Goal: Task Accomplishment & Management: Manage account settings

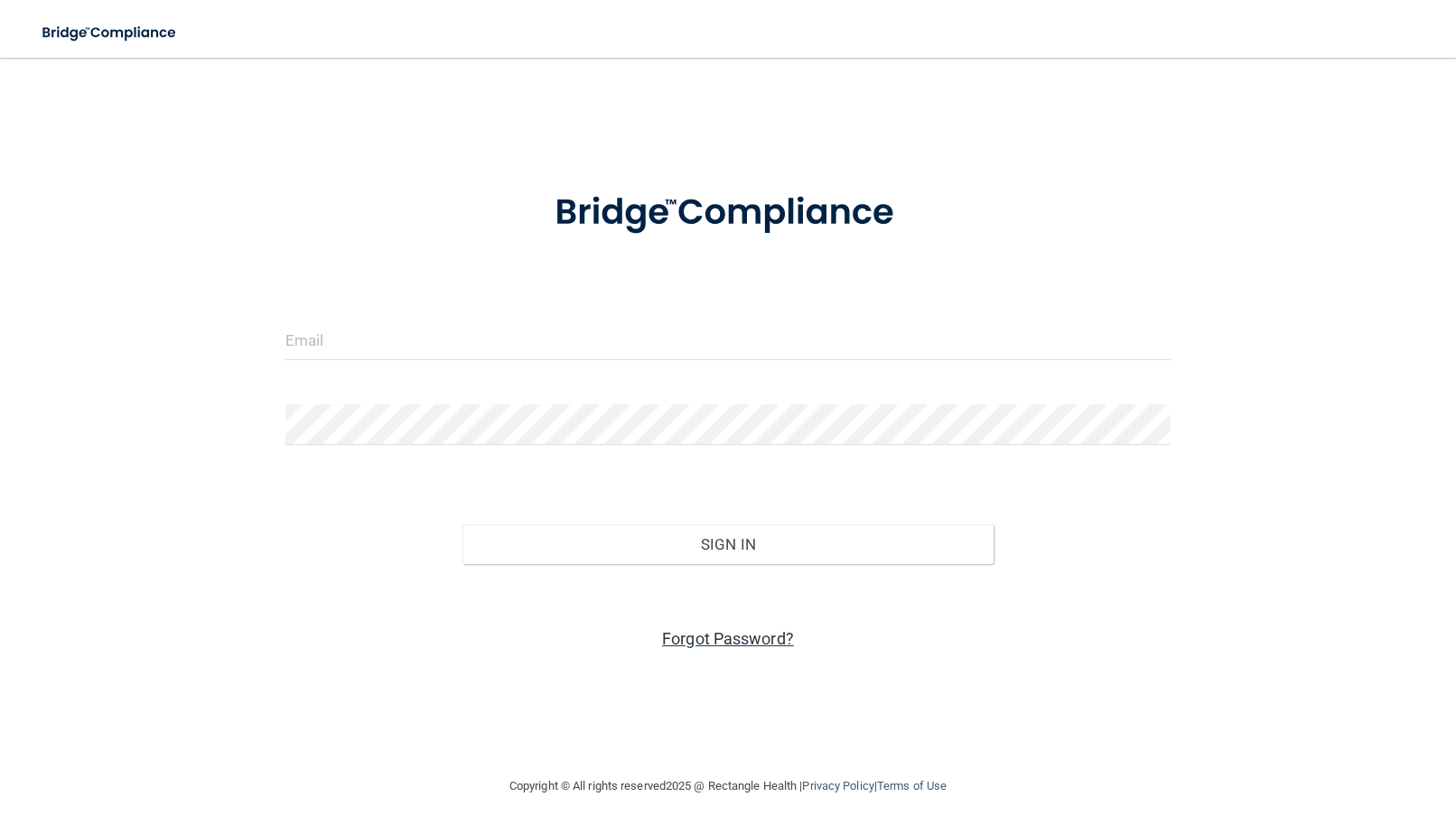
click at [727, 633] on link "Forgot Password?" at bounding box center [728, 639] width 131 height 19
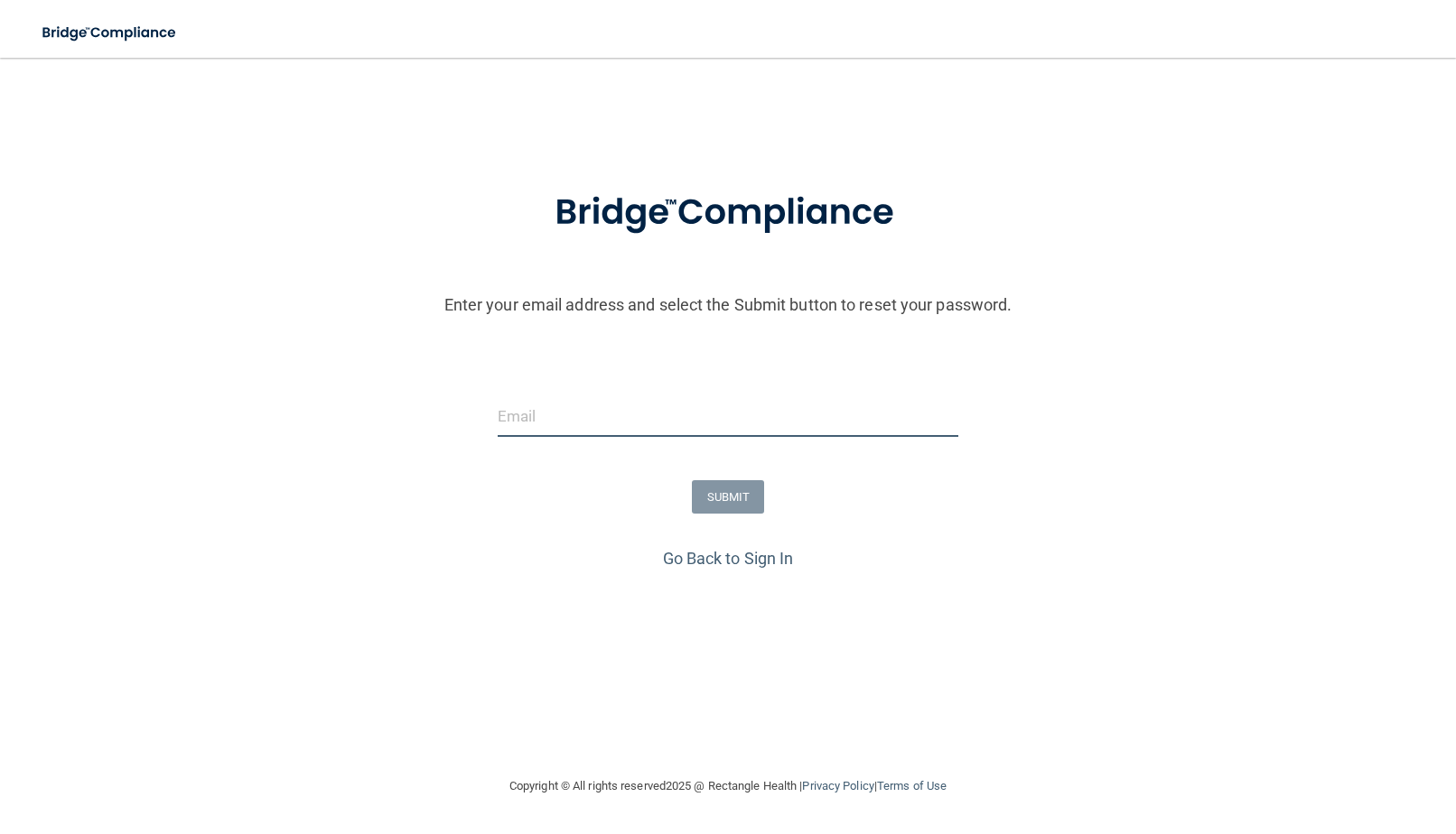
drag, startPoint x: 673, startPoint y: 401, endPoint x: 684, endPoint y: 402, distance: 11.0
click at [677, 401] on input "email" at bounding box center [728, 416] width 462 height 41
click at [688, 397] on input "email" at bounding box center [728, 416] width 462 height 41
click at [676, 416] on input "email" at bounding box center [728, 416] width 462 height 41
paste input "[EMAIL_ADDRESS][DOMAIN_NAME]"
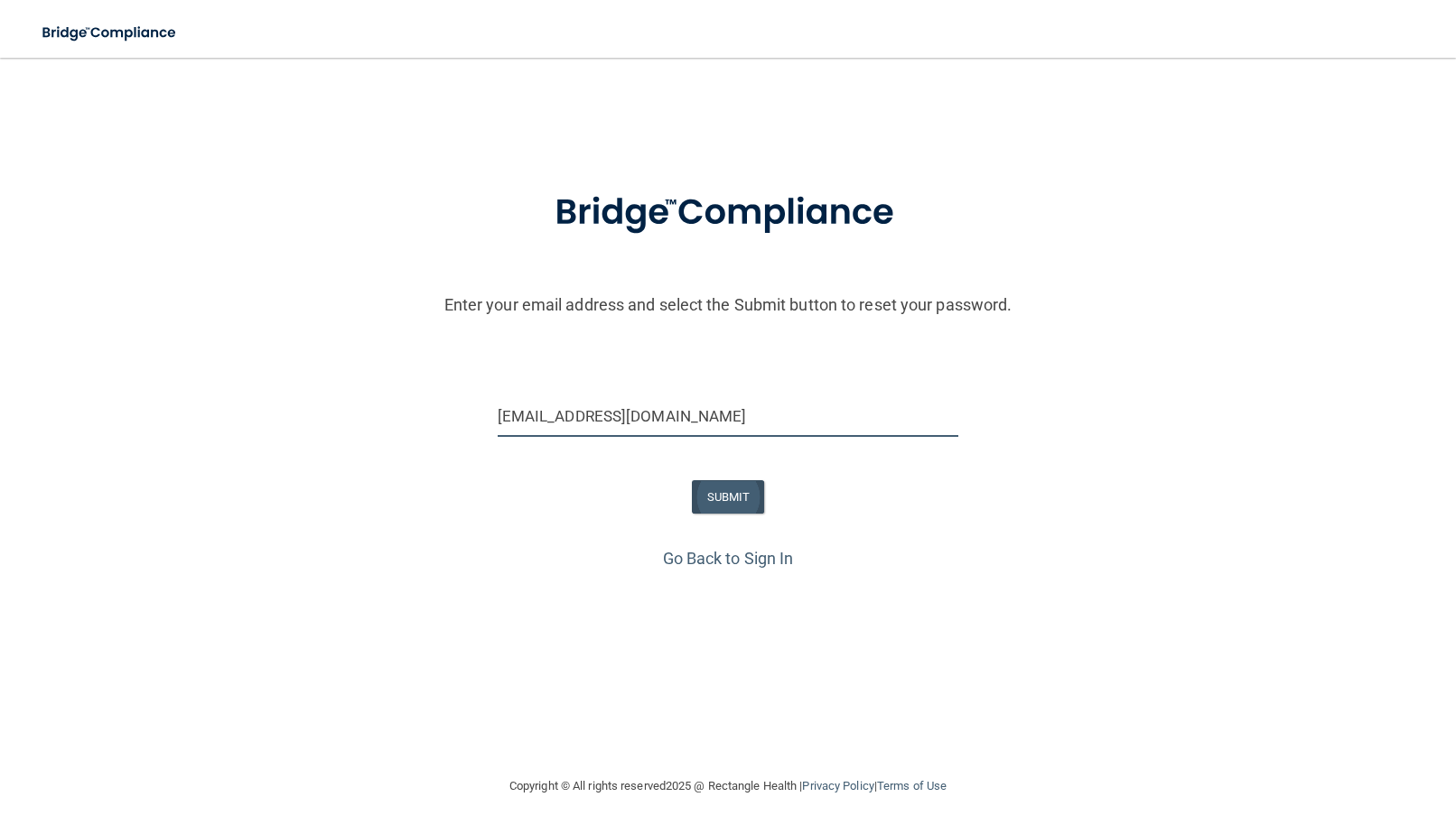
type input "[EMAIL_ADDRESS][DOMAIN_NAME]"
click at [722, 504] on button "SUBMIT" at bounding box center [728, 496] width 73 height 34
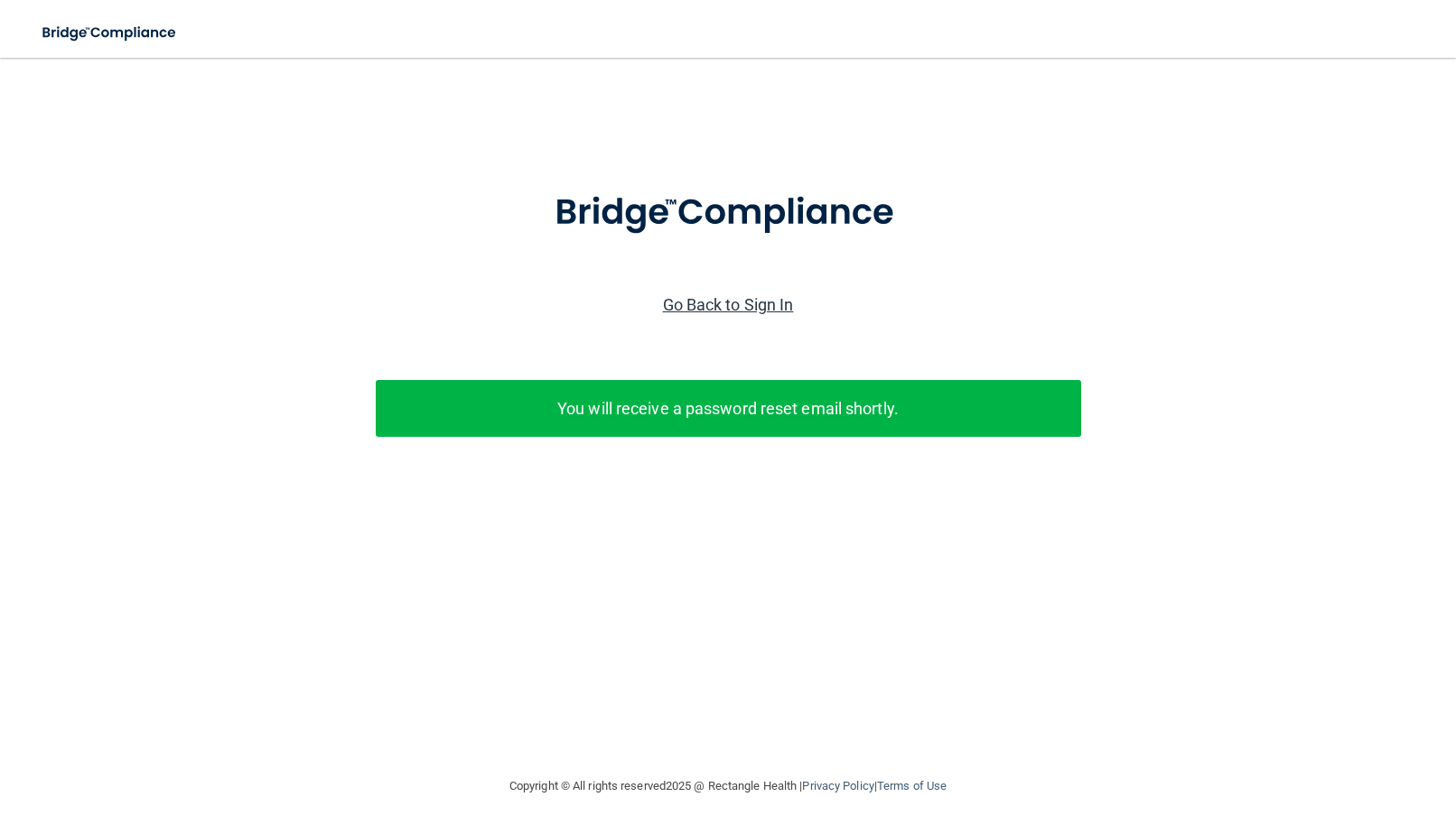
click at [718, 296] on link "Go Back to Sign In" at bounding box center [728, 305] width 131 height 19
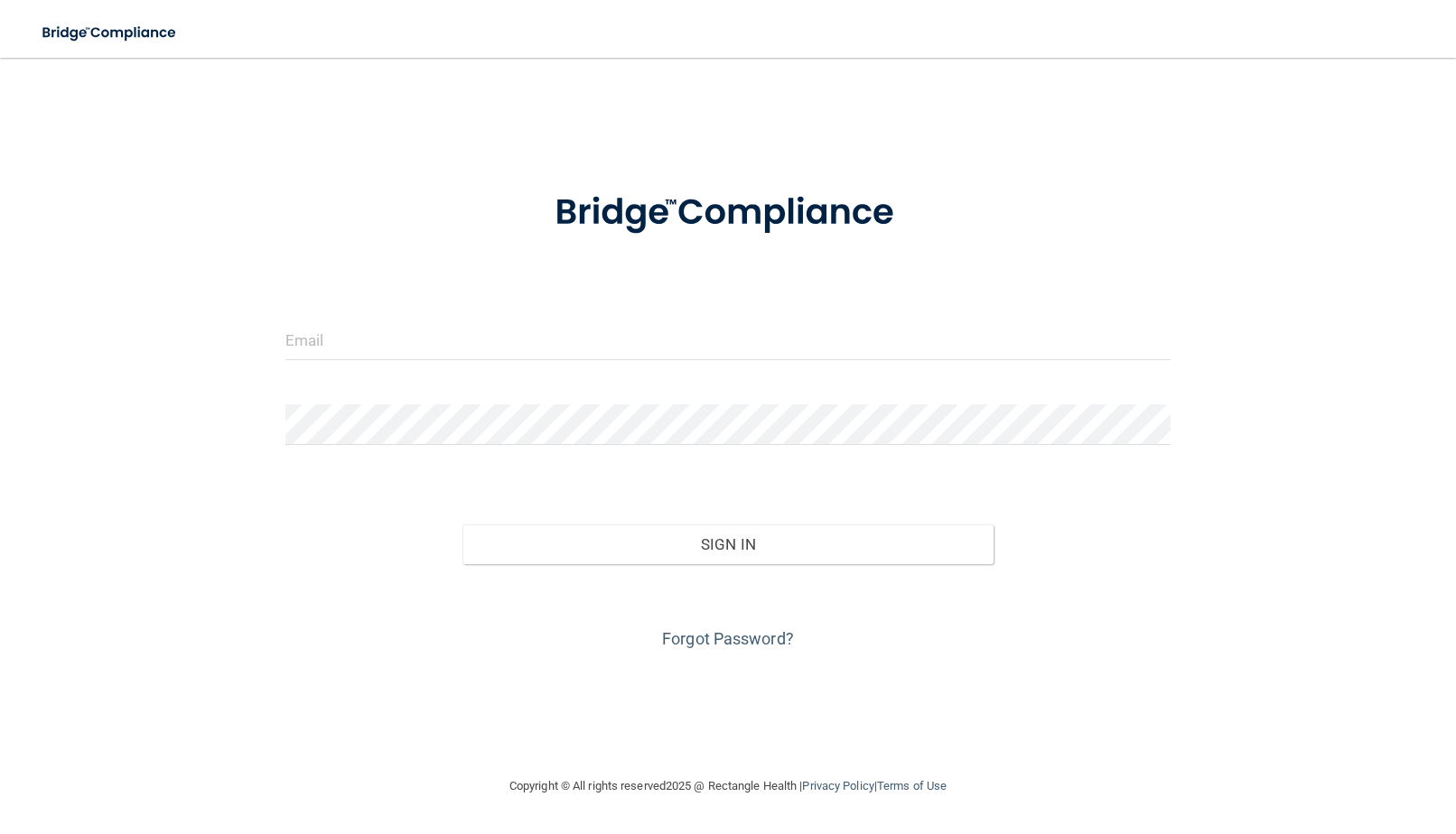
click at [726, 312] on form "Invalid email/password. You don't have permission to access that page. Sign In …" at bounding box center [728, 410] width 886 height 487
drag, startPoint x: 424, startPoint y: 322, endPoint x: 445, endPoint y: 341, distance: 28.3
click at [425, 322] on input "email" at bounding box center [728, 339] width 886 height 41
click at [440, 339] on input "email" at bounding box center [728, 339] width 886 height 41
click at [639, 343] on input "email" at bounding box center [728, 339] width 886 height 41
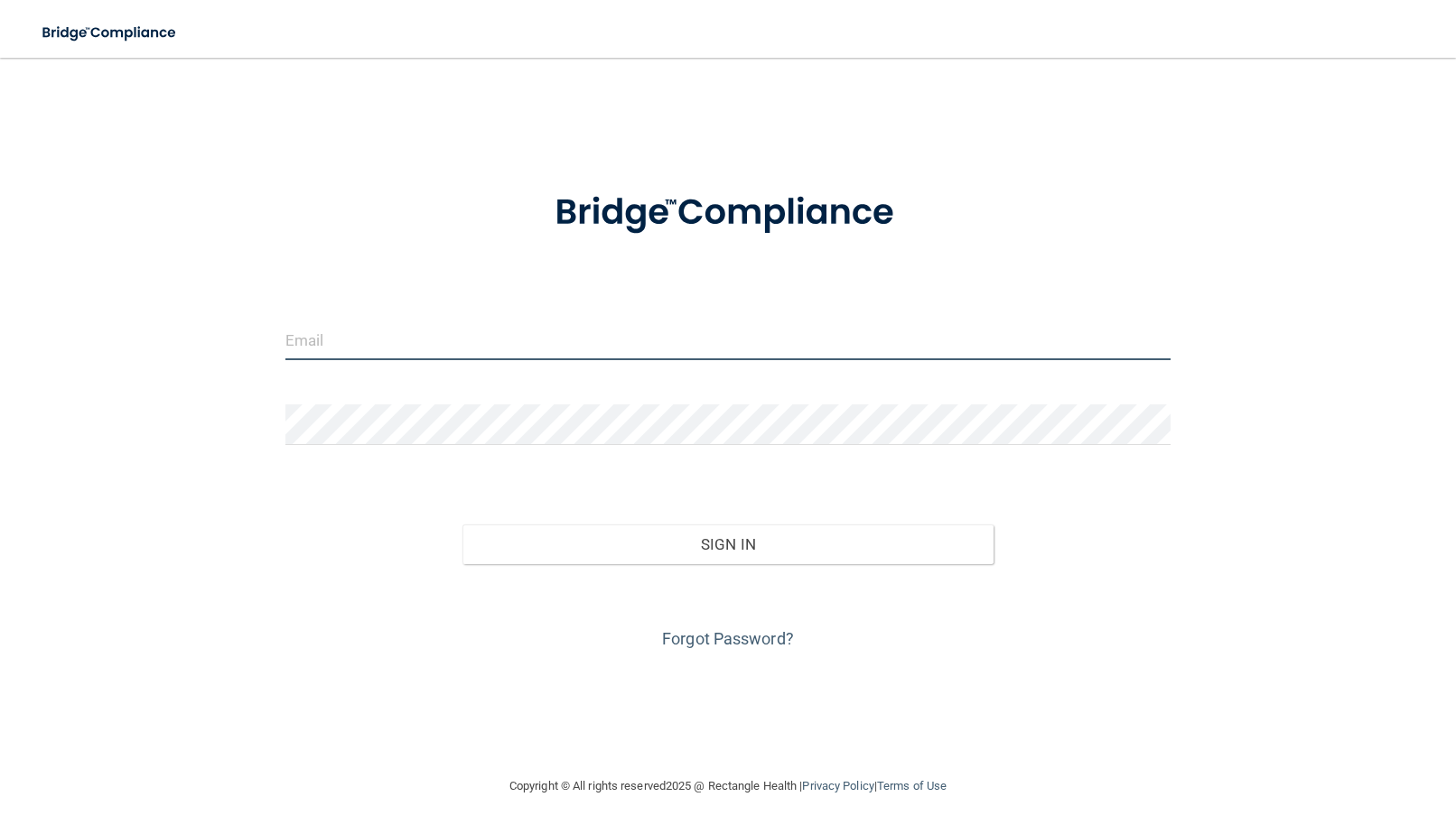
click at [639, 343] on input "email" at bounding box center [728, 339] width 886 height 41
type input "[EMAIL_ADDRESS][DOMAIN_NAME]"
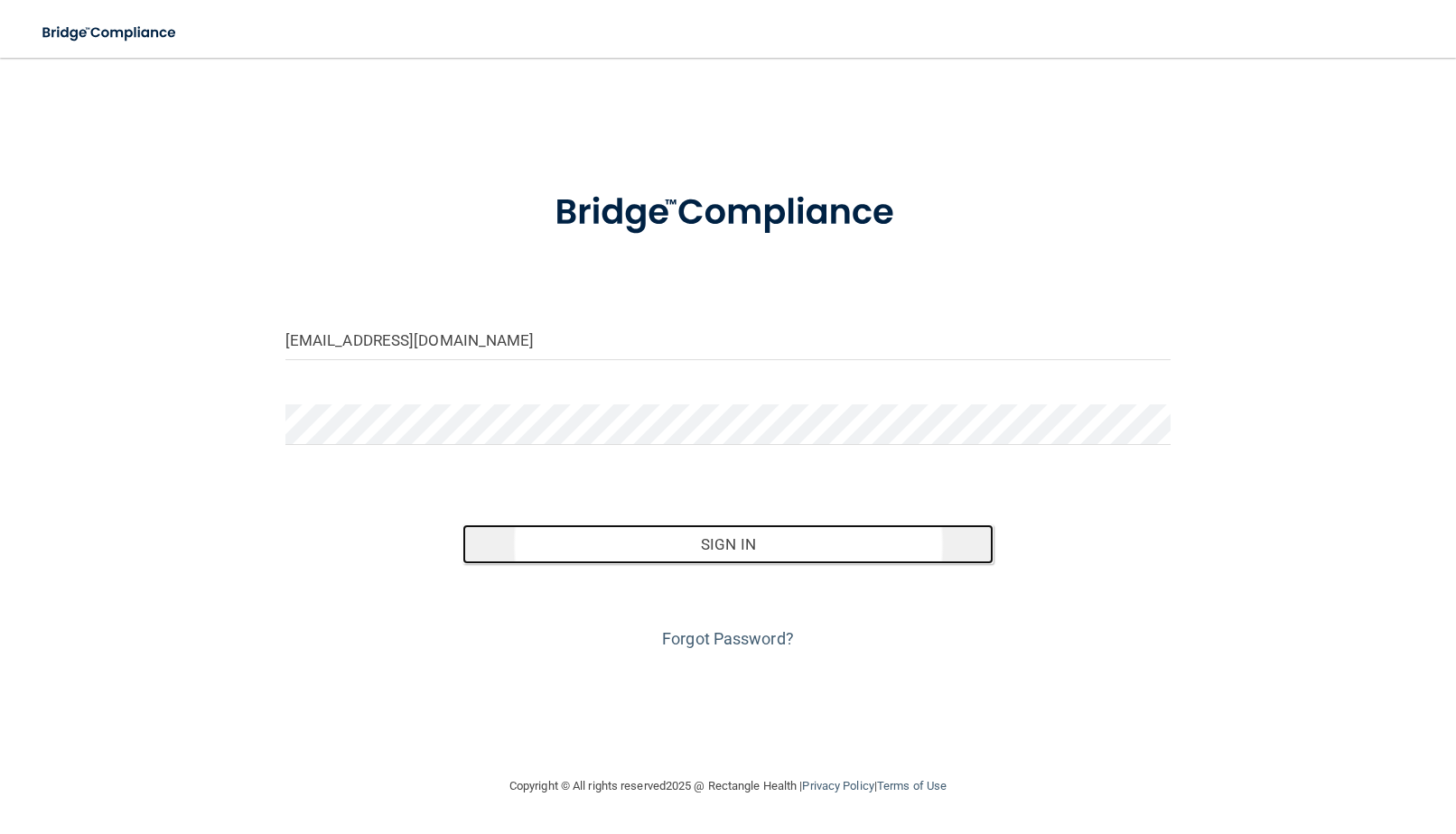
click at [697, 536] on button "Sign In" at bounding box center [728, 545] width 531 height 40
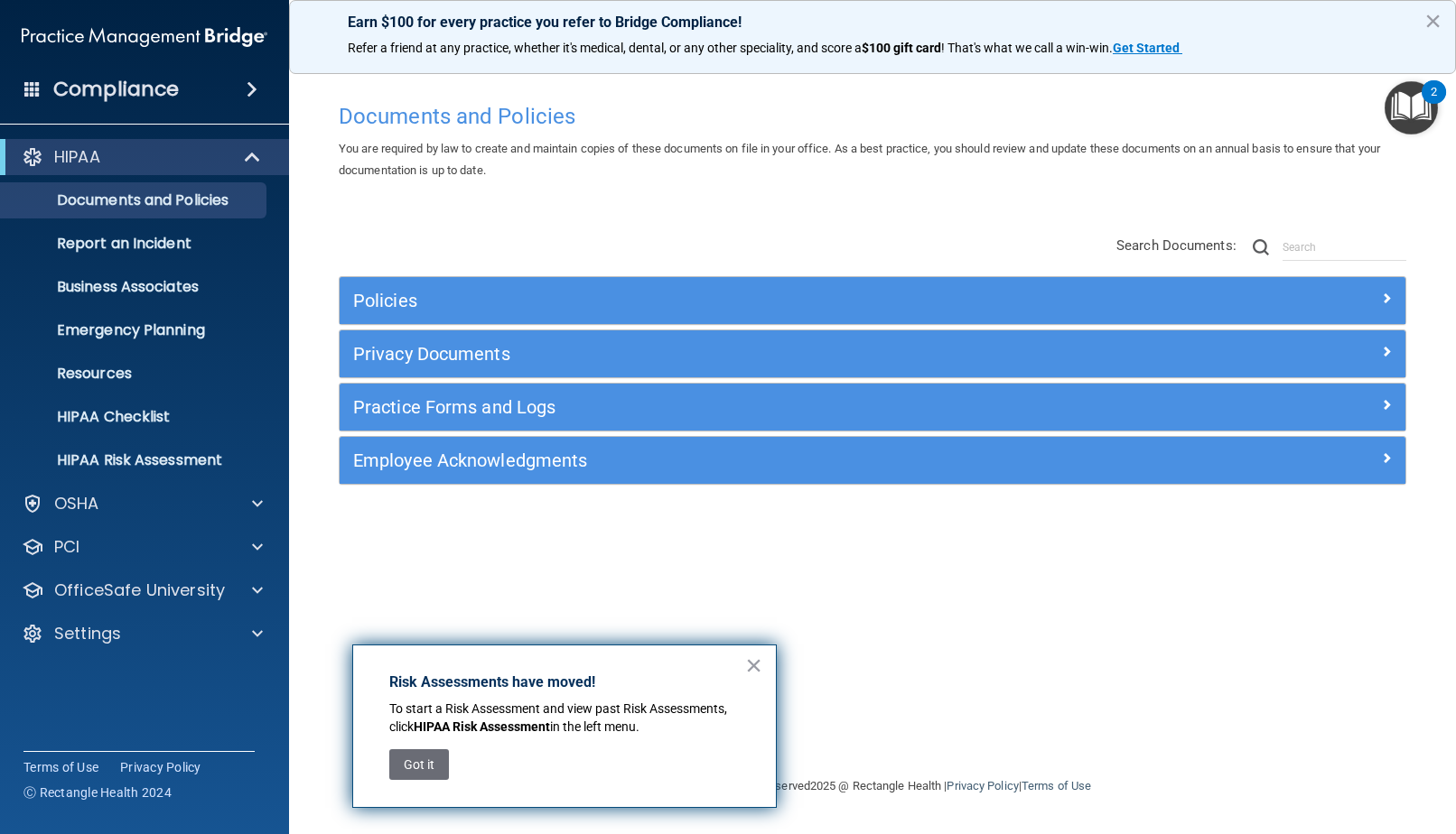
click at [756, 668] on button "×" at bounding box center [753, 665] width 17 height 29
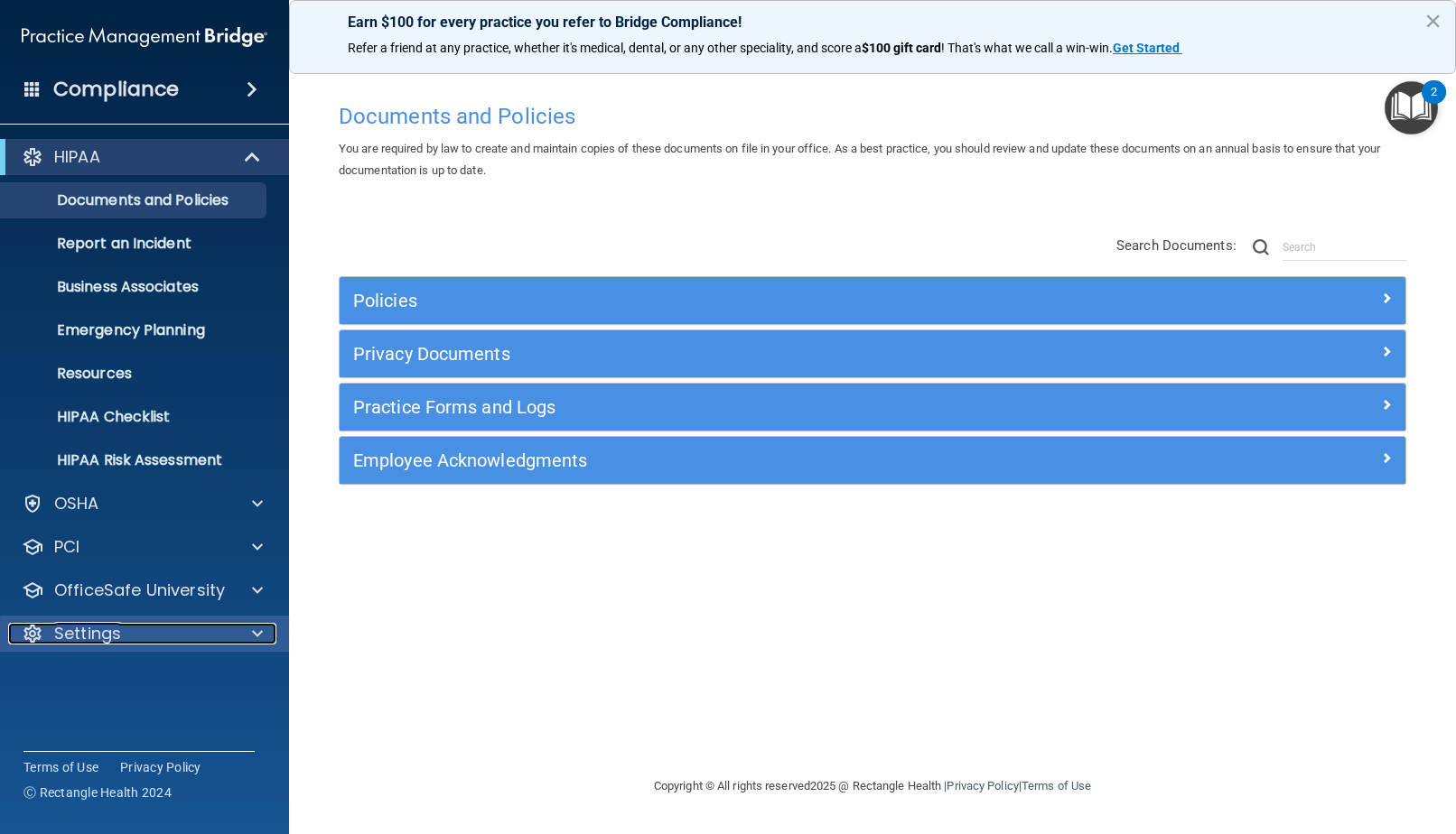
click at [202, 639] on div "Settings" at bounding box center [120, 634] width 224 height 22
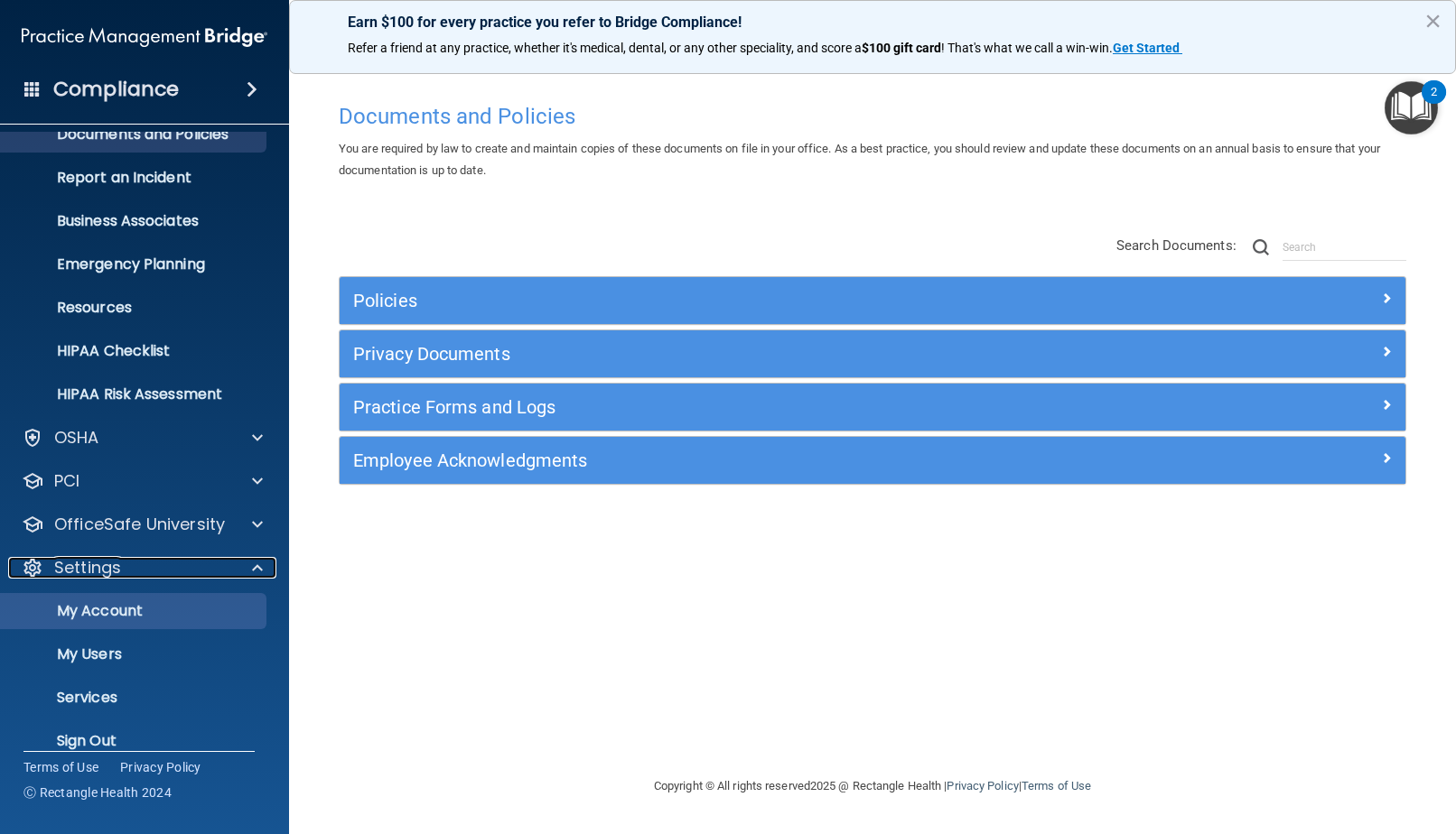
scroll to position [89, 0]
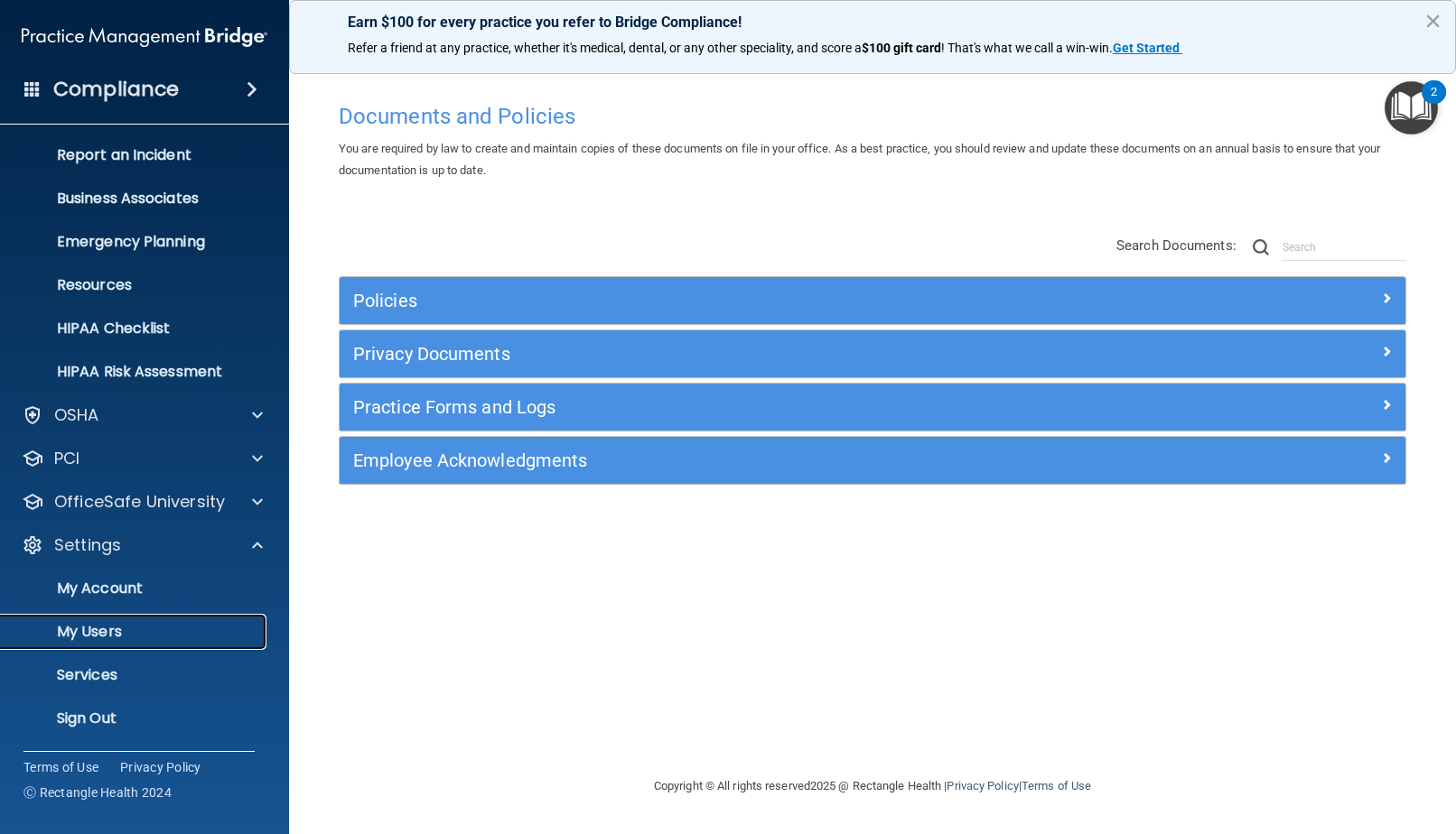
click at [164, 632] on p "My Users" at bounding box center [135, 632] width 246 height 18
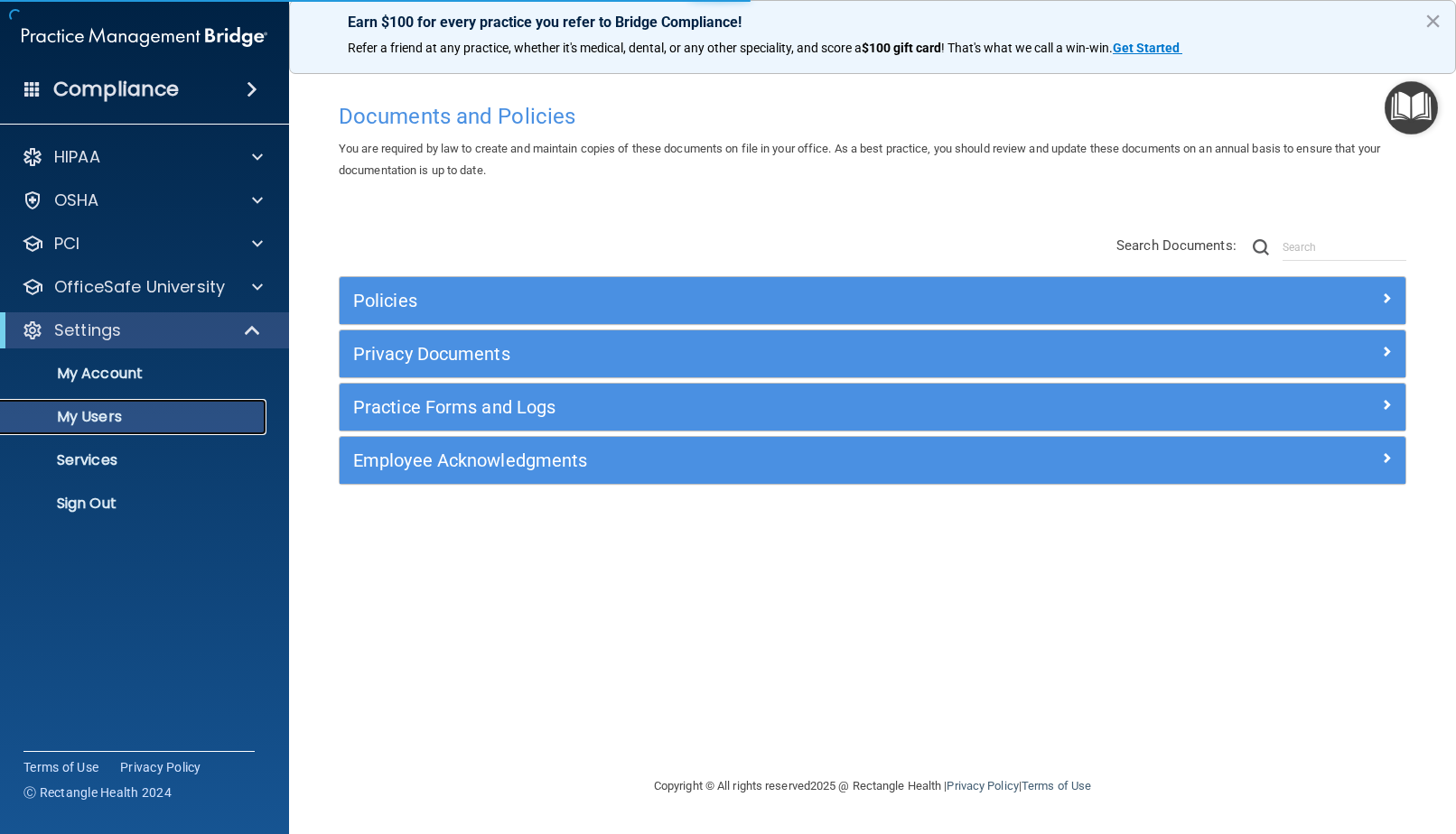
select select "20"
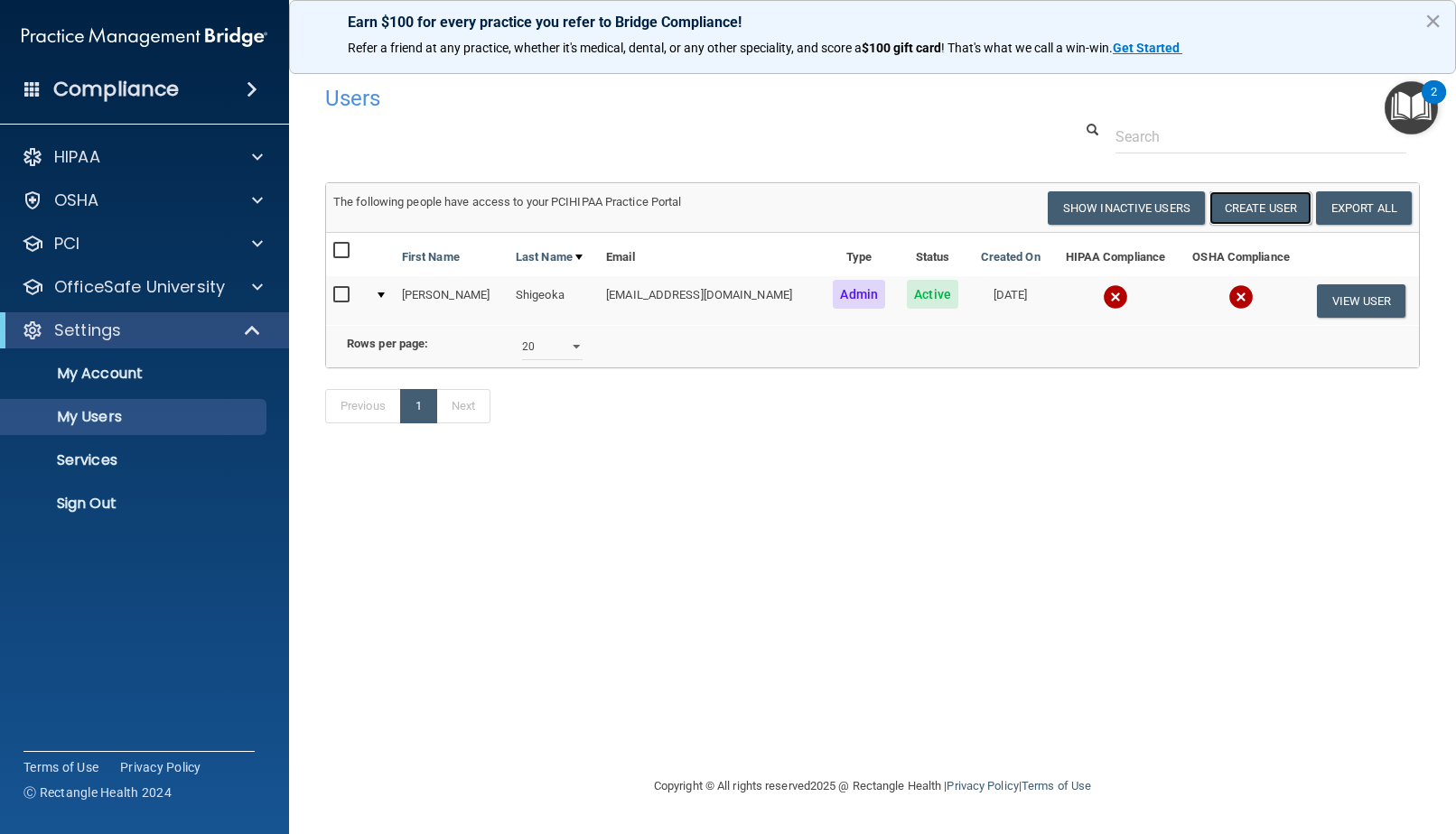
click at [1267, 210] on button "Create User" at bounding box center [1261, 208] width 102 height 34
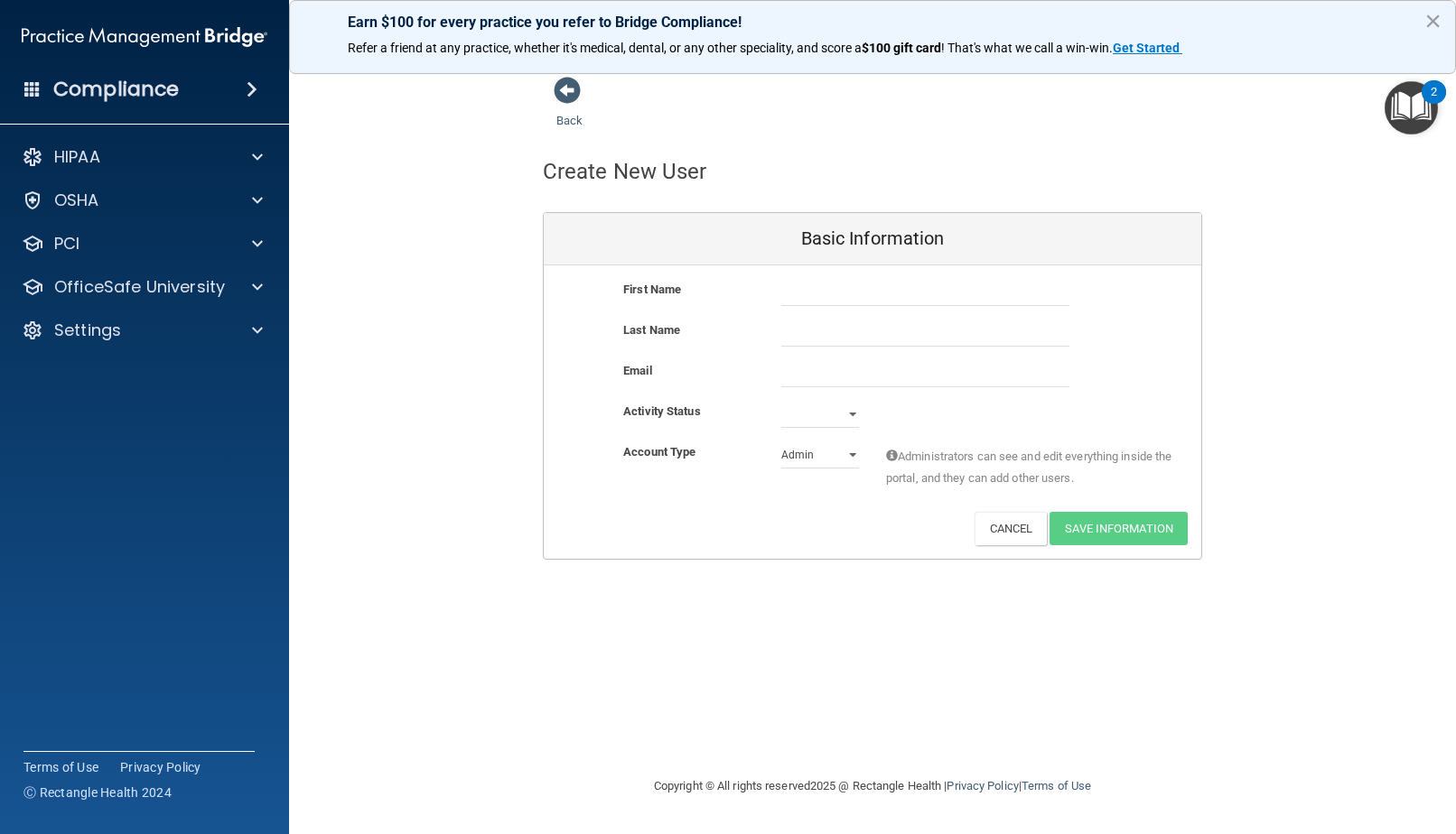
click at [568, 109] on div "Back" at bounding box center [598, 103] width 110 height 56
click at [574, 120] on link "Back" at bounding box center [569, 109] width 26 height 36
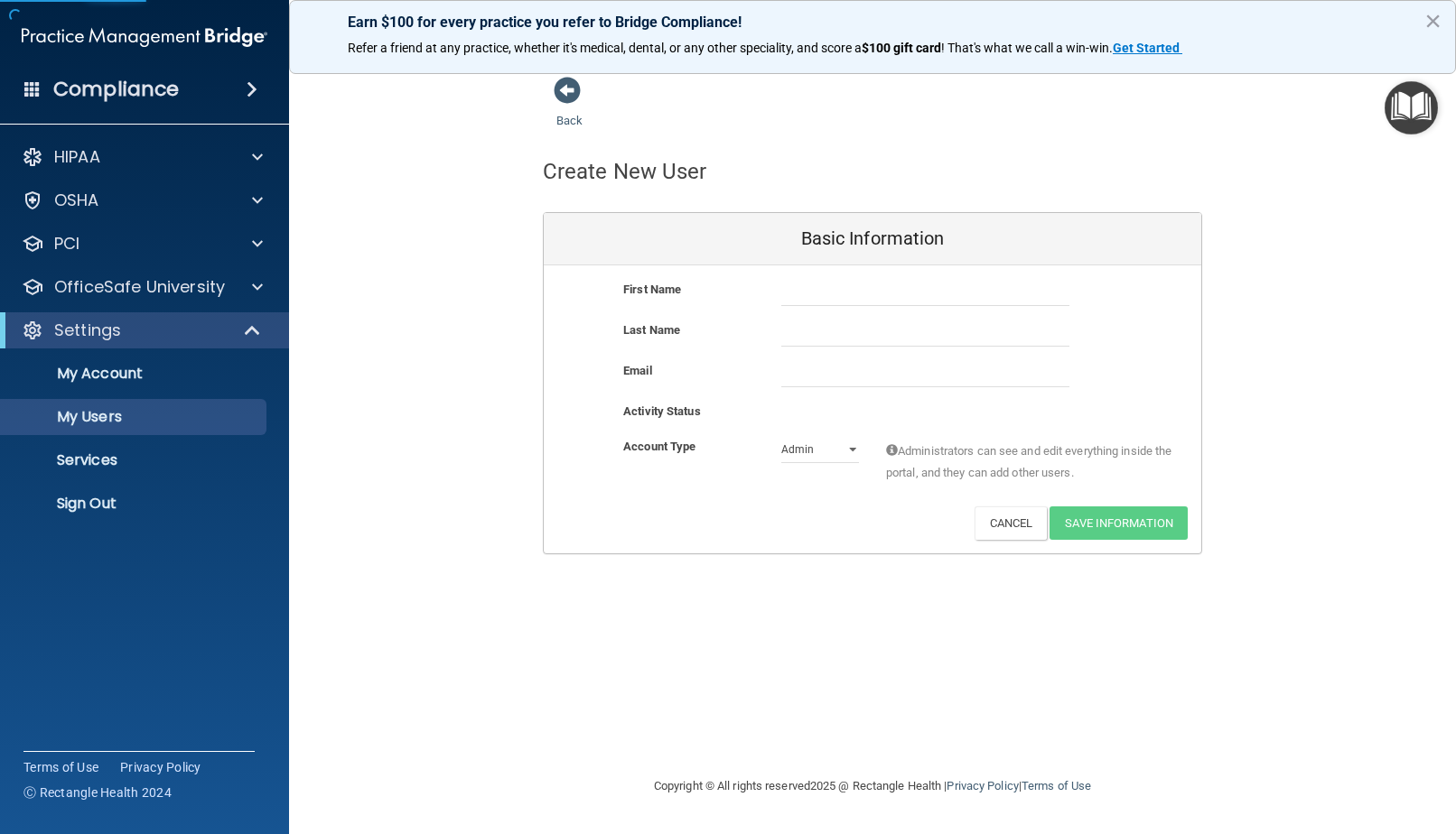
select select "20"
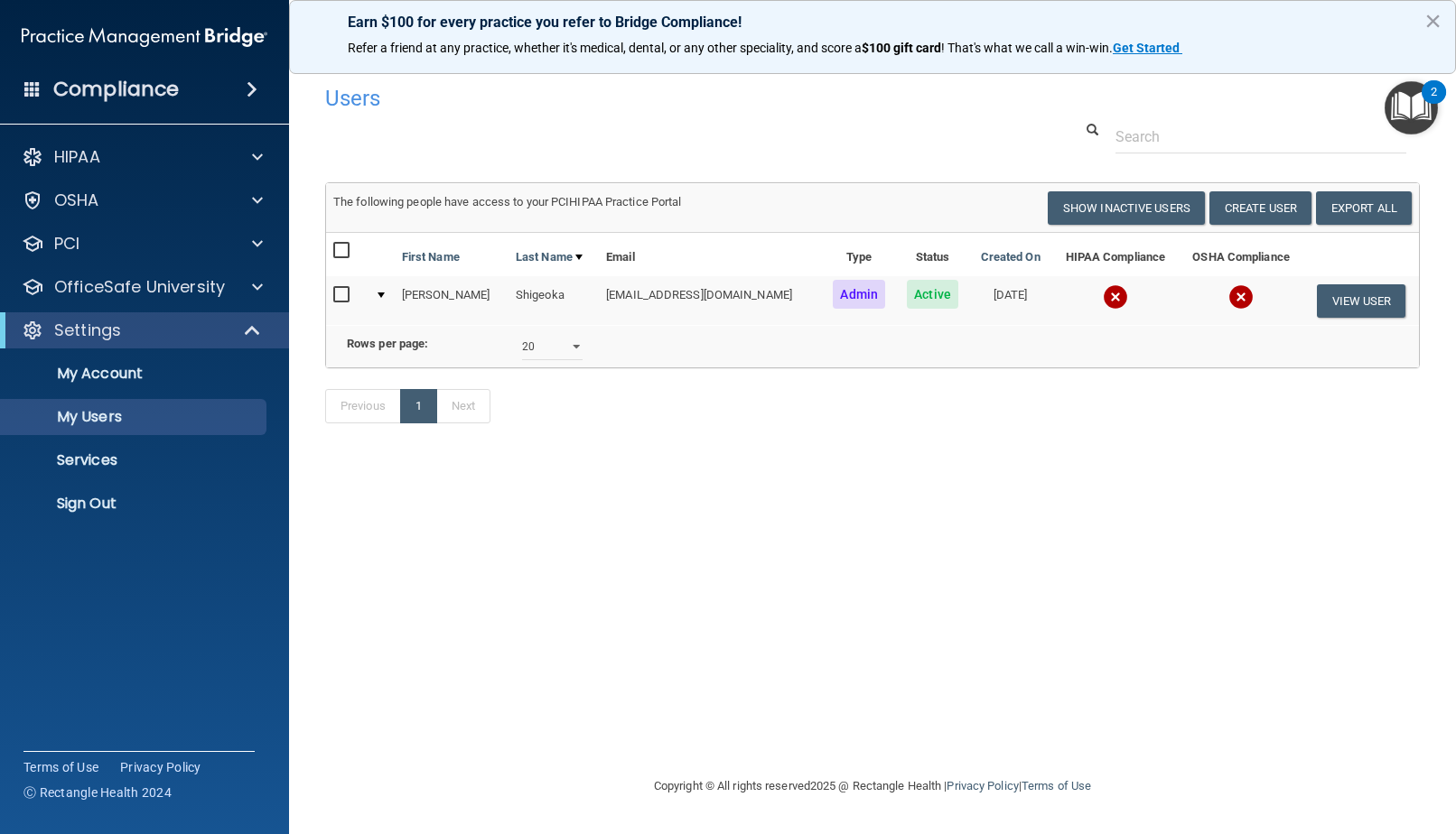
click at [1246, 189] on td "The following people have access to your PCIHIPAA Practice Portal Resend Invite…" at bounding box center [872, 208] width 1093 height 48
click at [1248, 202] on button "Create User" at bounding box center [1261, 208] width 102 height 34
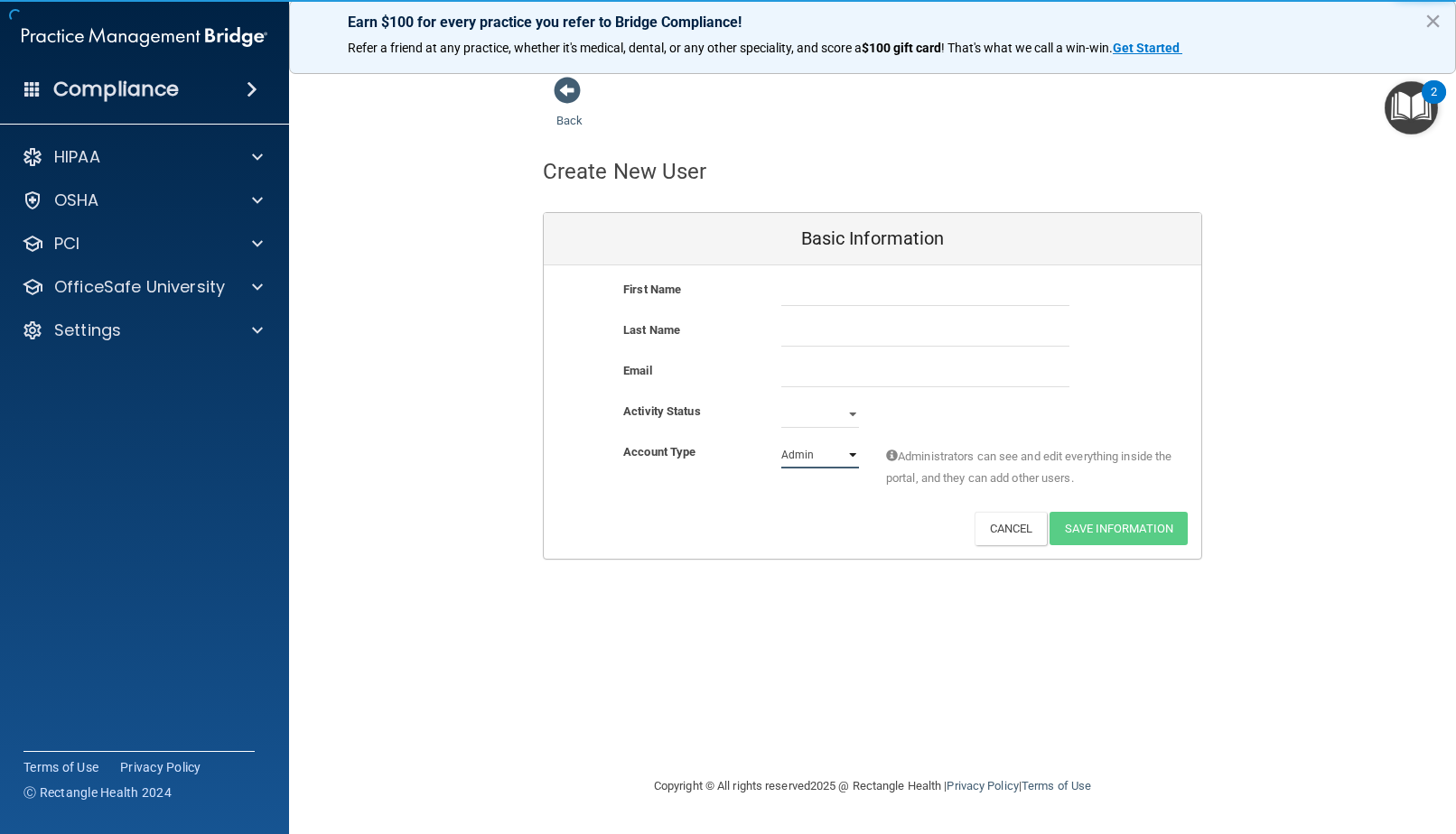
click at [782, 446] on select "Admin Member" at bounding box center [820, 455] width 78 height 27
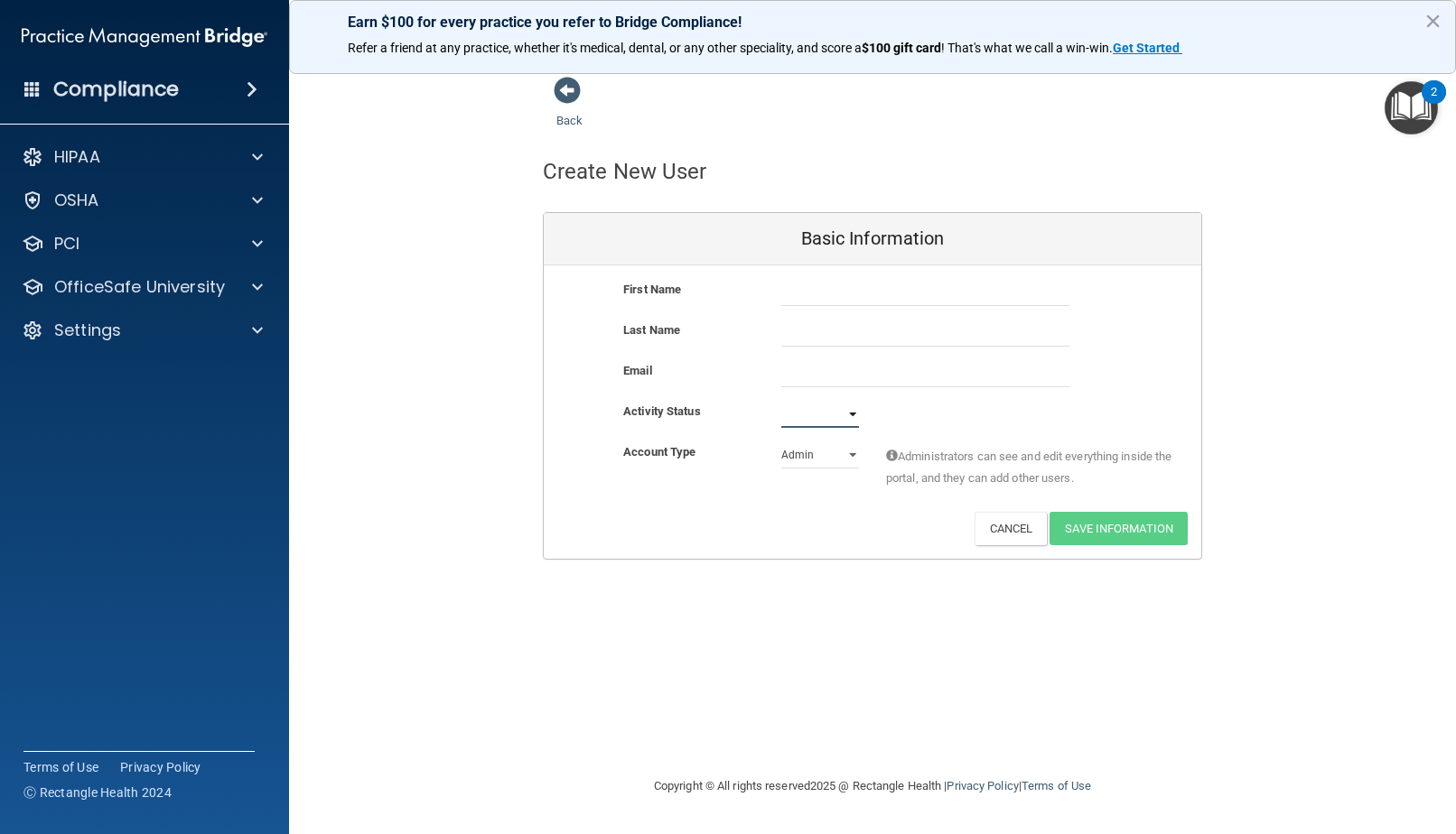
click at [803, 413] on select "Active Inactive" at bounding box center [820, 414] width 78 height 27
click at [802, 416] on select "Active Inactive" at bounding box center [820, 414] width 78 height 27
click at [806, 417] on select "Active Inactive" at bounding box center [820, 414] width 78 height 27
click at [821, 401] on select "Active Inactive" at bounding box center [820, 414] width 78 height 27
click at [808, 455] on select "Admin Member" at bounding box center [820, 455] width 78 height 27
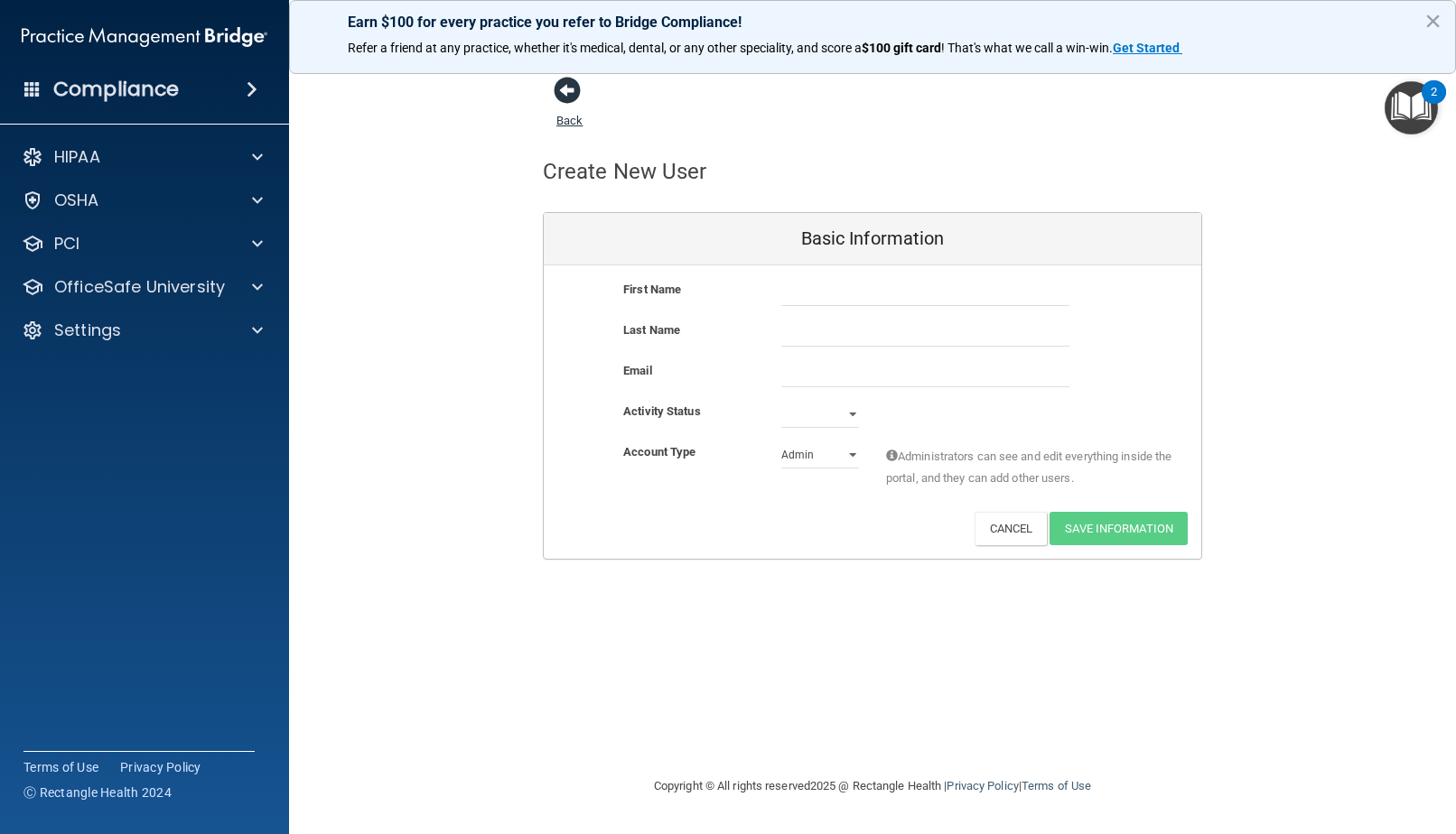
click at [568, 104] on span at bounding box center [567, 90] width 27 height 27
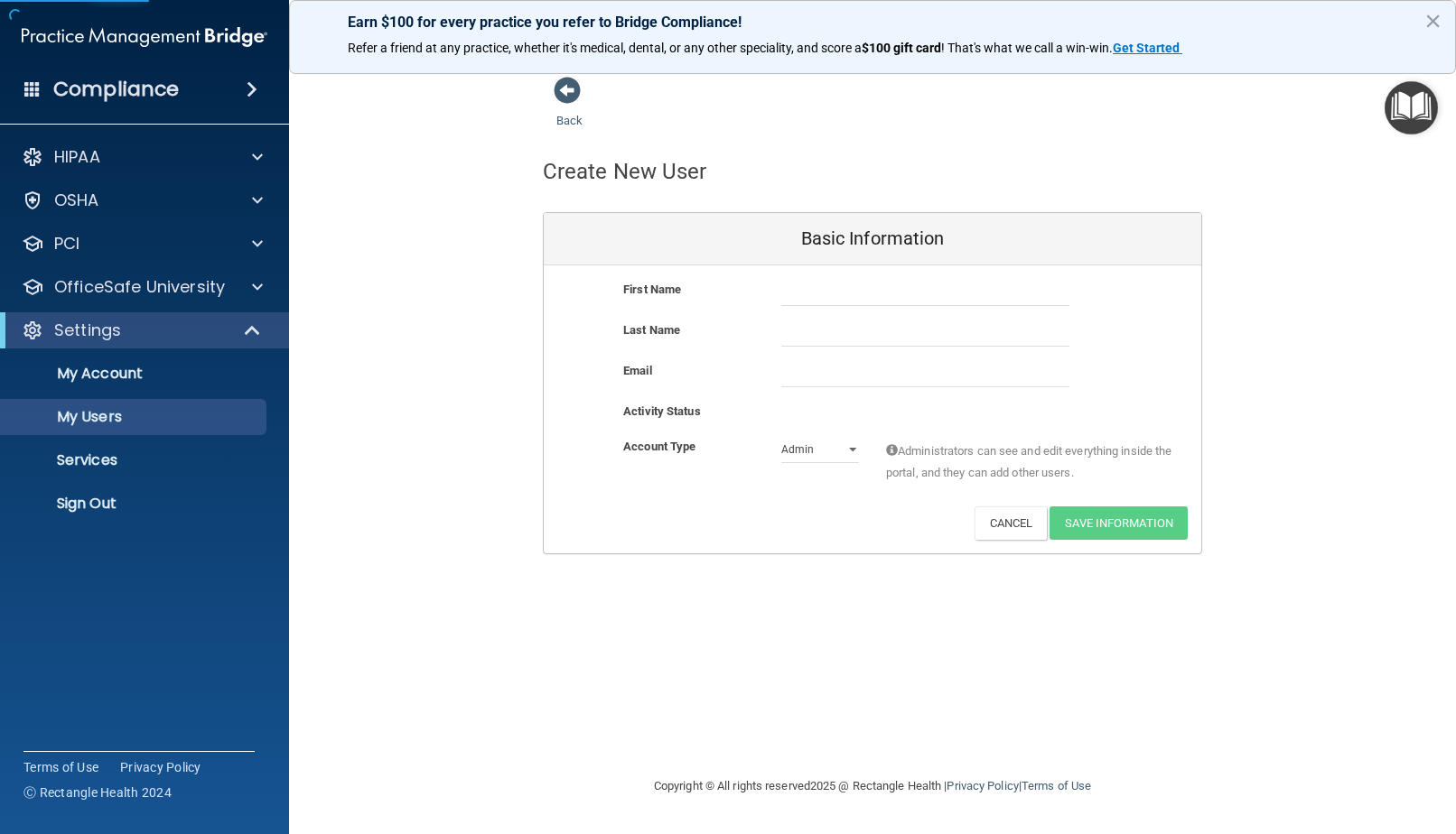
select select "20"
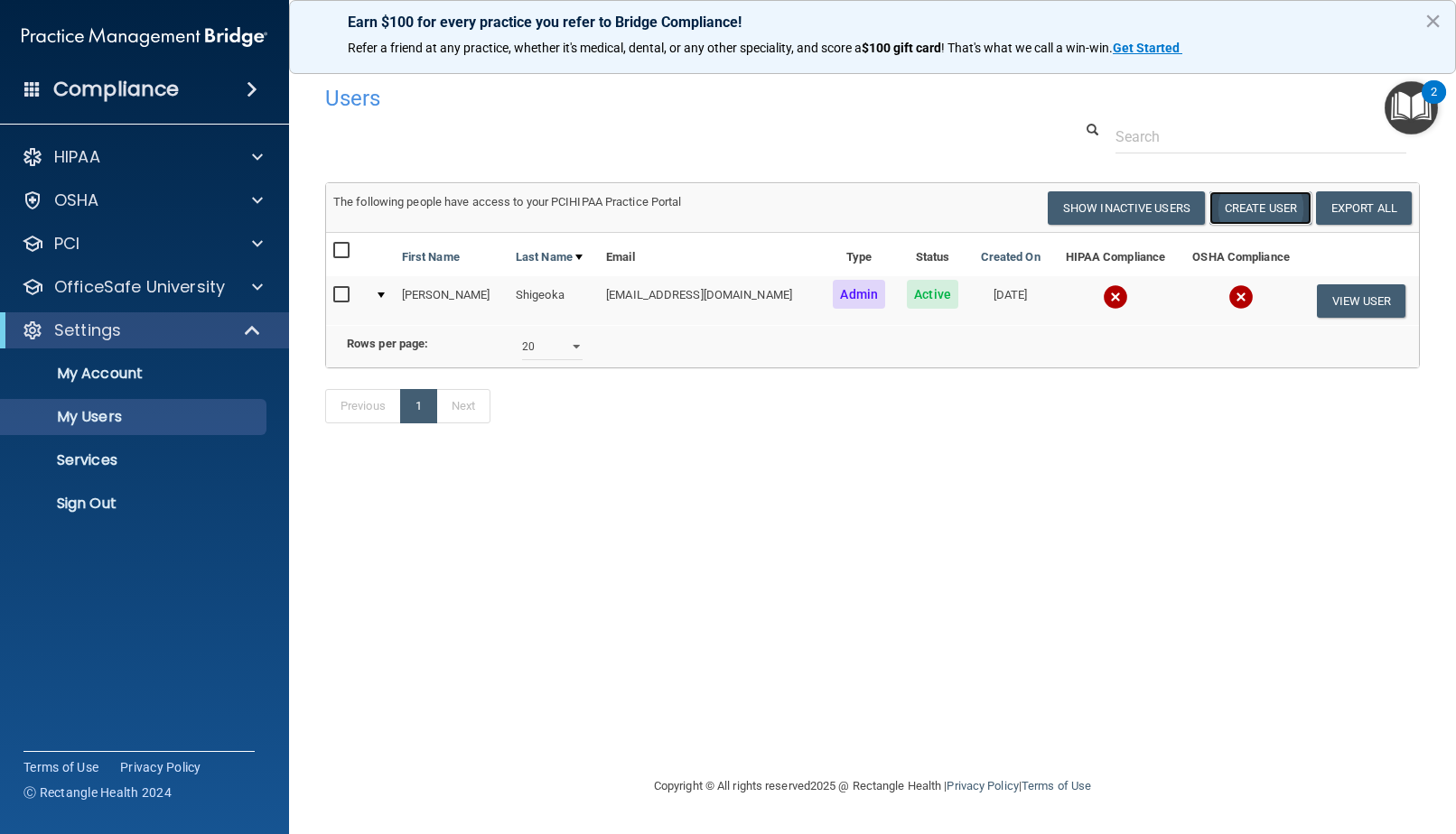
click at [1241, 211] on button "Create User" at bounding box center [1261, 208] width 102 height 34
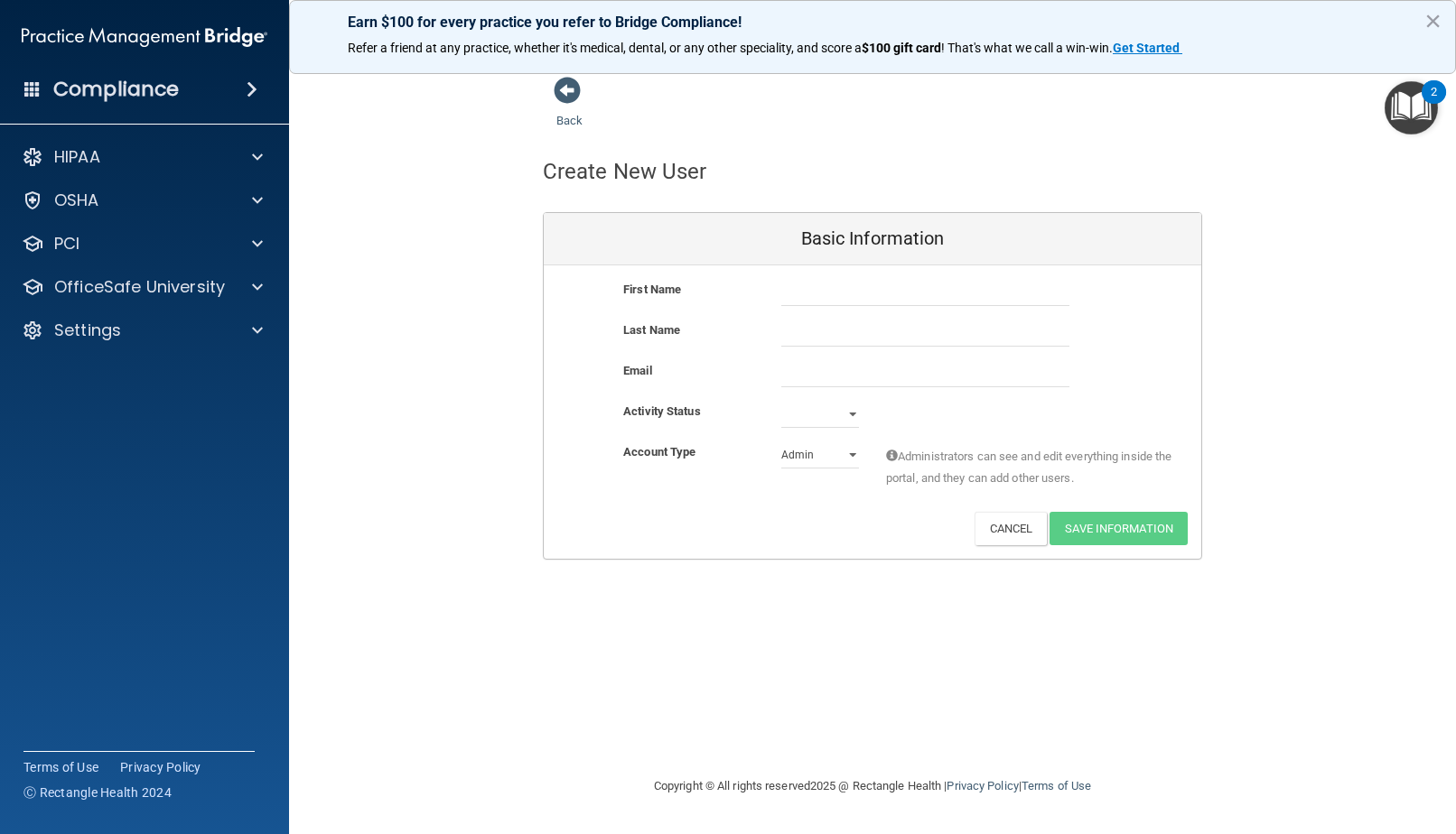
click at [583, 89] on div "Back" at bounding box center [598, 103] width 110 height 56
click at [572, 97] on span at bounding box center [567, 90] width 27 height 27
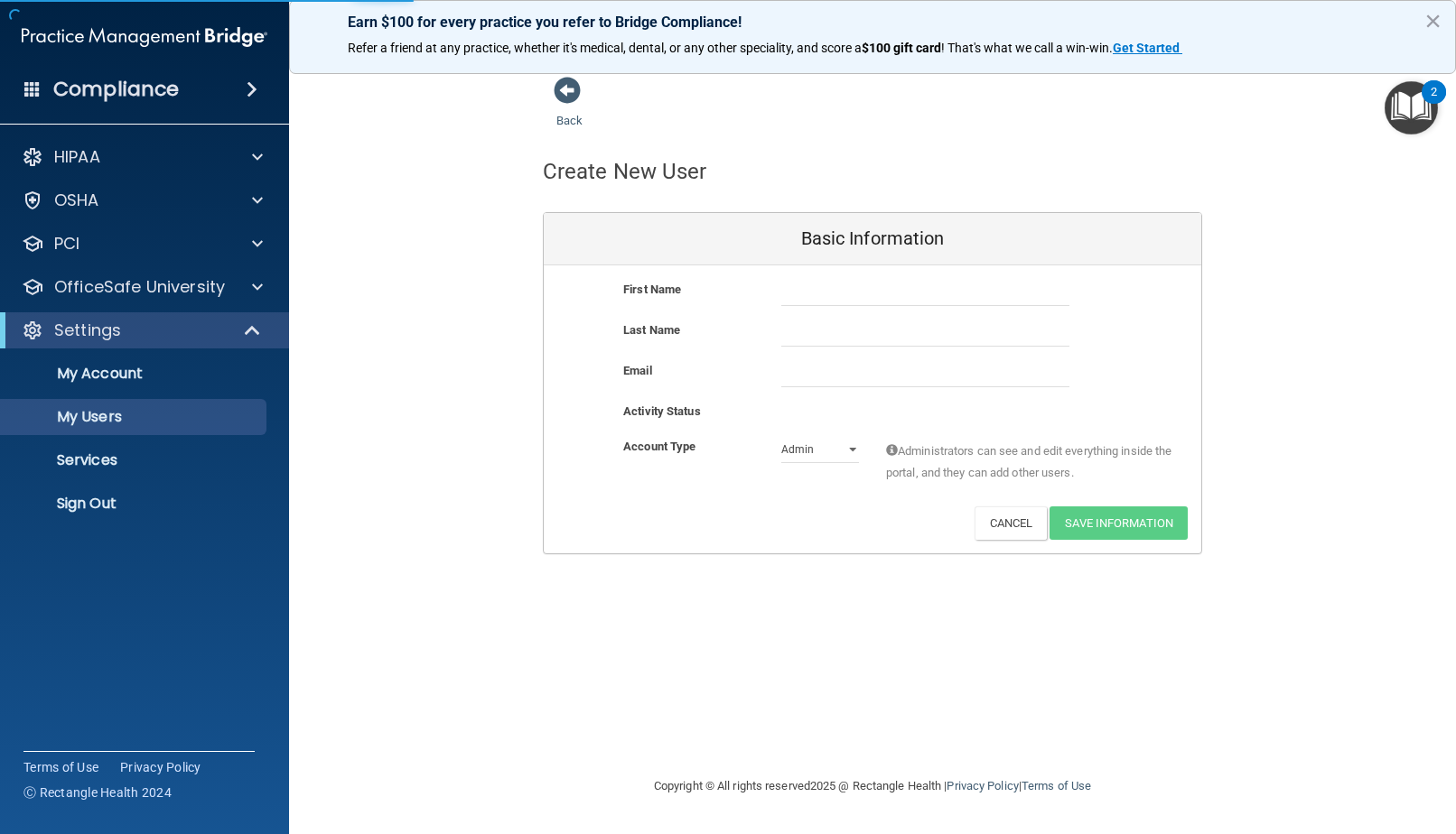
select select "20"
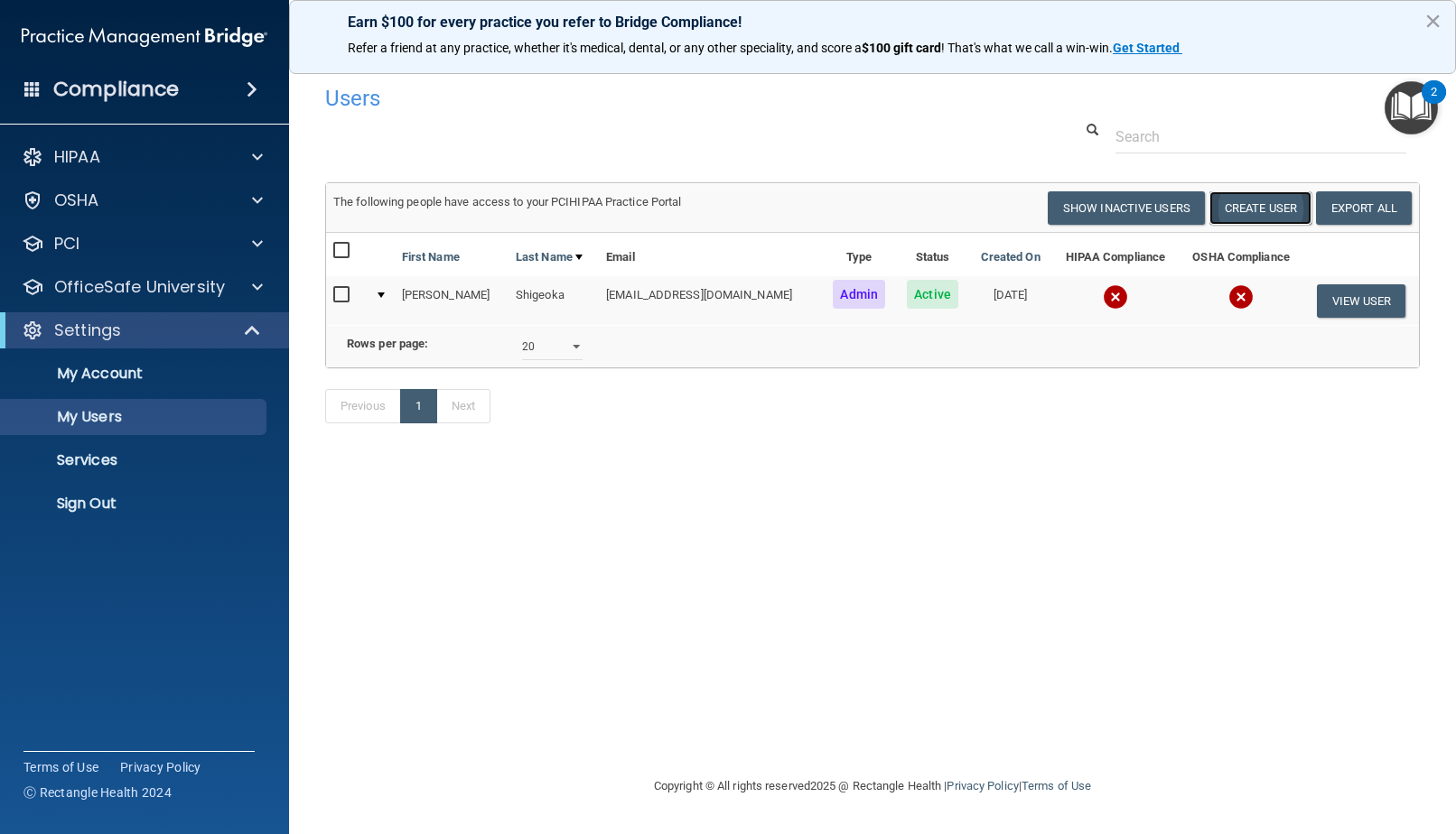
click at [1241, 211] on button "Create User" at bounding box center [1261, 208] width 102 height 34
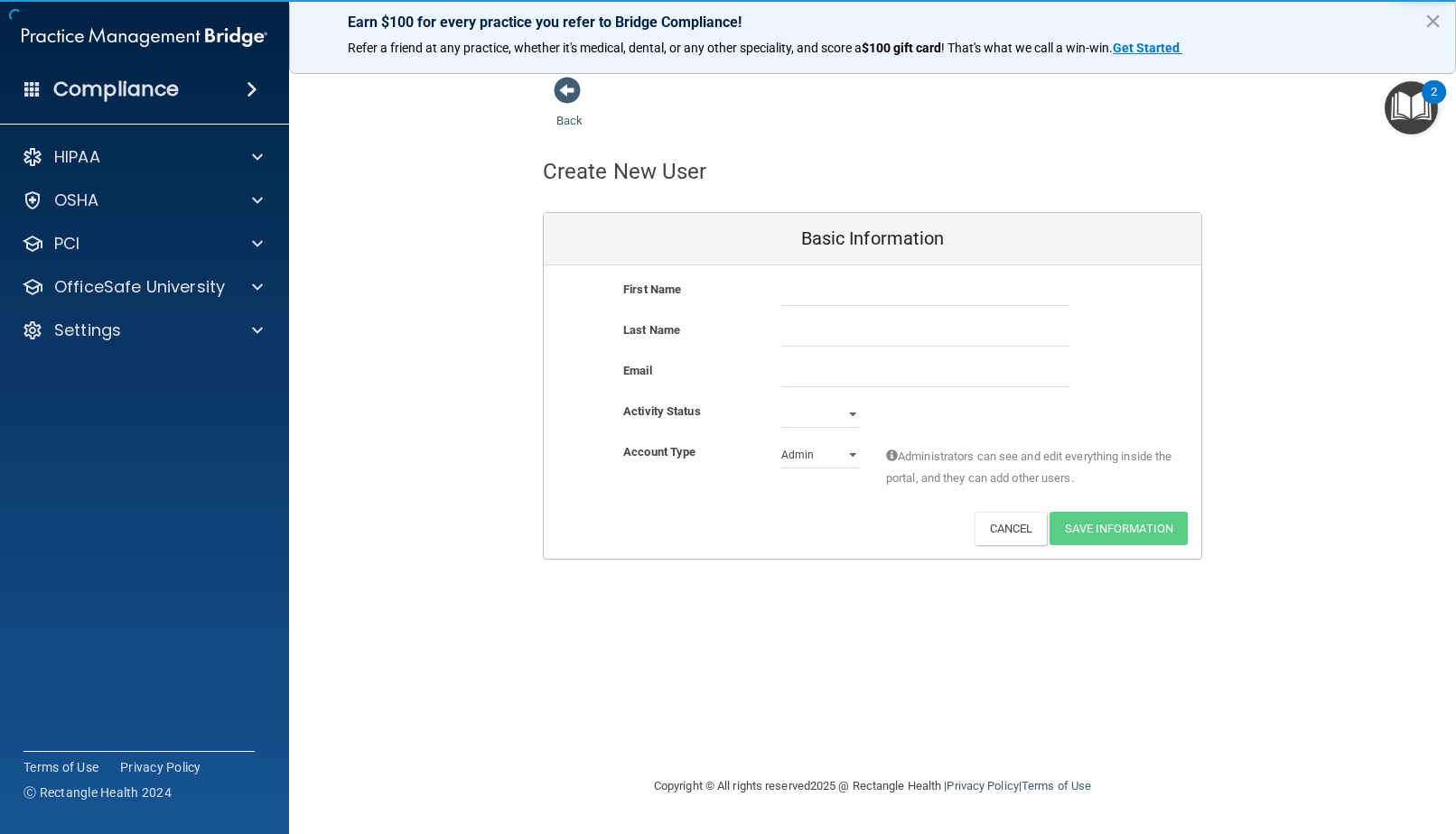
click at [775, 297] on div at bounding box center [925, 293] width 315 height 27
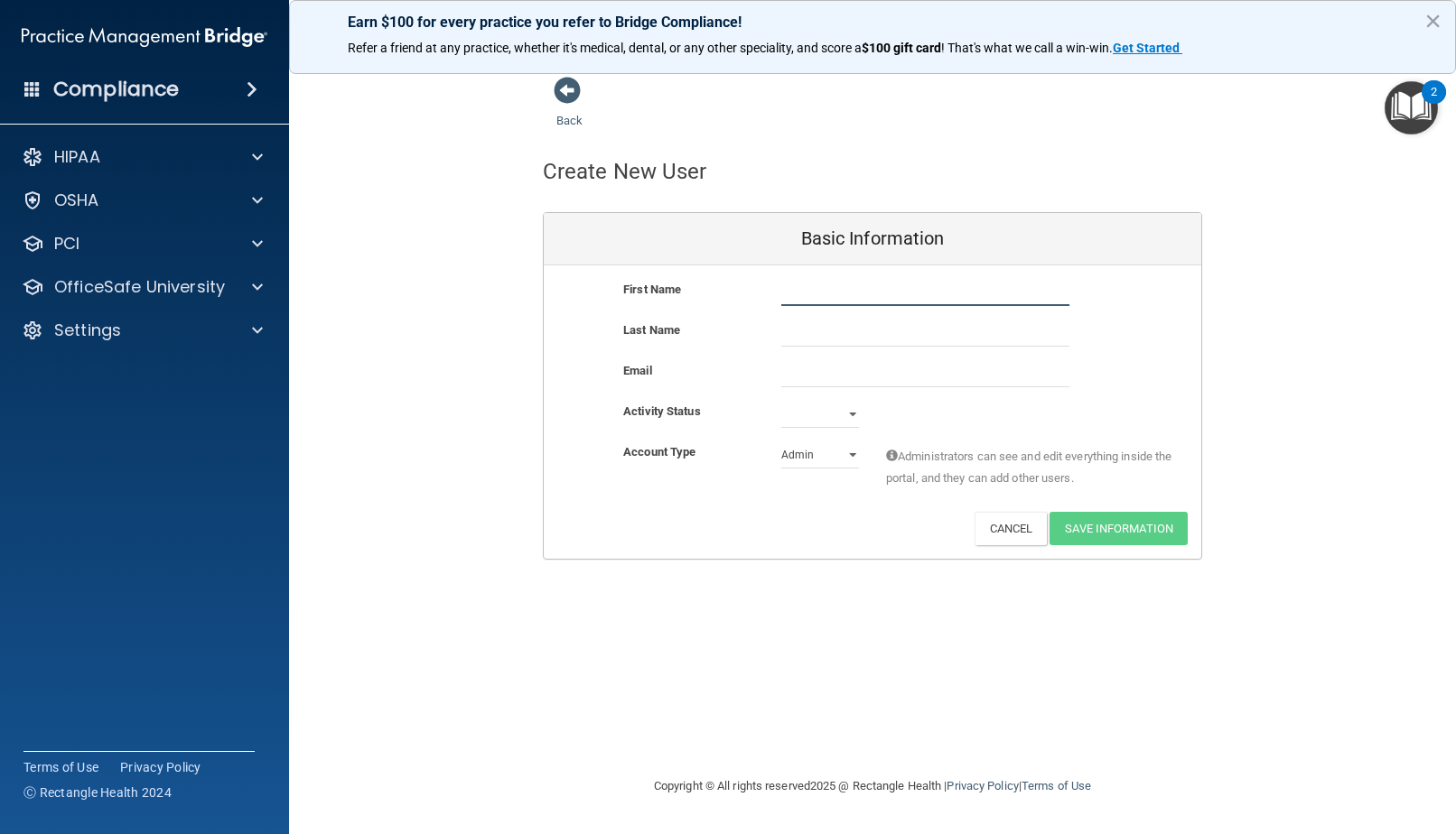
click at [826, 289] on input "text" at bounding box center [926, 293] width 288 height 27
click at [827, 289] on input "text" at bounding box center [926, 293] width 288 height 27
type input "[PERSON_NAME]"
type input "Kamelamela"
type input "[EMAIL_ADDRESS][DOMAIN_NAME]"
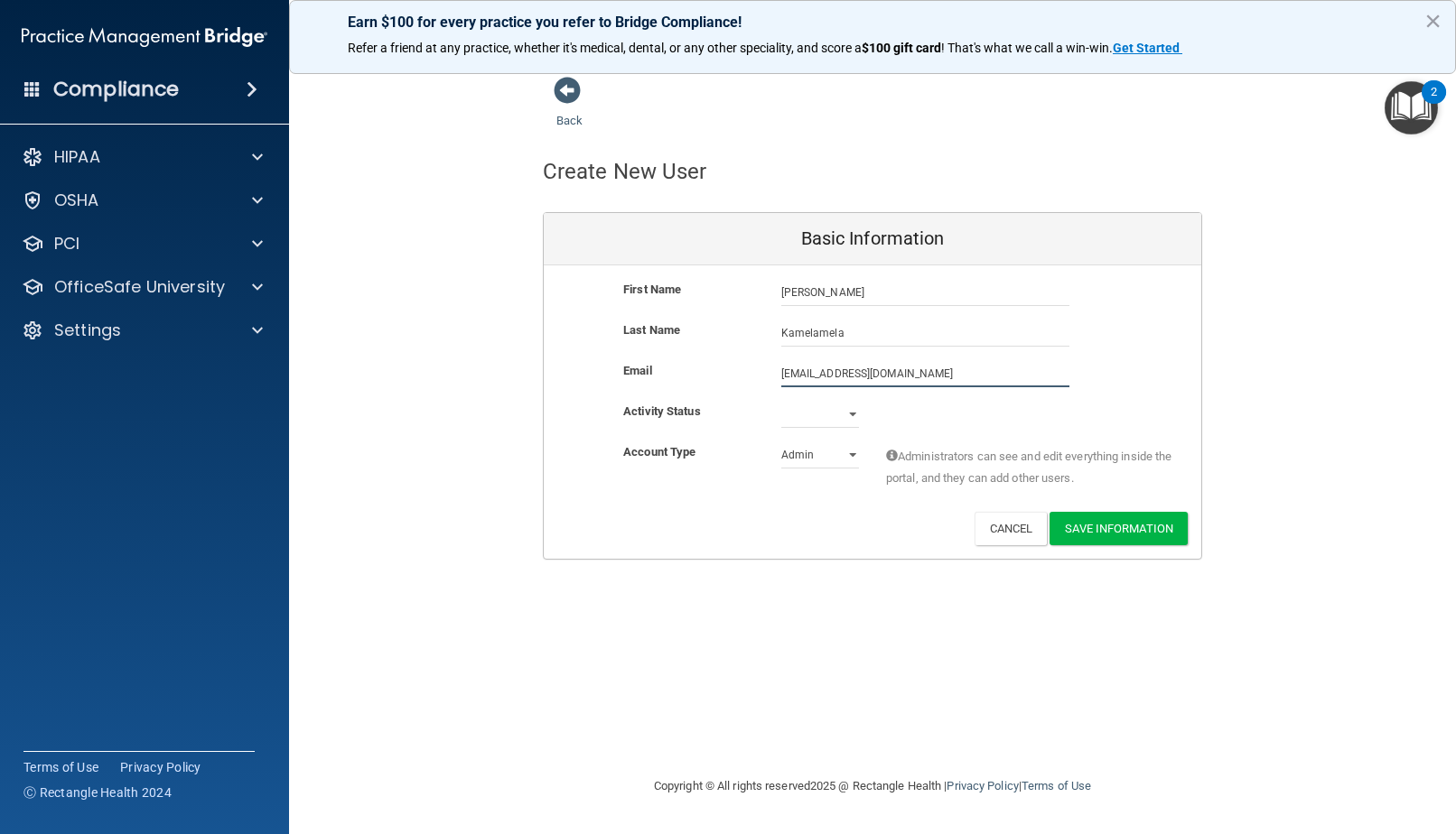
drag, startPoint x: 957, startPoint y: 370, endPoint x: 780, endPoint y: 365, distance: 177.1
click at [780, 365] on div "[EMAIL_ADDRESS][DOMAIN_NAME] [EMAIL_ADDRESS][DOMAIN_NAME]" at bounding box center [925, 374] width 315 height 27
type input "[EMAIL_ADDRESS][DOMAIN_NAME]"
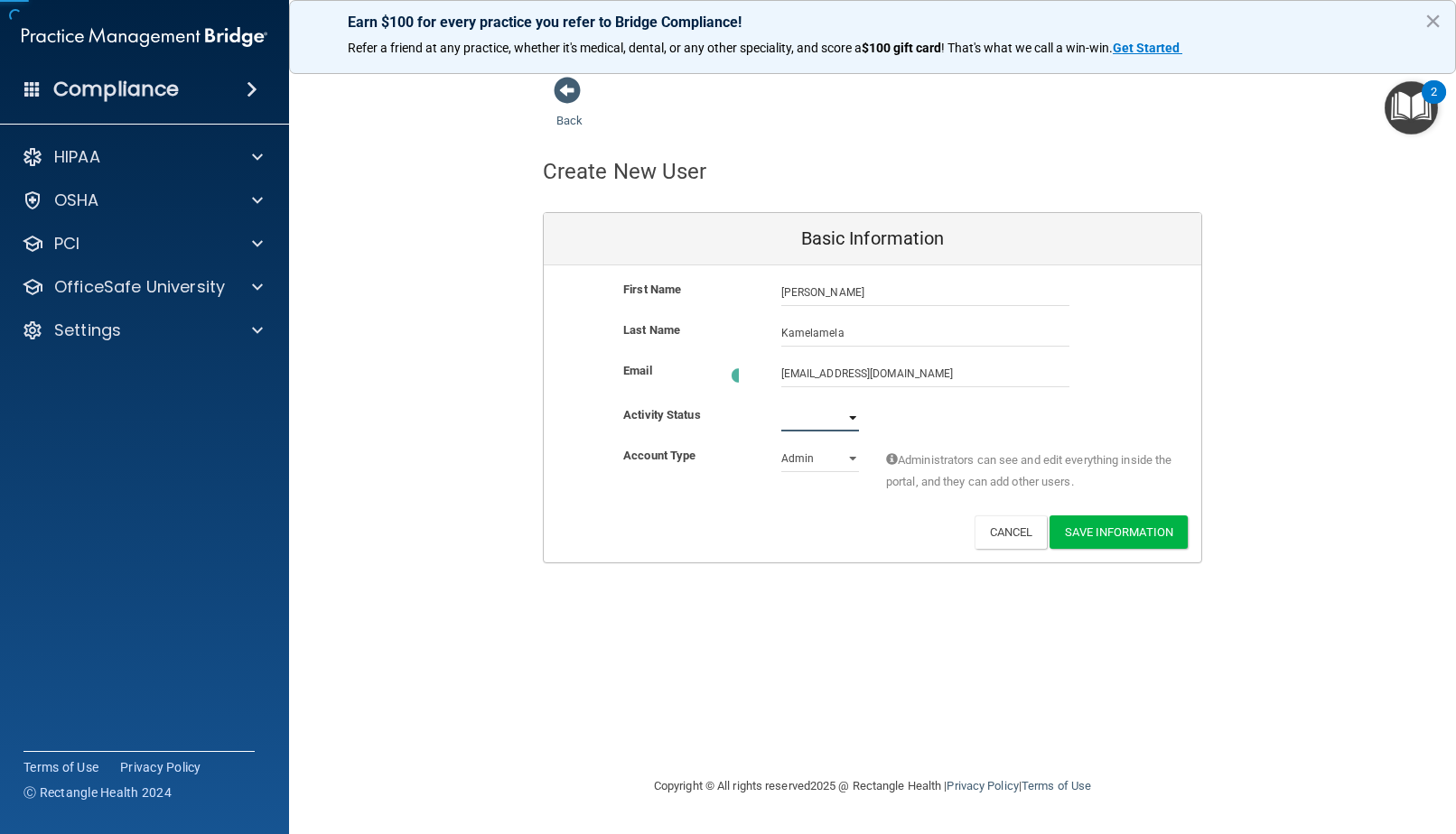
click at [846, 413] on select "Active Inactive" at bounding box center [820, 418] width 78 height 27
select select "active"
click at [781, 401] on select "Active Inactive" at bounding box center [820, 414] width 78 height 27
click at [1131, 531] on button "Save Information" at bounding box center [1118, 528] width 138 height 34
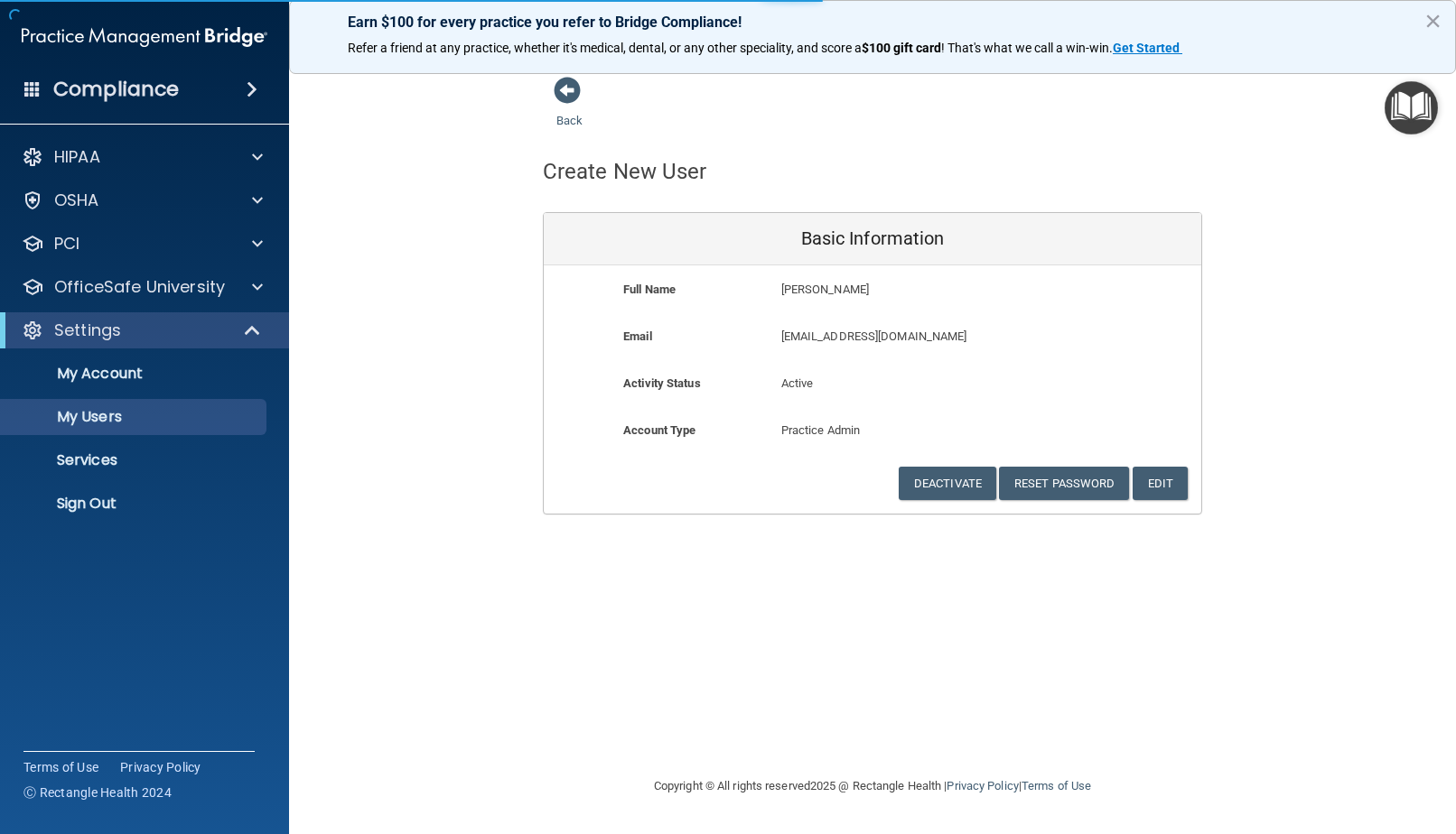
select select "20"
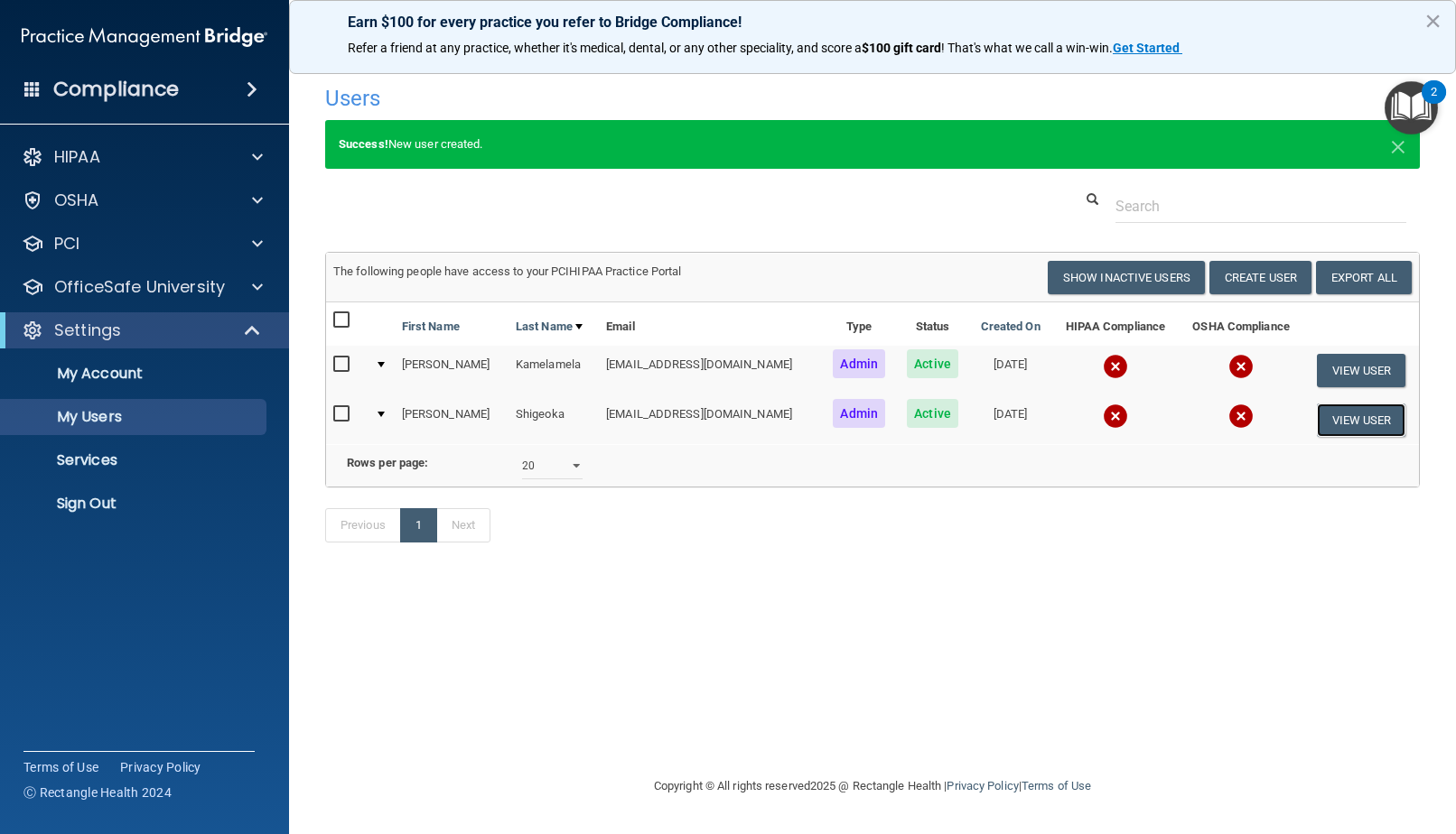
drag, startPoint x: 1174, startPoint y: 389, endPoint x: 1377, endPoint y: 424, distance: 206.0
click at [1377, 424] on button "View User" at bounding box center [1361, 420] width 89 height 34
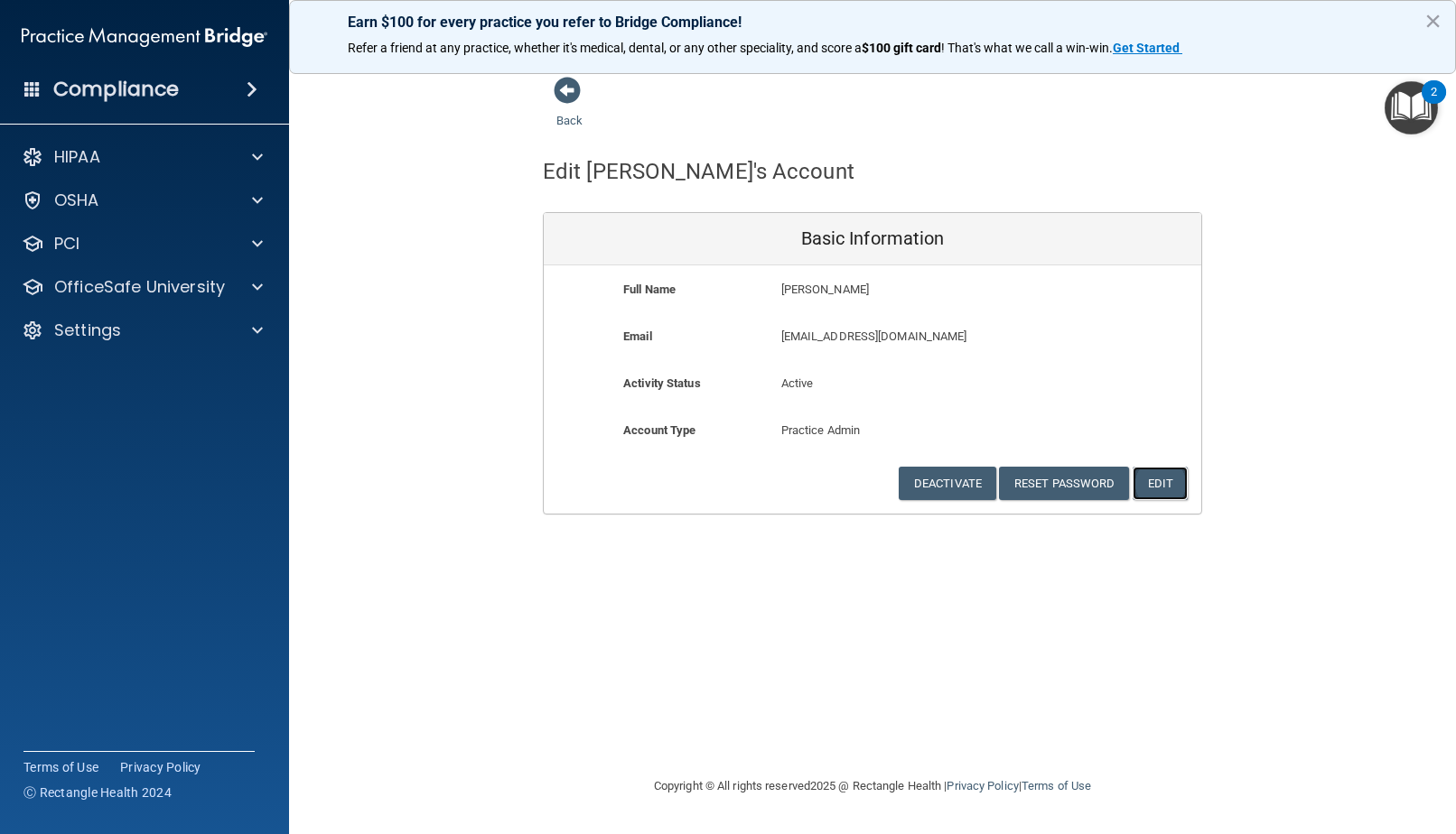
click at [1175, 485] on button "Edit" at bounding box center [1160, 483] width 55 height 34
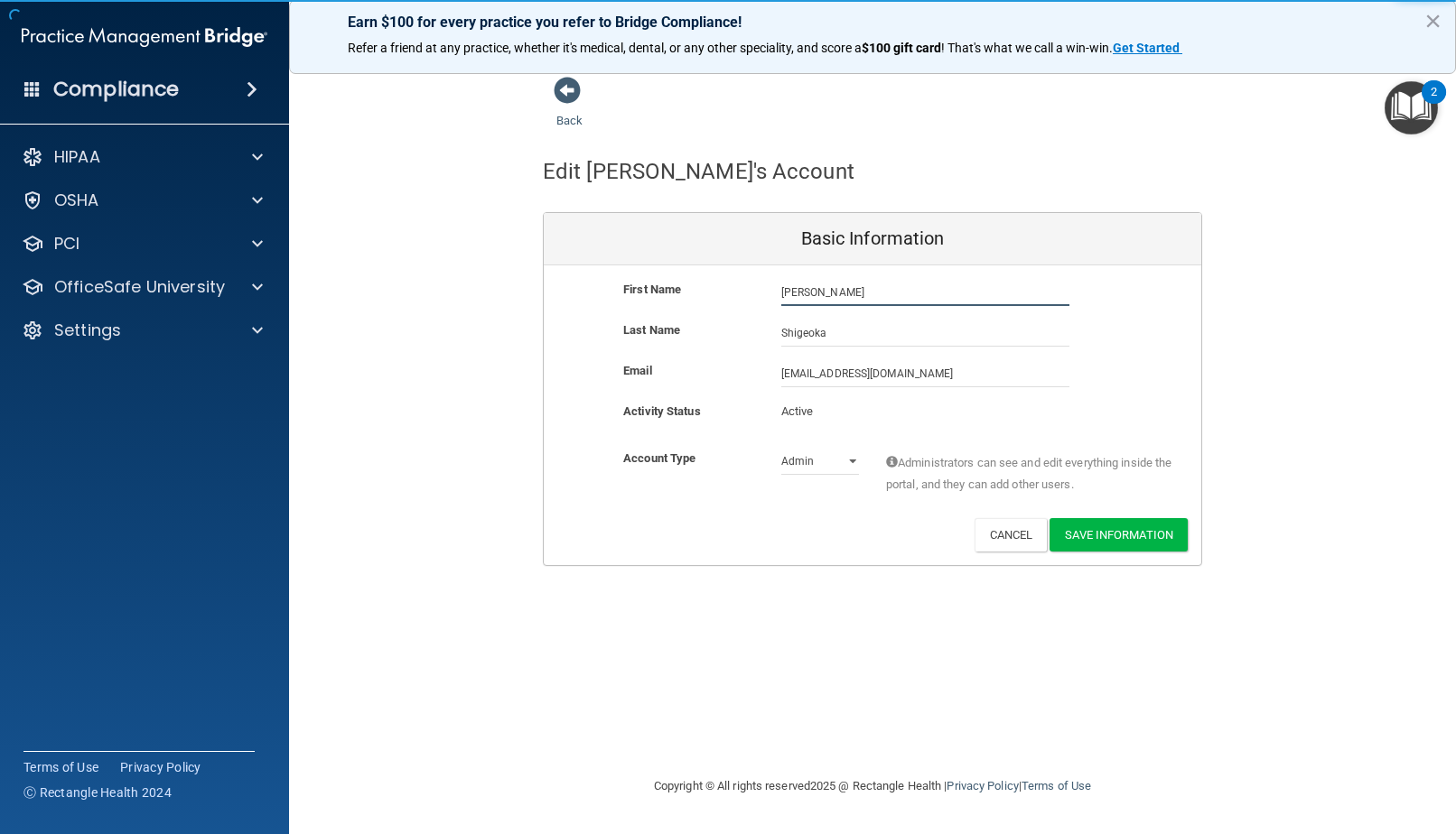
click at [911, 290] on input "[PERSON_NAME]" at bounding box center [926, 293] width 288 height 27
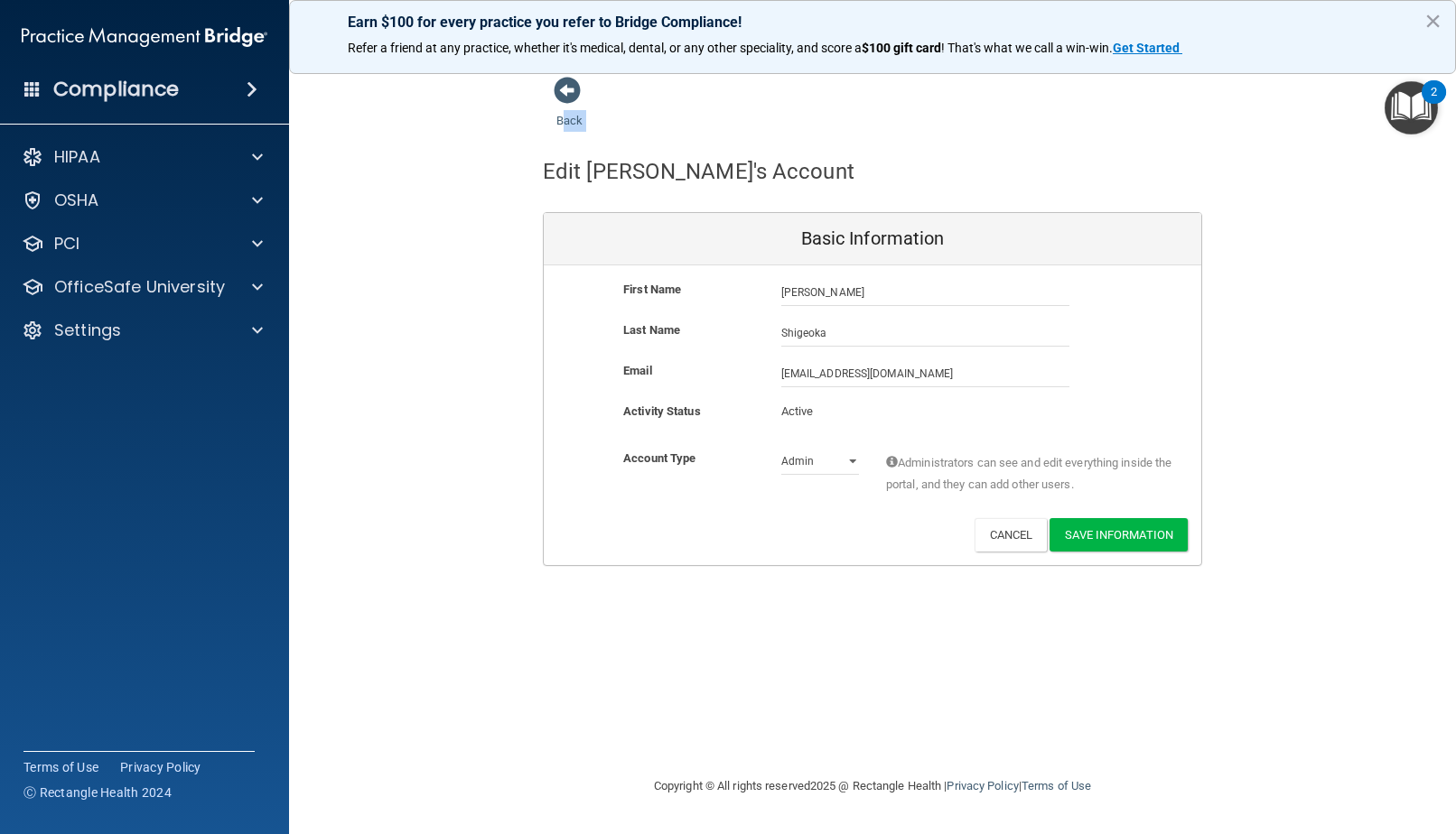
drag, startPoint x: 675, startPoint y: 124, endPoint x: 567, endPoint y: 112, distance: 108.7
click at [565, 112] on div "Back" at bounding box center [598, 103] width 110 height 56
click at [568, 124] on link "Back" at bounding box center [569, 109] width 26 height 36
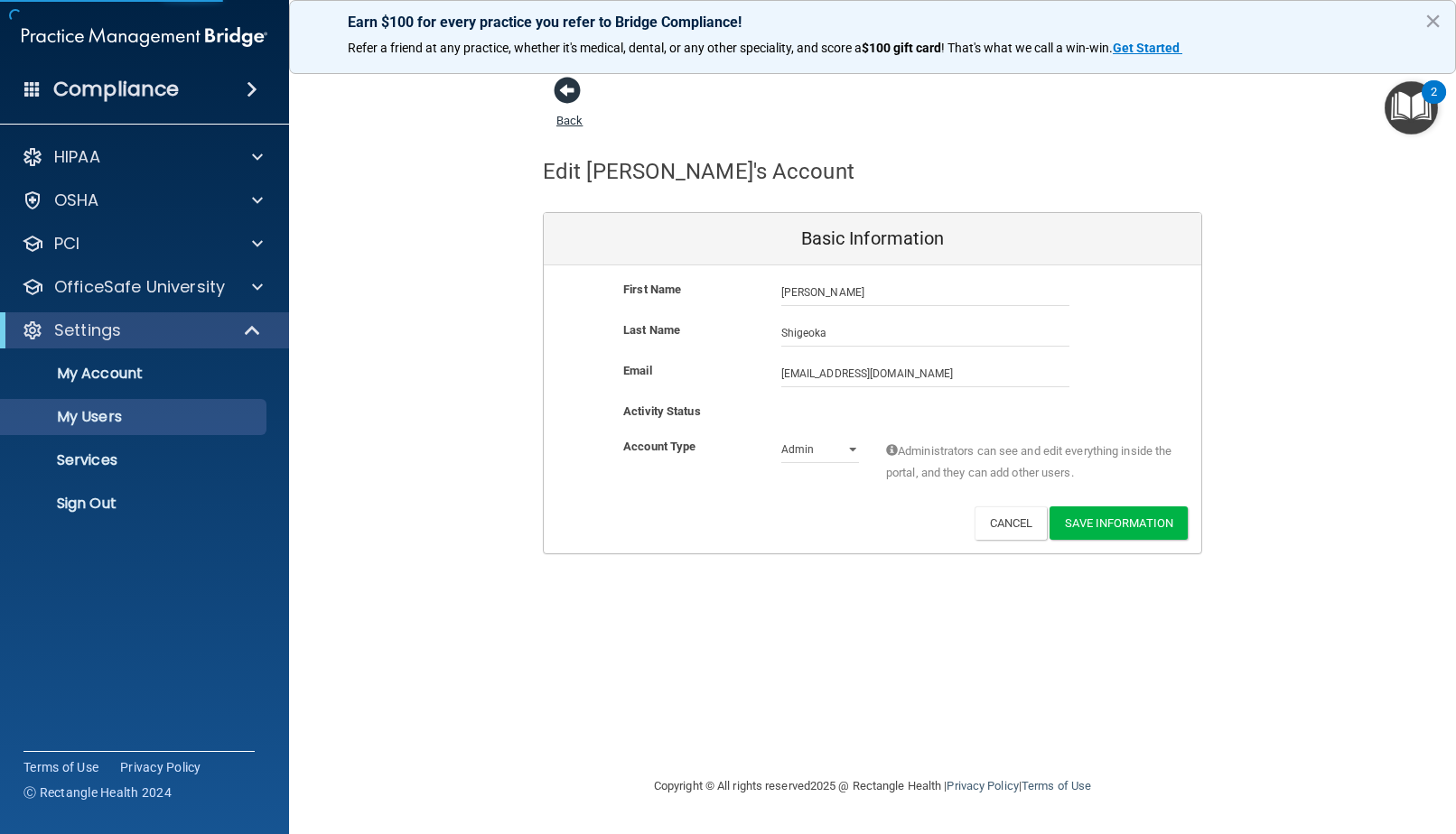
select select "20"
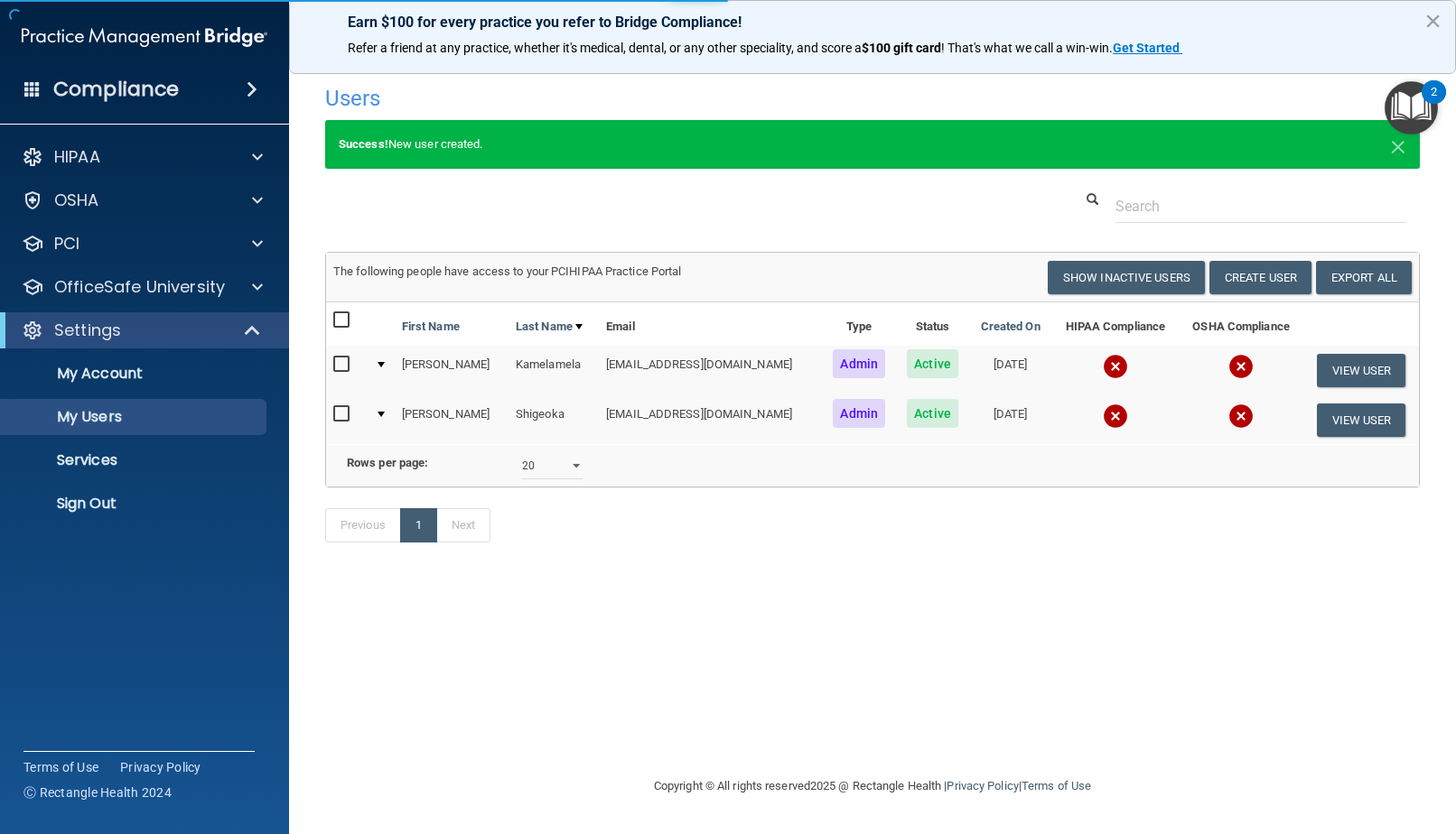
drag, startPoint x: 586, startPoint y: 121, endPoint x: 604, endPoint y: 162, distance: 44.8
click at [604, 162] on div "Success! New user created. ×" at bounding box center [872, 144] width 1095 height 48
click at [1356, 429] on button "View User" at bounding box center [1361, 420] width 89 height 34
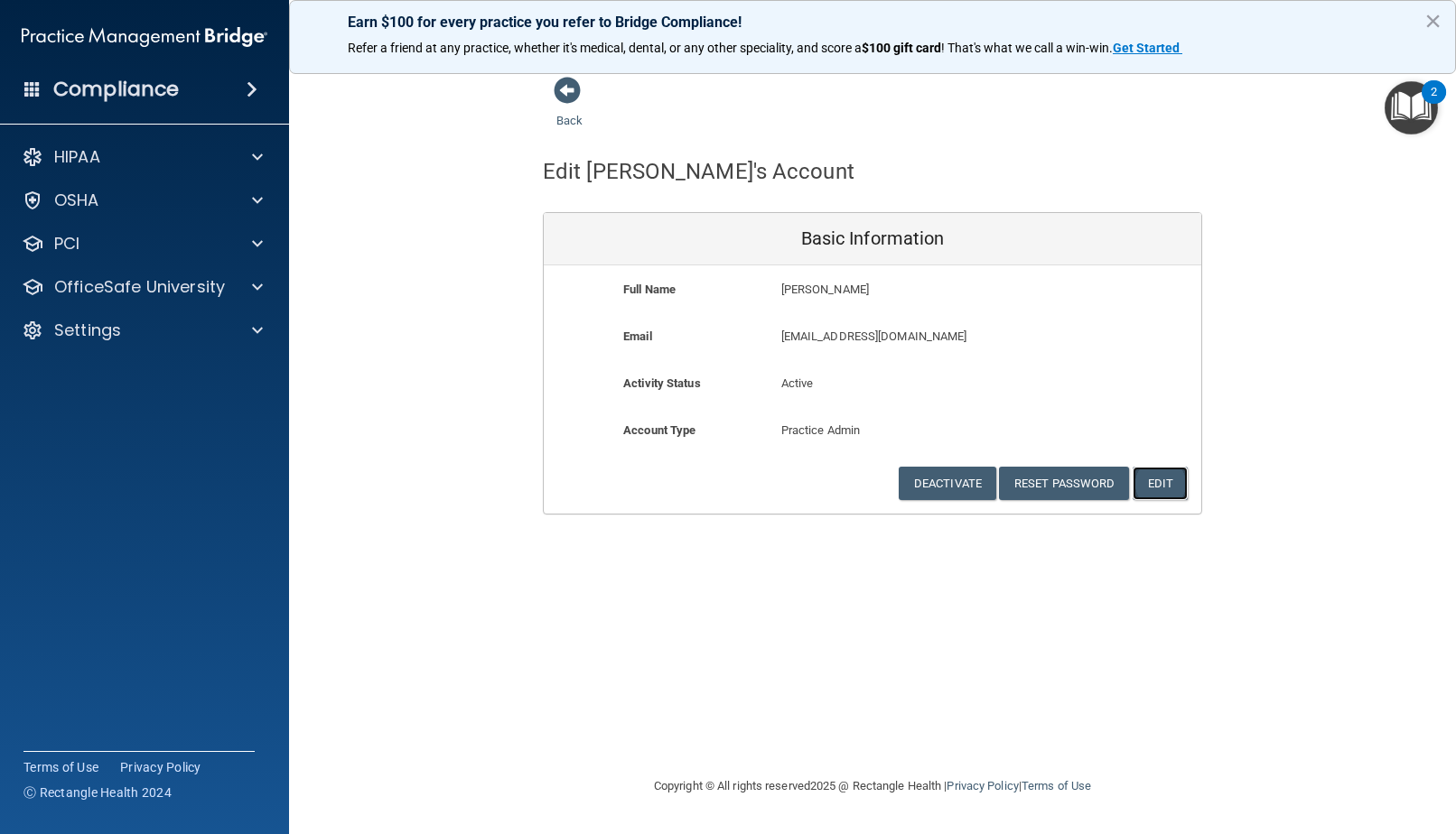
click at [1147, 492] on button "Edit" at bounding box center [1160, 483] width 55 height 34
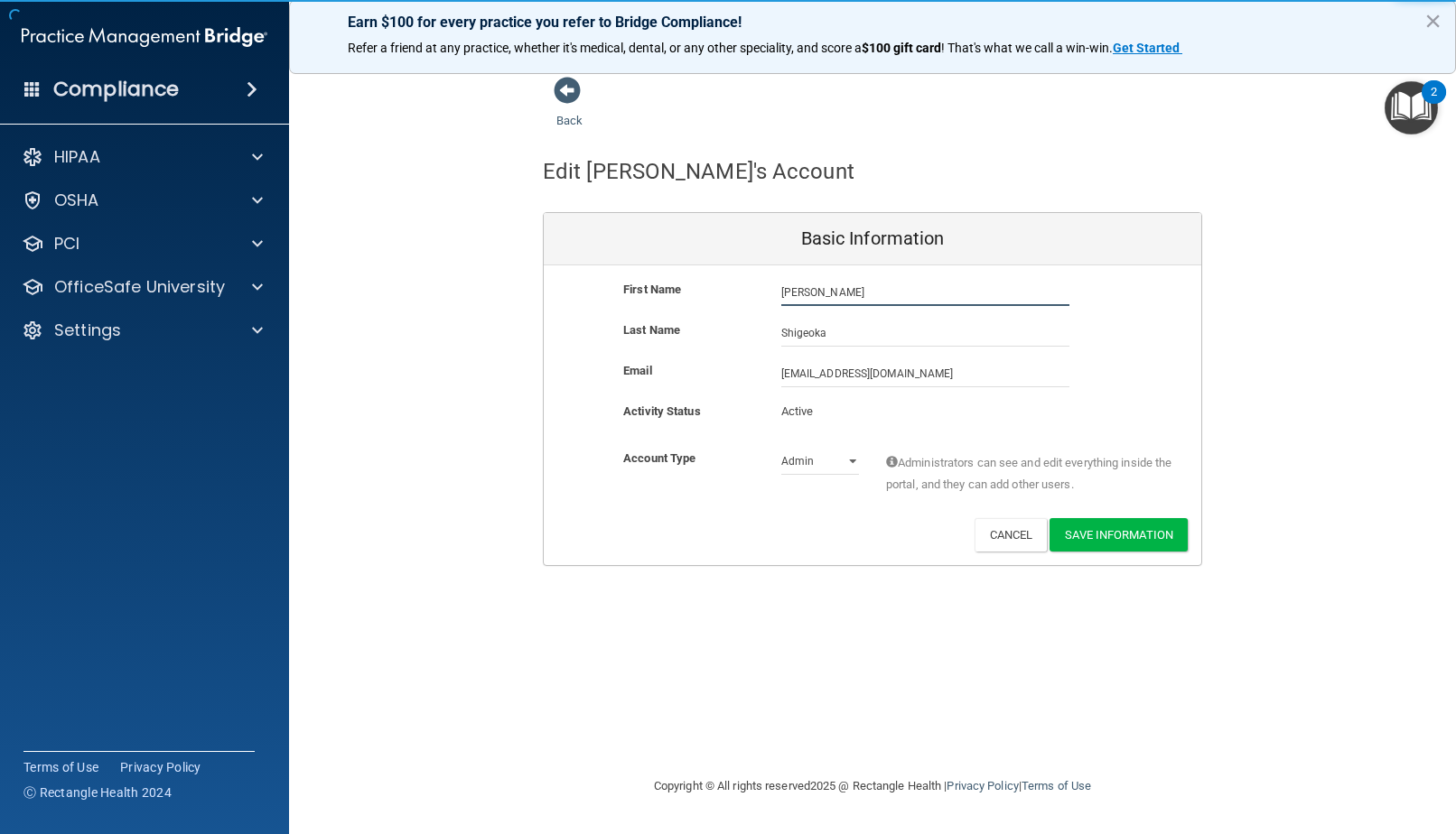
click at [860, 285] on input "[PERSON_NAME]" at bounding box center [926, 293] width 288 height 27
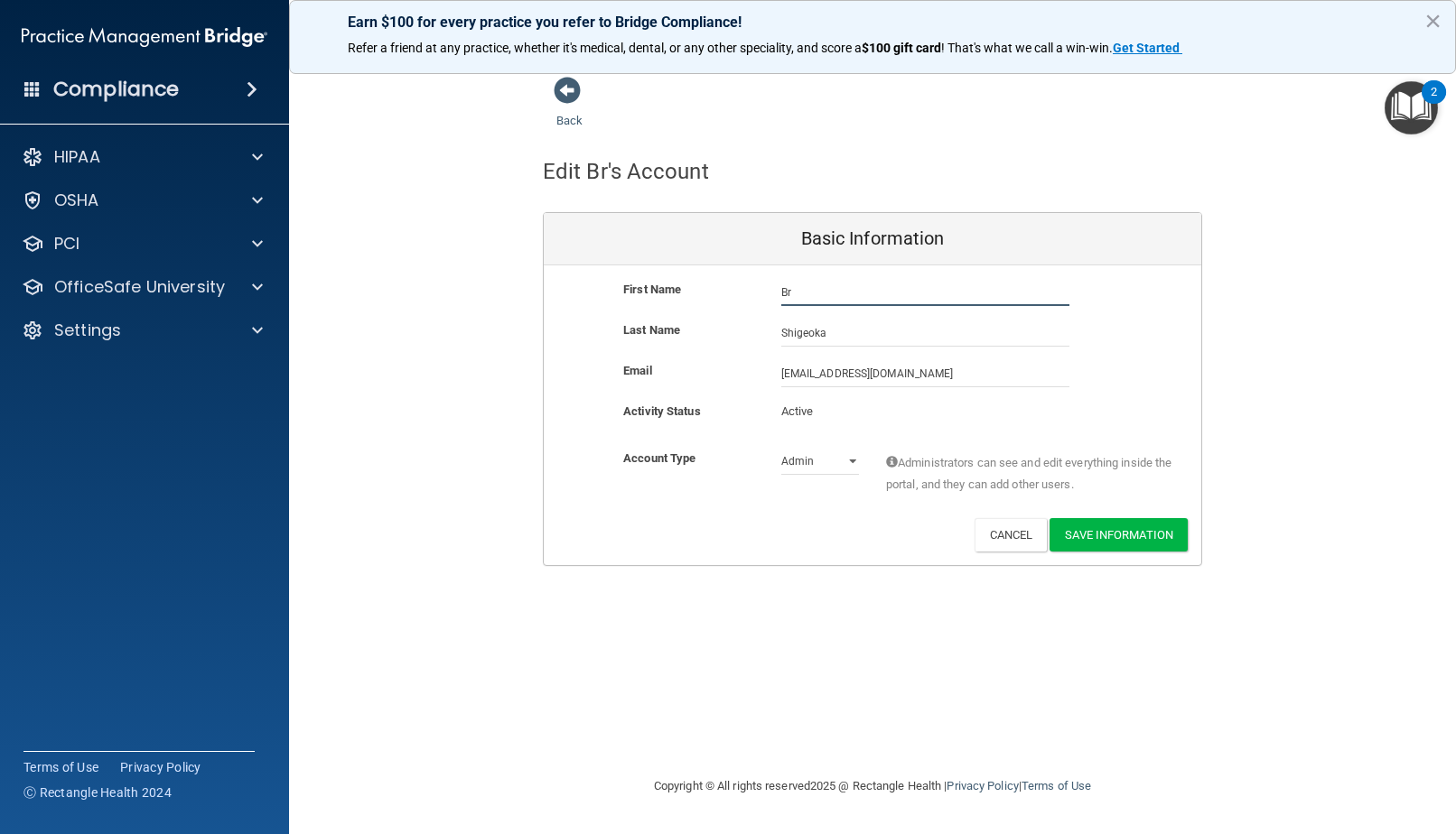
type input "B"
type input "[PERSON_NAME]"
click at [801, 334] on input "Shigeoka" at bounding box center [926, 333] width 288 height 27
drag, startPoint x: 860, startPoint y: 332, endPoint x: 761, endPoint y: 331, distance: 99.0
click at [761, 331] on div "Last Name [PERSON_NAME]" at bounding box center [873, 333] width 657 height 27
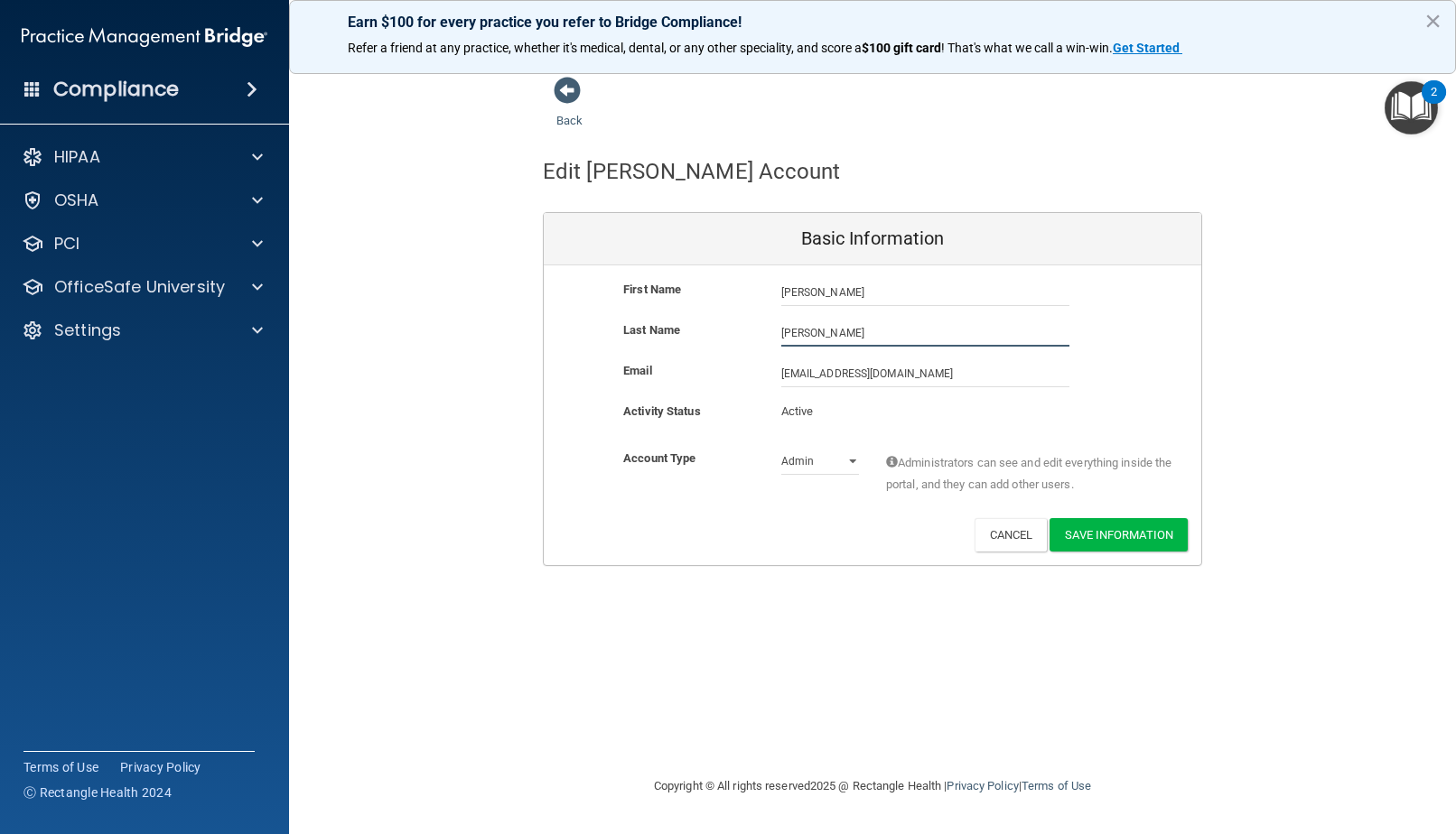
type input "[PERSON_NAME]"
click at [1237, 527] on div "Back Edit [PERSON_NAME] Account Basic Information First Name [PERSON_NAME] [PER…" at bounding box center [872, 320] width 1095 height 490
click at [1095, 537] on button "Save Information" at bounding box center [1118, 535] width 138 height 34
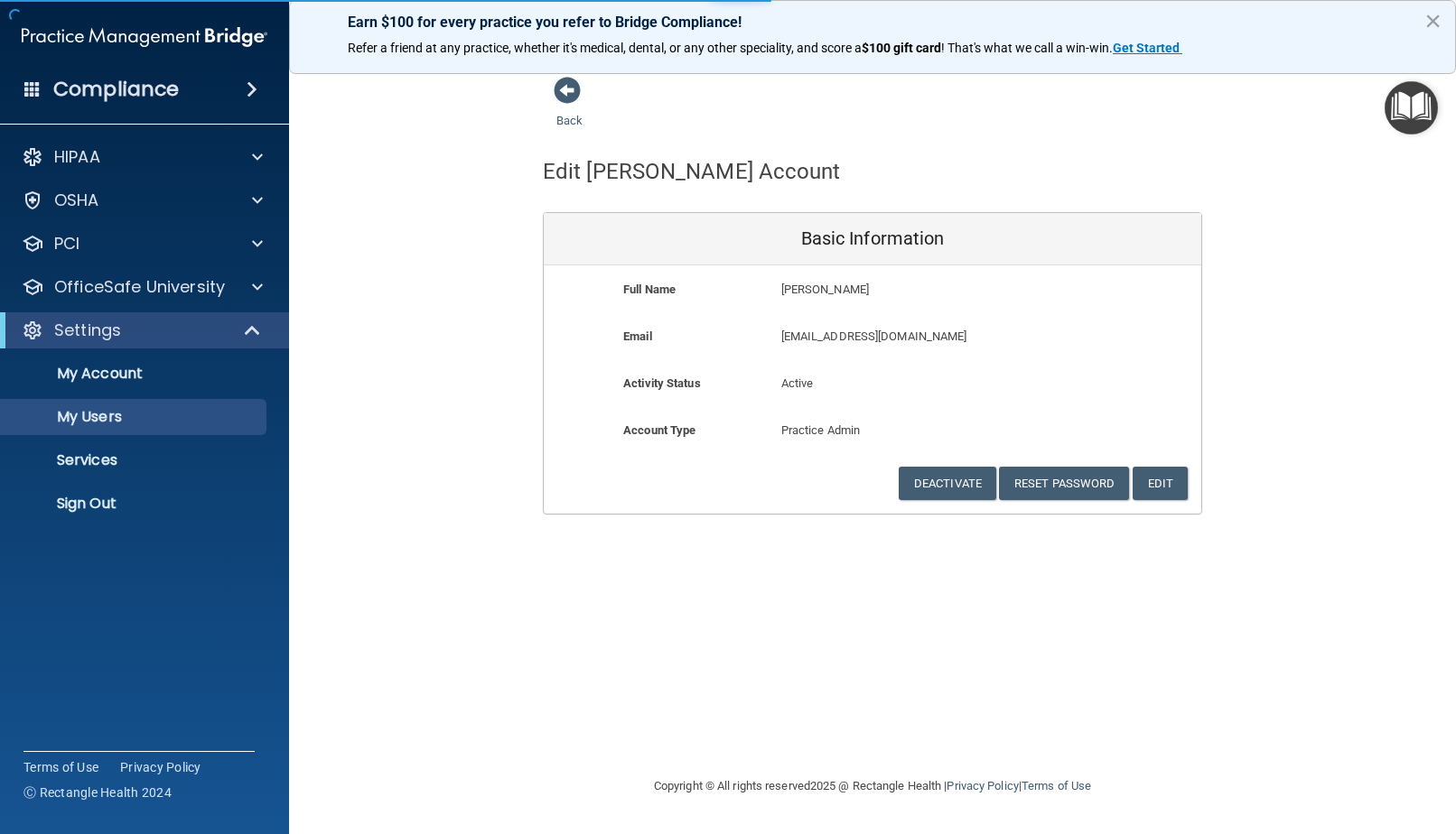
select select "20"
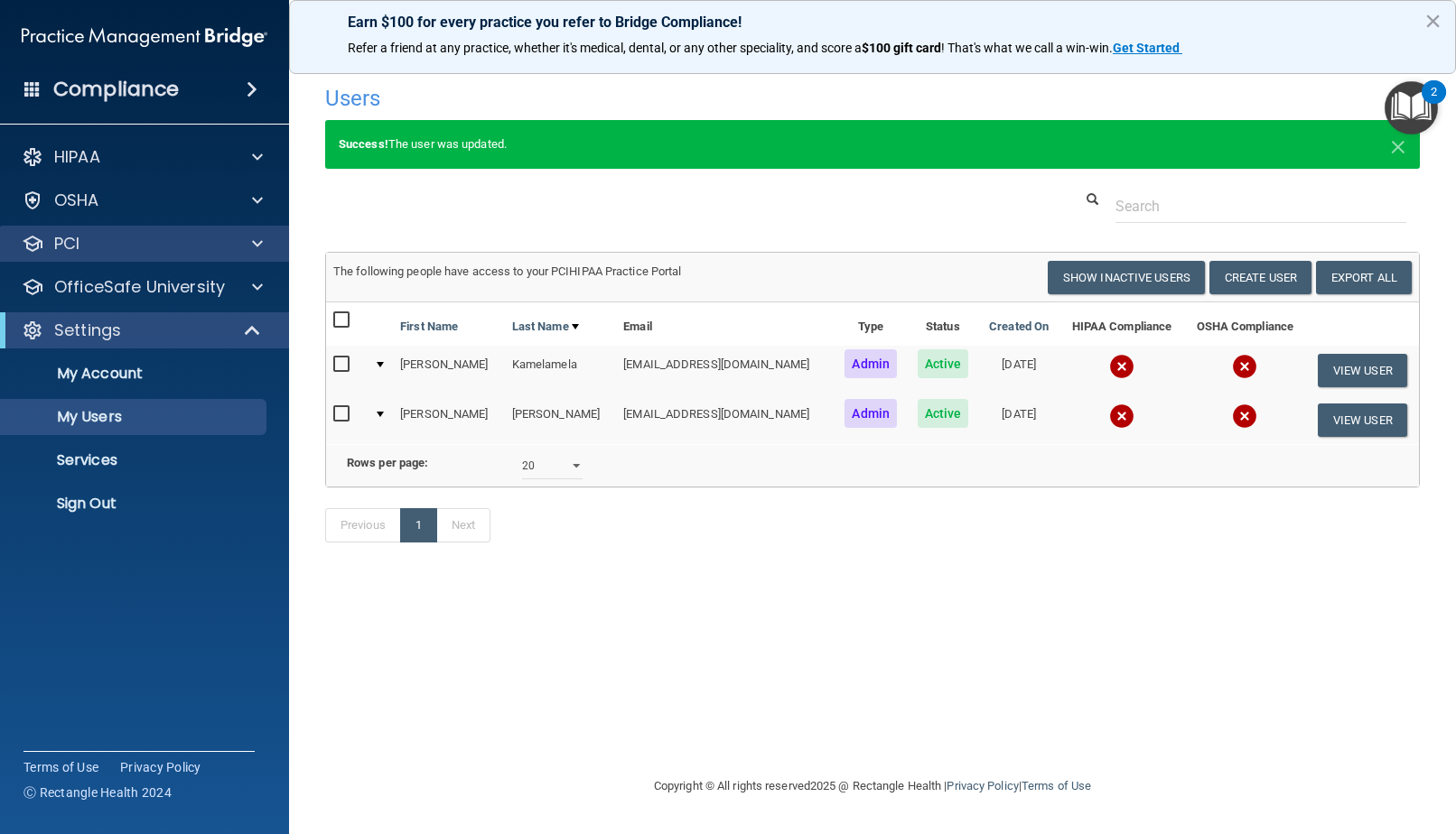
click at [194, 226] on div "PCI" at bounding box center [145, 244] width 290 height 36
click at [257, 243] on span at bounding box center [257, 244] width 11 height 22
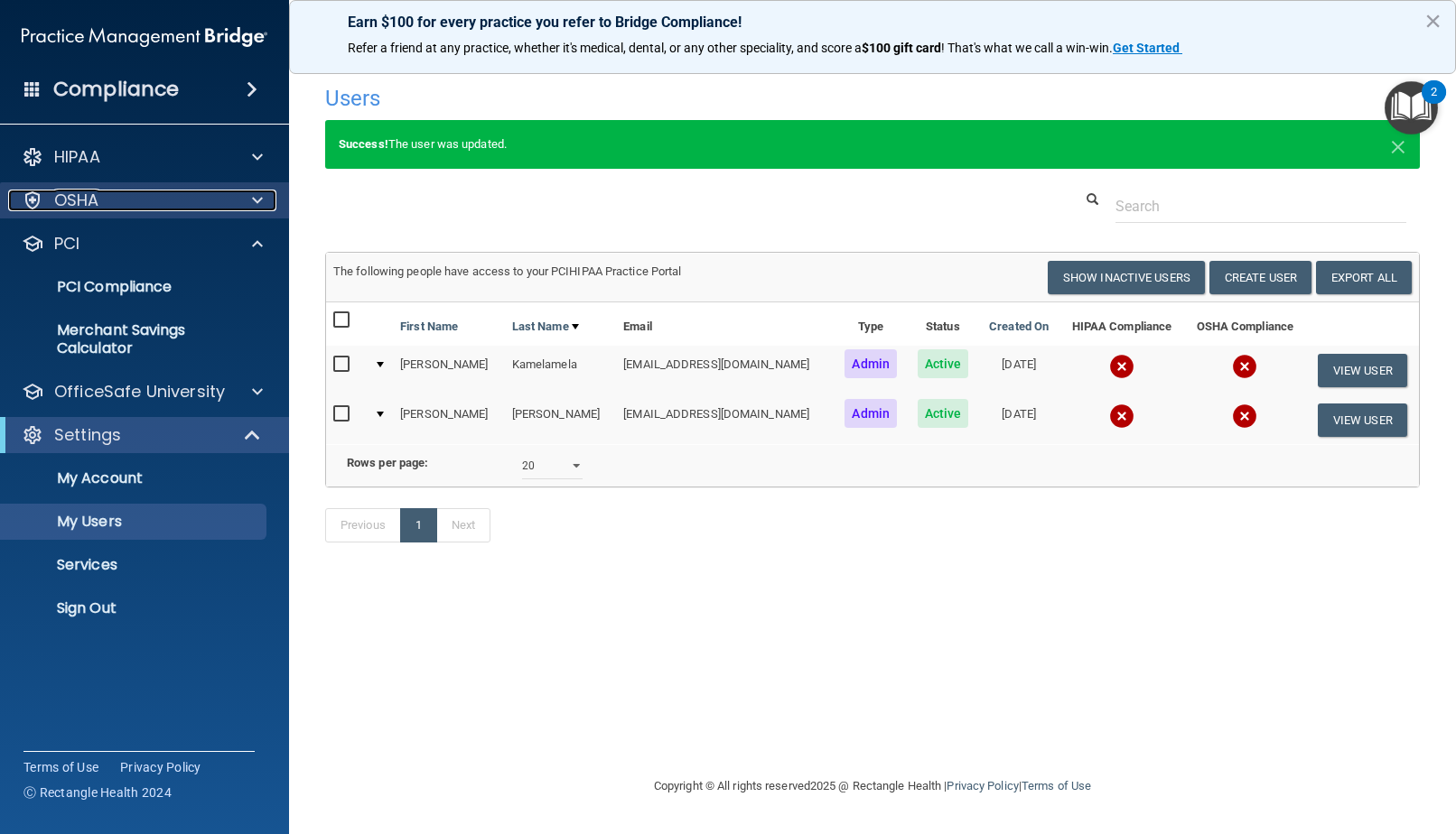
click at [257, 198] on span at bounding box center [257, 201] width 11 height 22
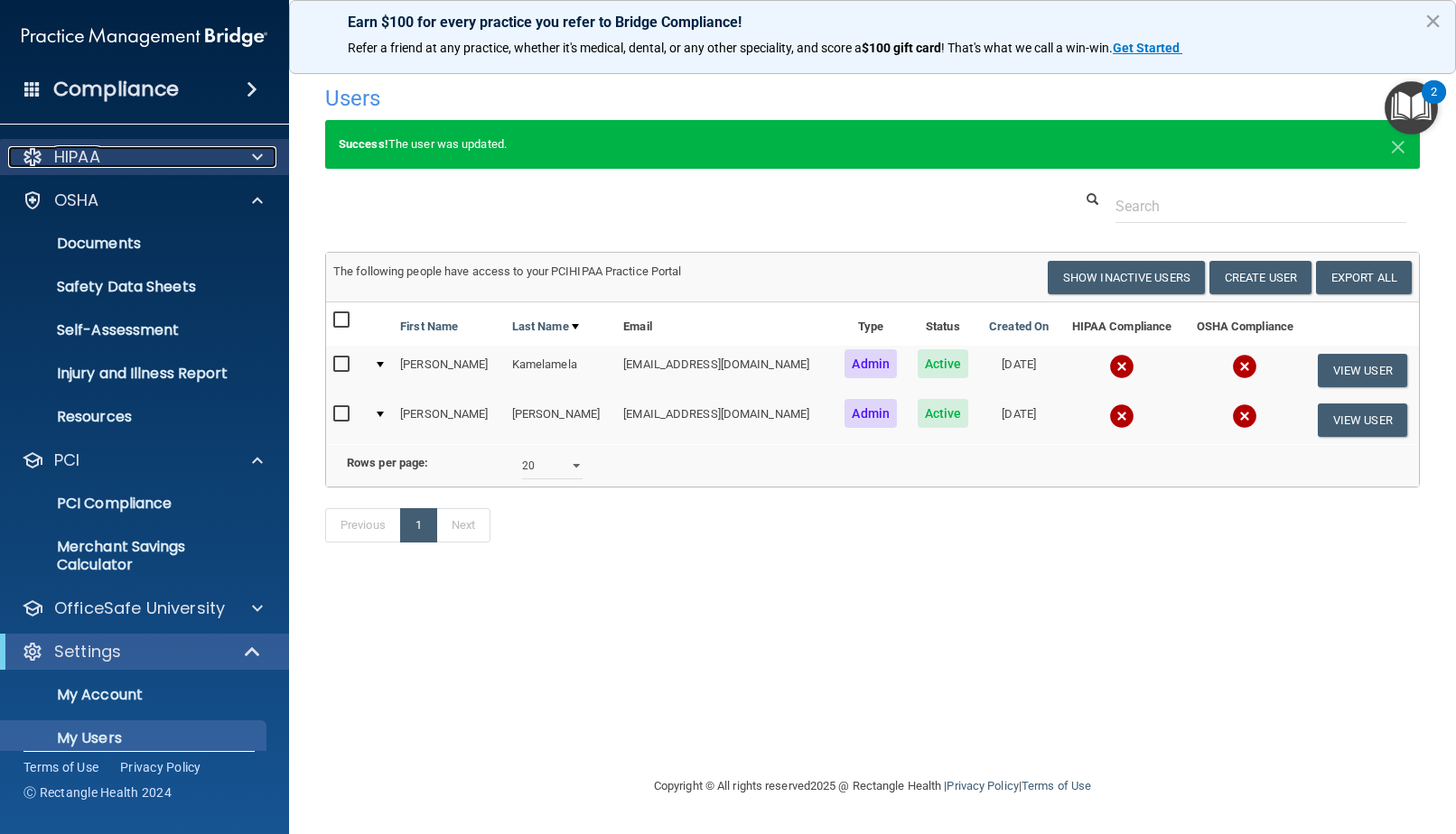
click at [256, 151] on span at bounding box center [257, 157] width 11 height 22
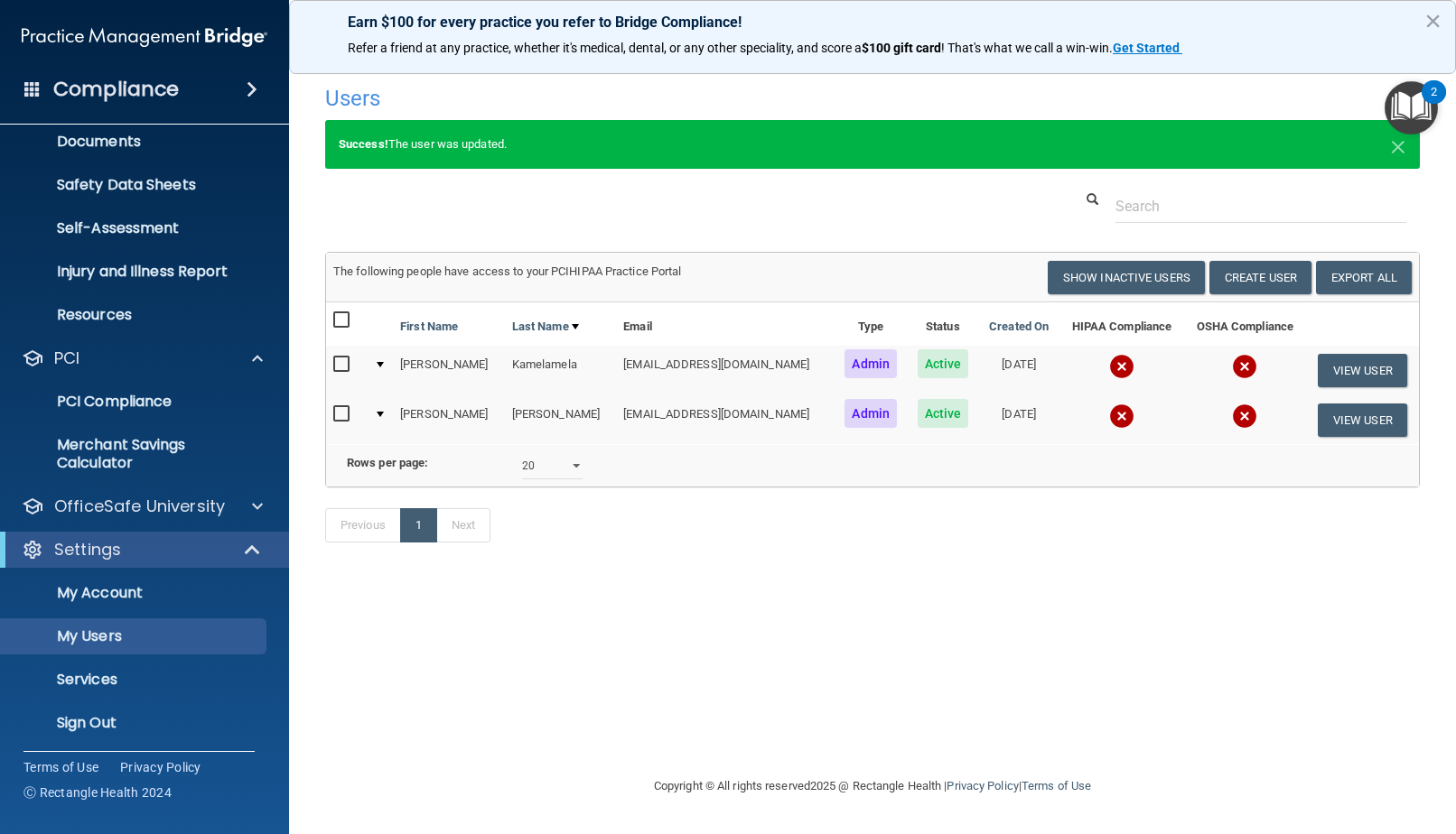
scroll to position [409, 0]
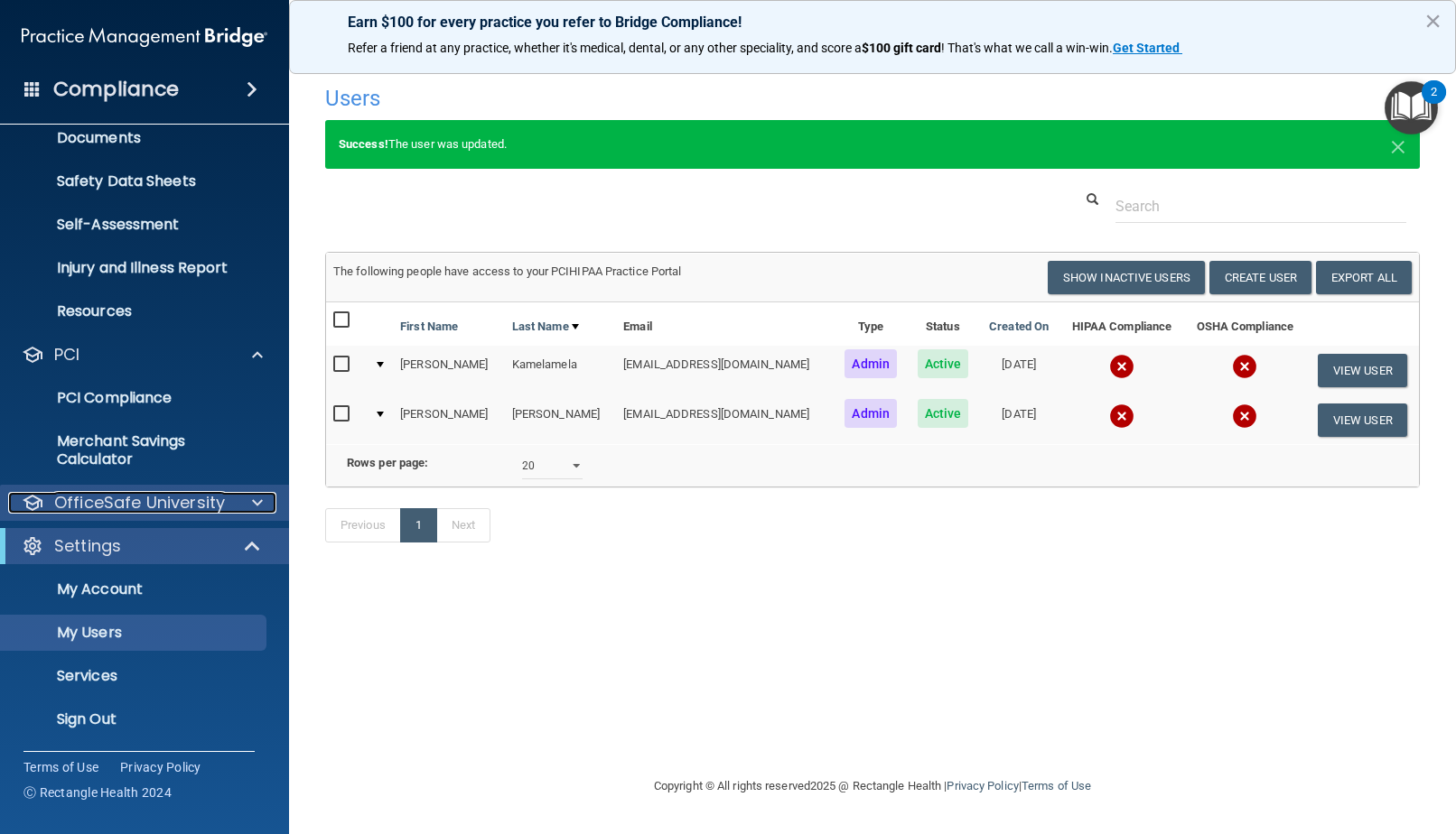
click at [245, 496] on div at bounding box center [254, 503] width 45 height 22
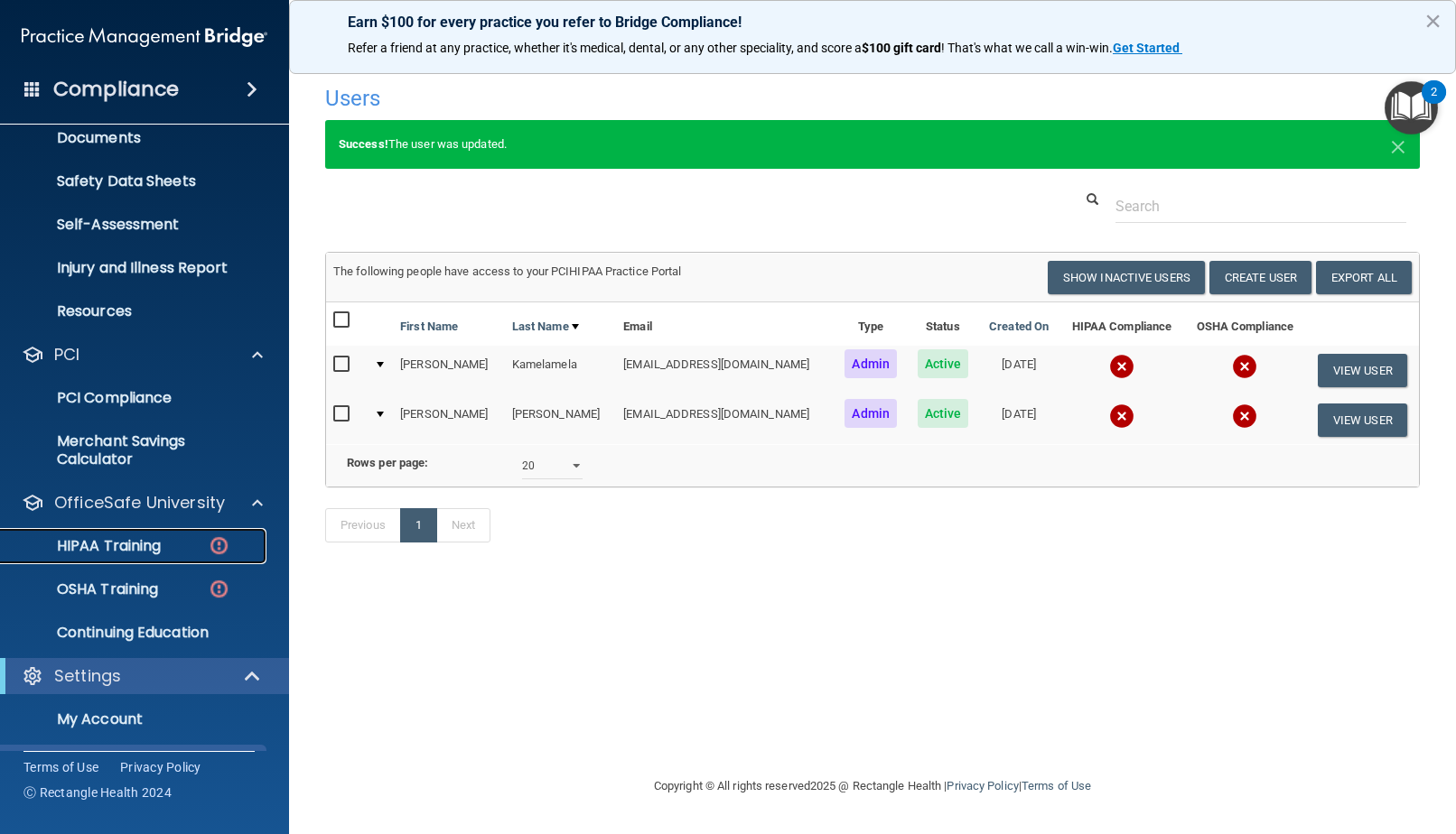
click at [179, 535] on link "HIPAA Training" at bounding box center [124, 547] width 285 height 36
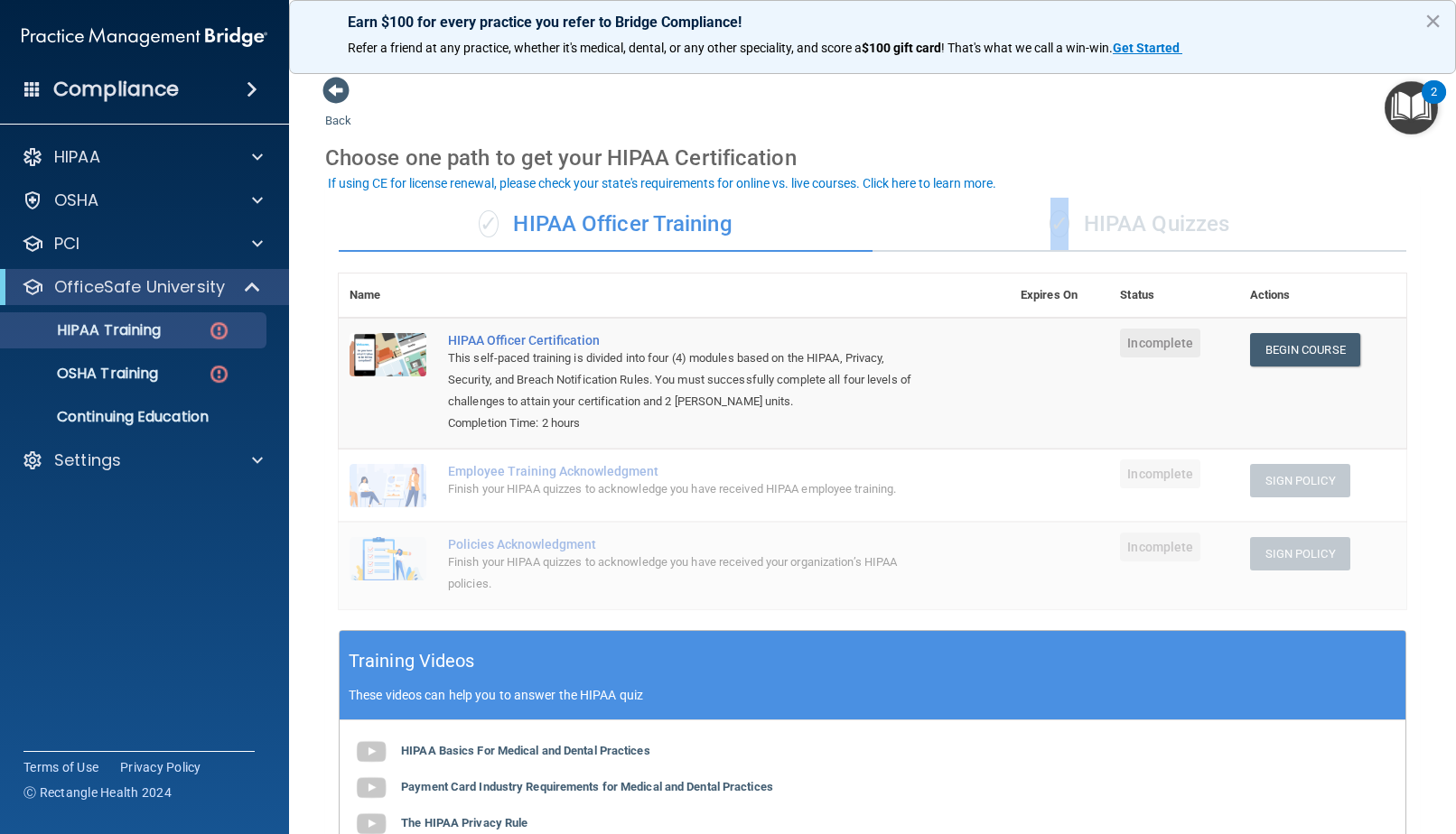
click at [1050, 221] on span "✓" at bounding box center [1060, 224] width 20 height 27
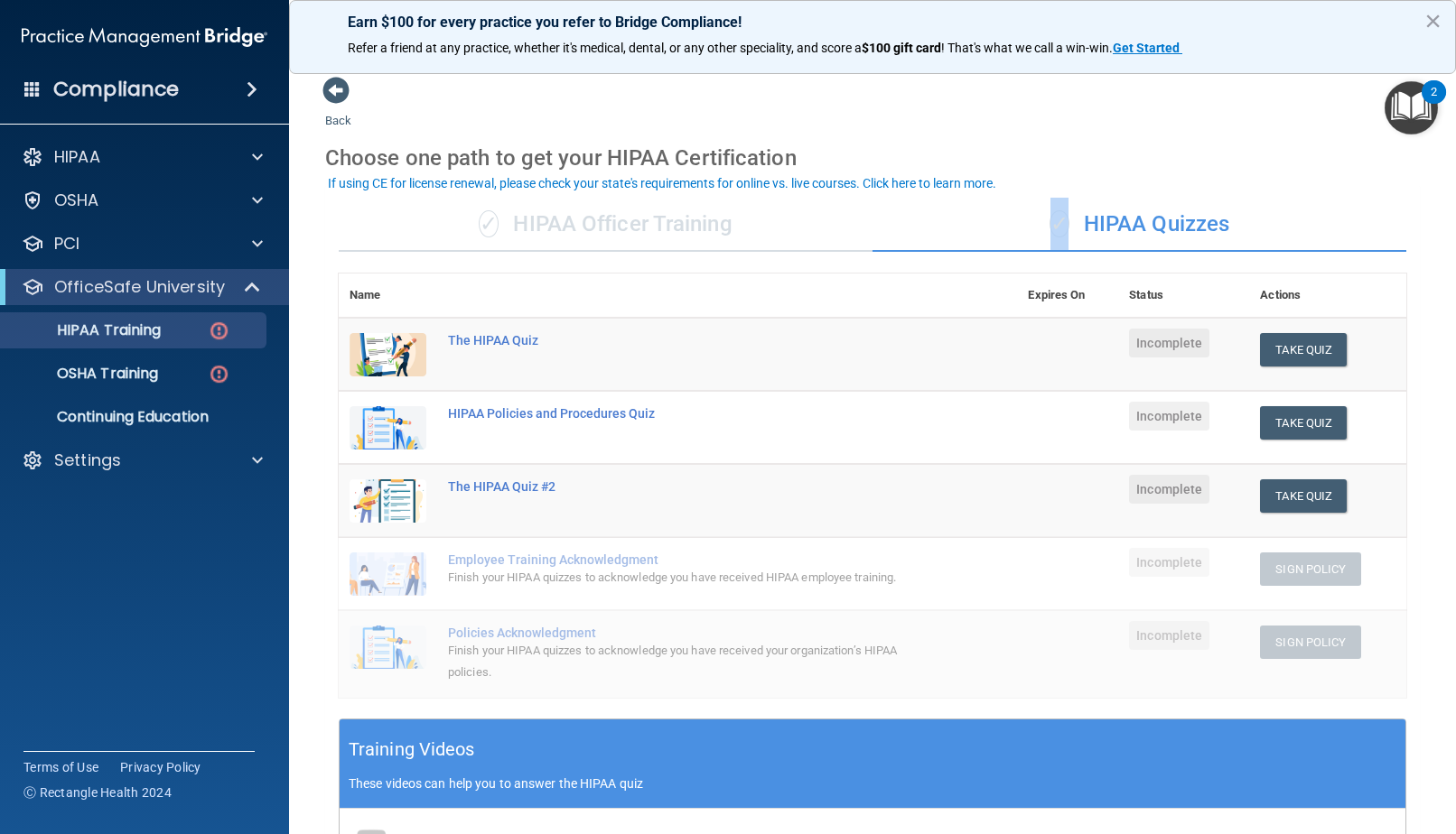
click at [711, 222] on div "✓ HIPAA Officer Training" at bounding box center [605, 224] width 534 height 54
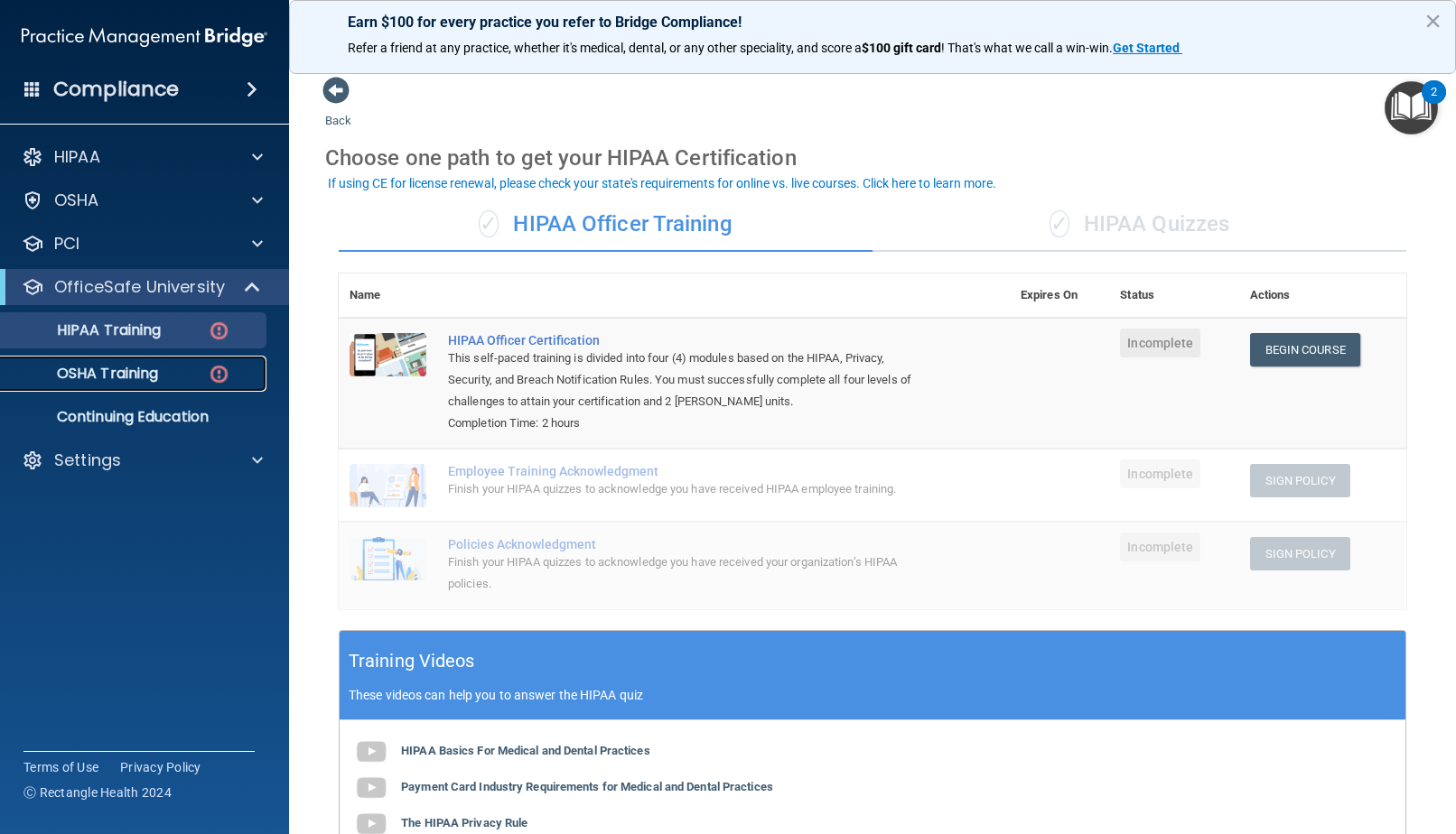
click at [183, 376] on div "OSHA Training" at bounding box center [135, 374] width 246 height 18
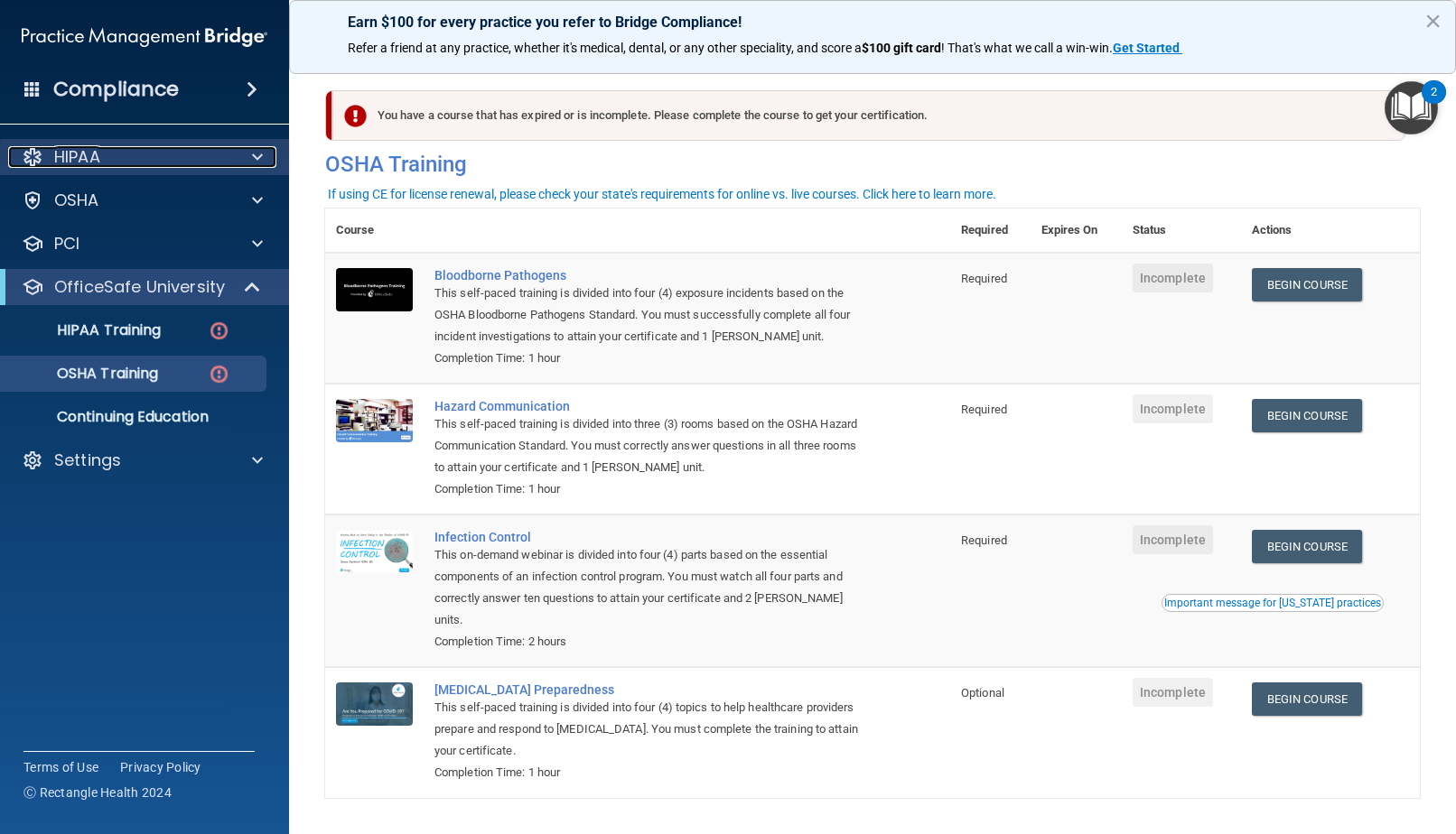
click at [217, 160] on div "HIPAA" at bounding box center [120, 157] width 224 height 22
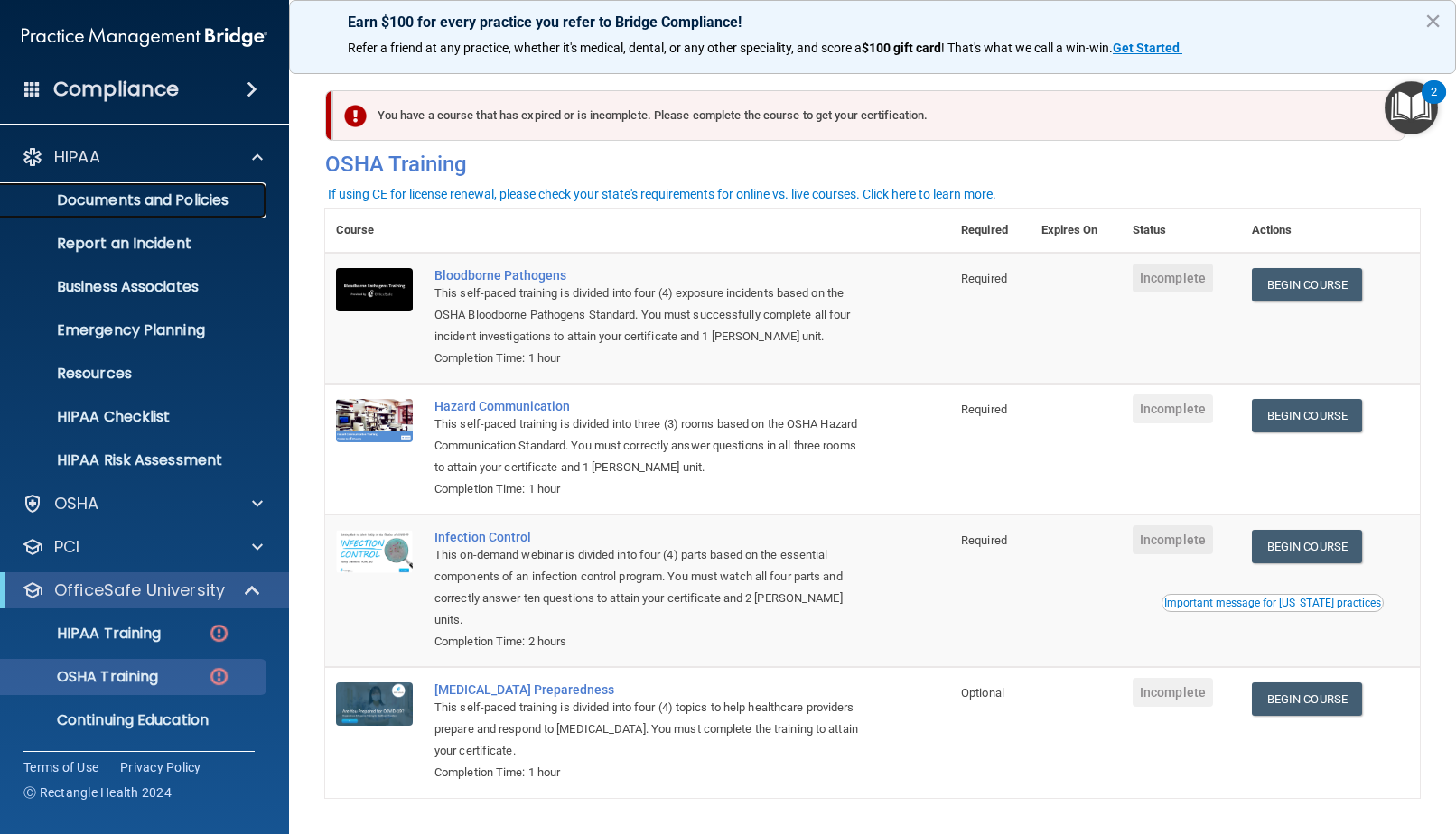
click at [192, 199] on p "Documents and Policies" at bounding box center [135, 201] width 246 height 18
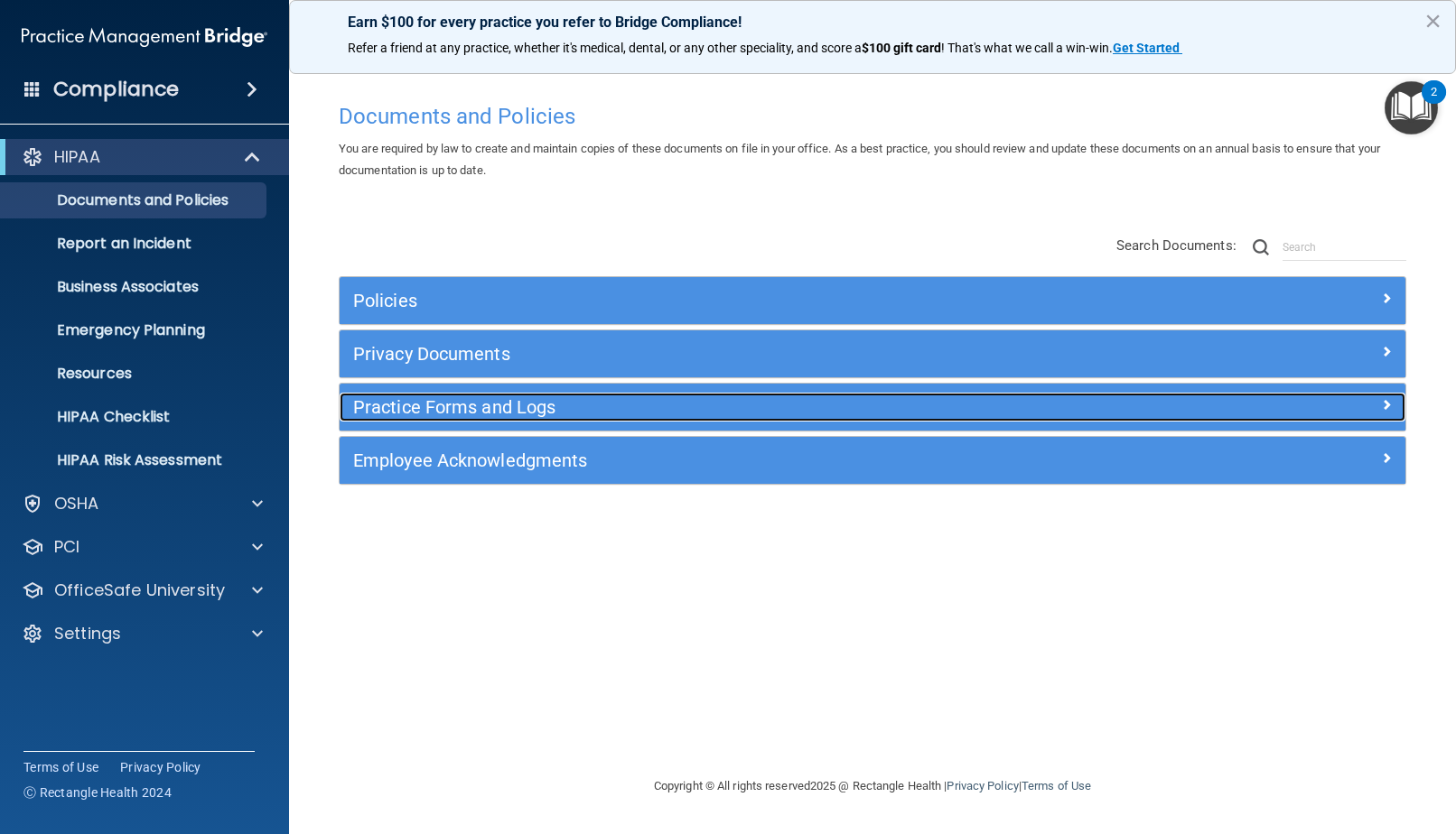
click at [392, 406] on h5 "Practice Forms and Logs" at bounding box center [739, 407] width 772 height 20
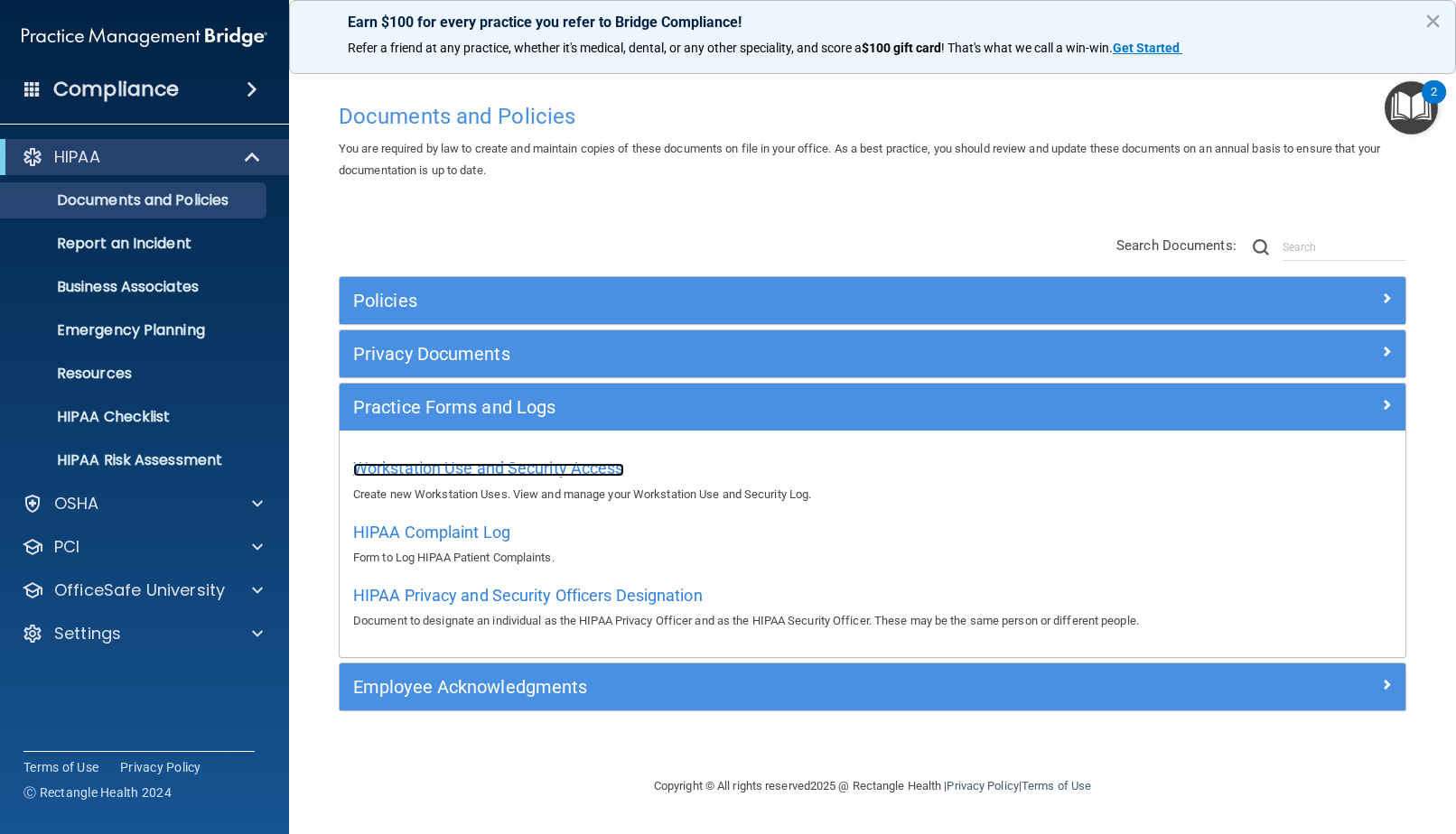
click at [395, 469] on span "Workstation Use and Security Access" at bounding box center [488, 468] width 271 height 19
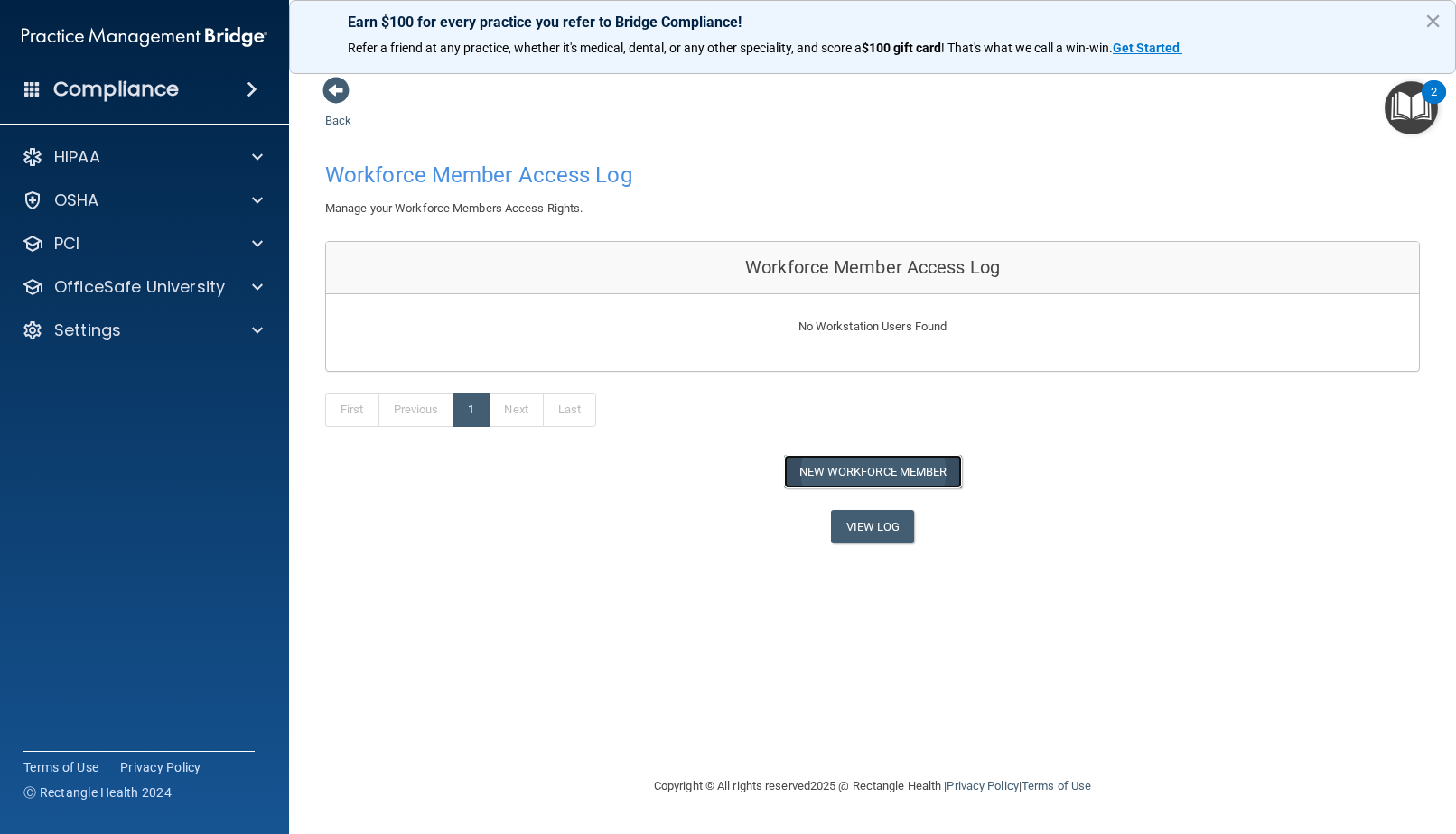
click at [854, 464] on button "New Workforce Member" at bounding box center [873, 472] width 178 height 34
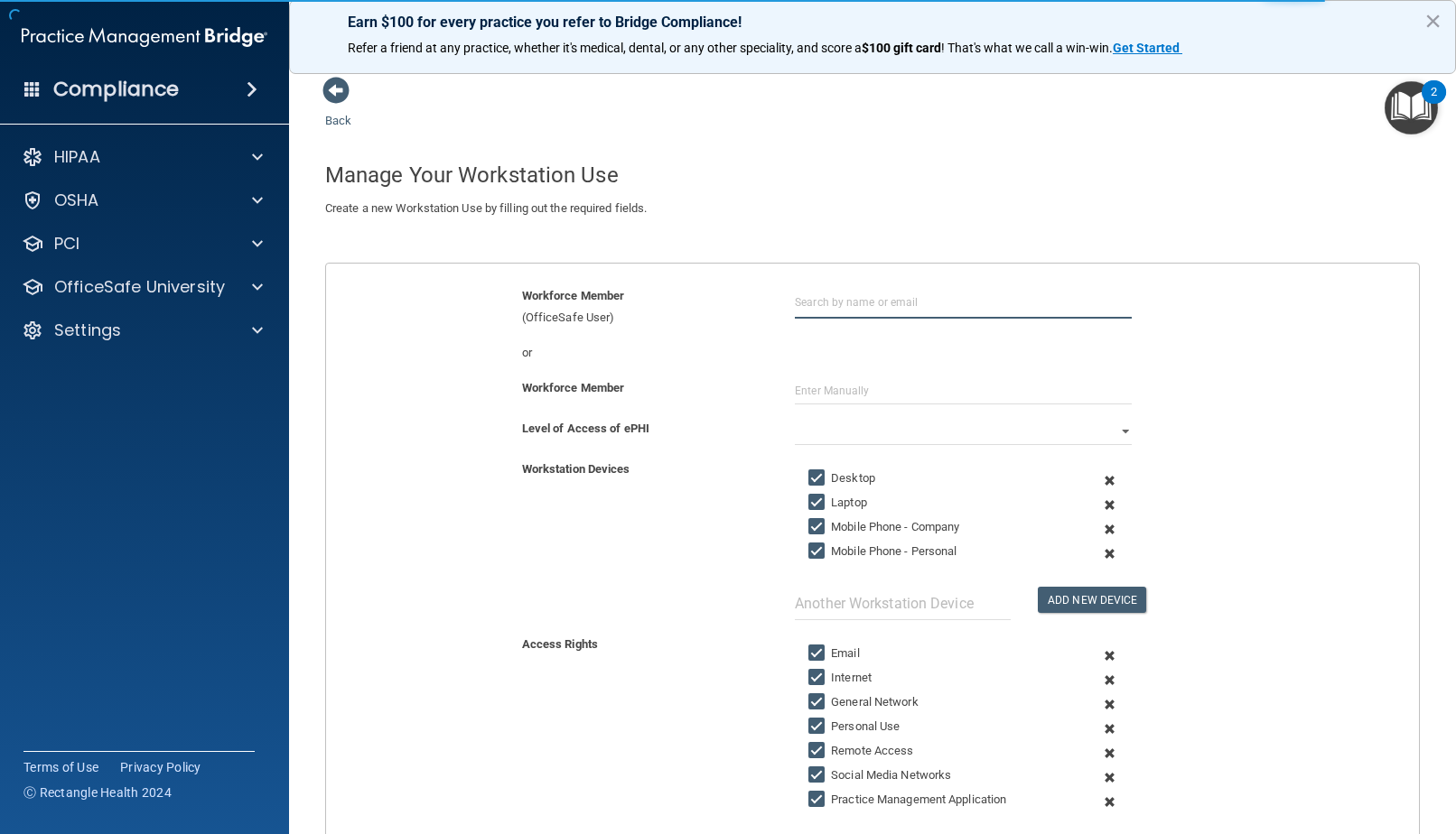
click at [840, 311] on input "text" at bounding box center [963, 302] width 337 height 34
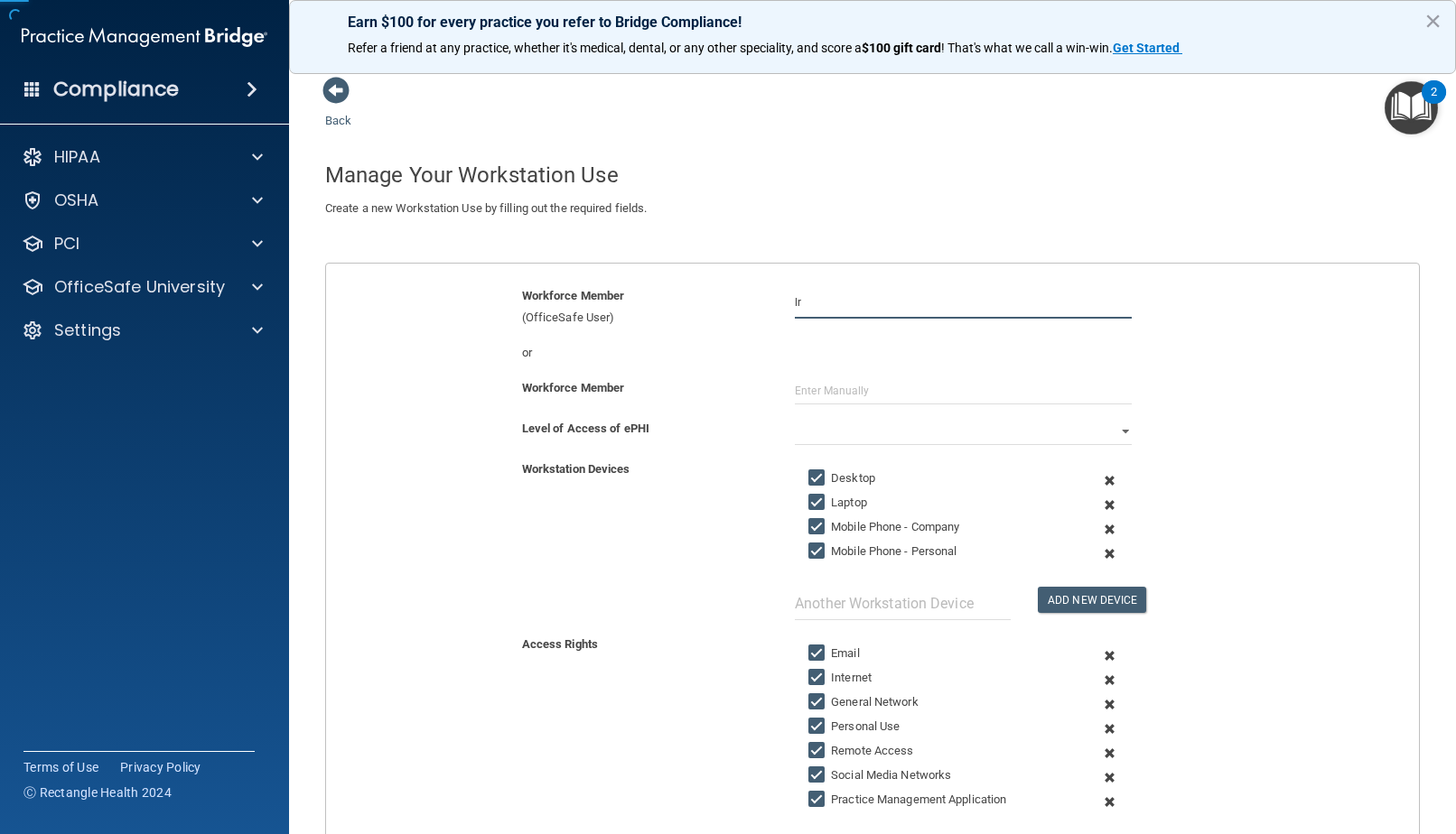
type input "l"
drag, startPoint x: 860, startPoint y: 352, endPoint x: 878, endPoint y: 329, distance: 29.2
click at [878, 329] on div "[PERSON_NAME] [PERSON_NAME][EMAIL_ADDRESS][DOMAIN_NAME] Organization" at bounding box center [1011, 361] width 419 height 68
type input "[PERSON_NAME]"
click at [866, 349] on div "or" at bounding box center [872, 353] width 1120 height 22
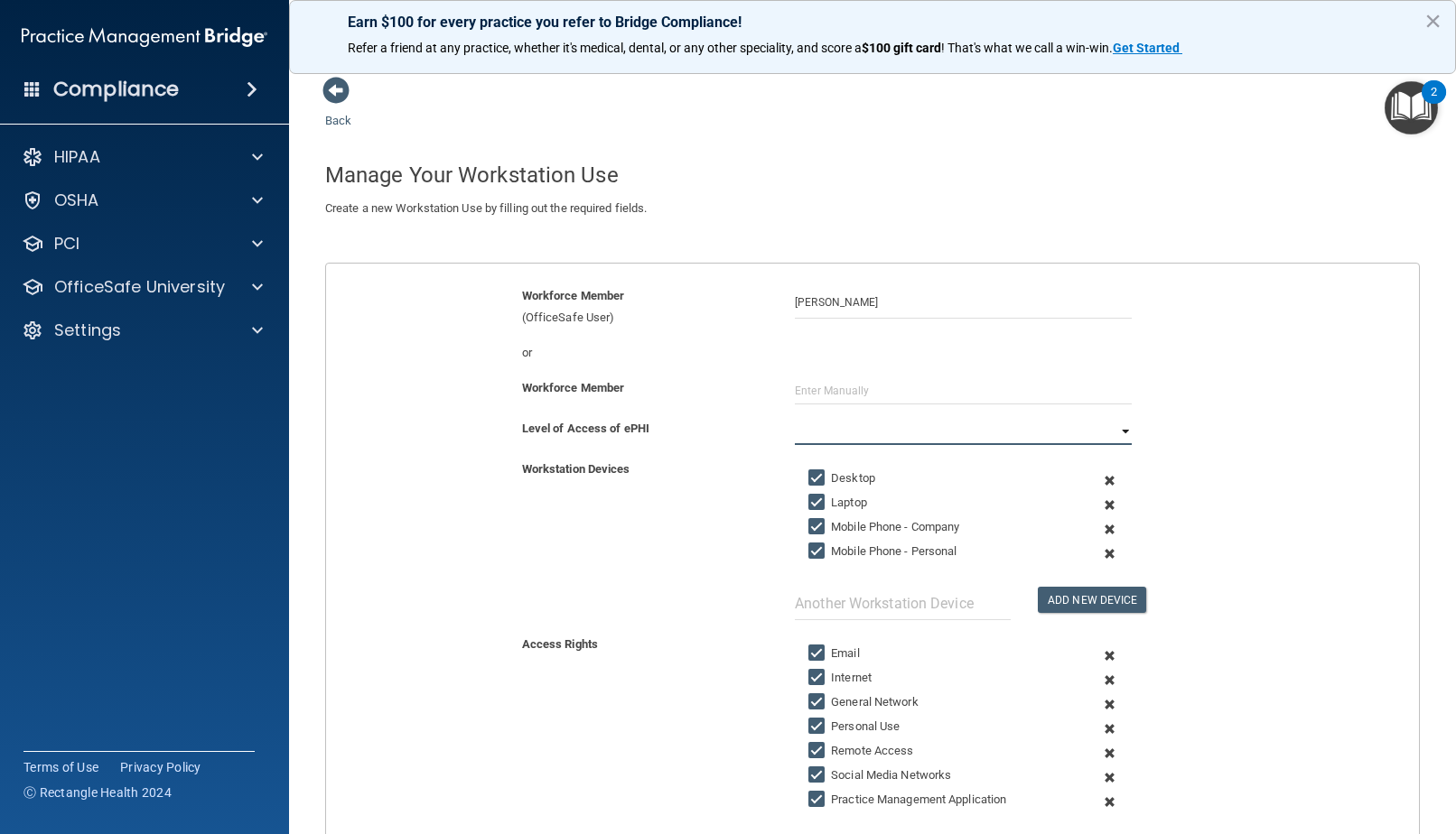
click at [839, 429] on select "Full Limited None" at bounding box center [963, 432] width 337 height 27
click at [857, 385] on input "text" at bounding box center [963, 391] width 337 height 27
click at [871, 422] on select "Full Limited None" at bounding box center [963, 432] width 337 height 27
click at [795, 418] on select "Full Limited None" at bounding box center [963, 432] width 337 height 27
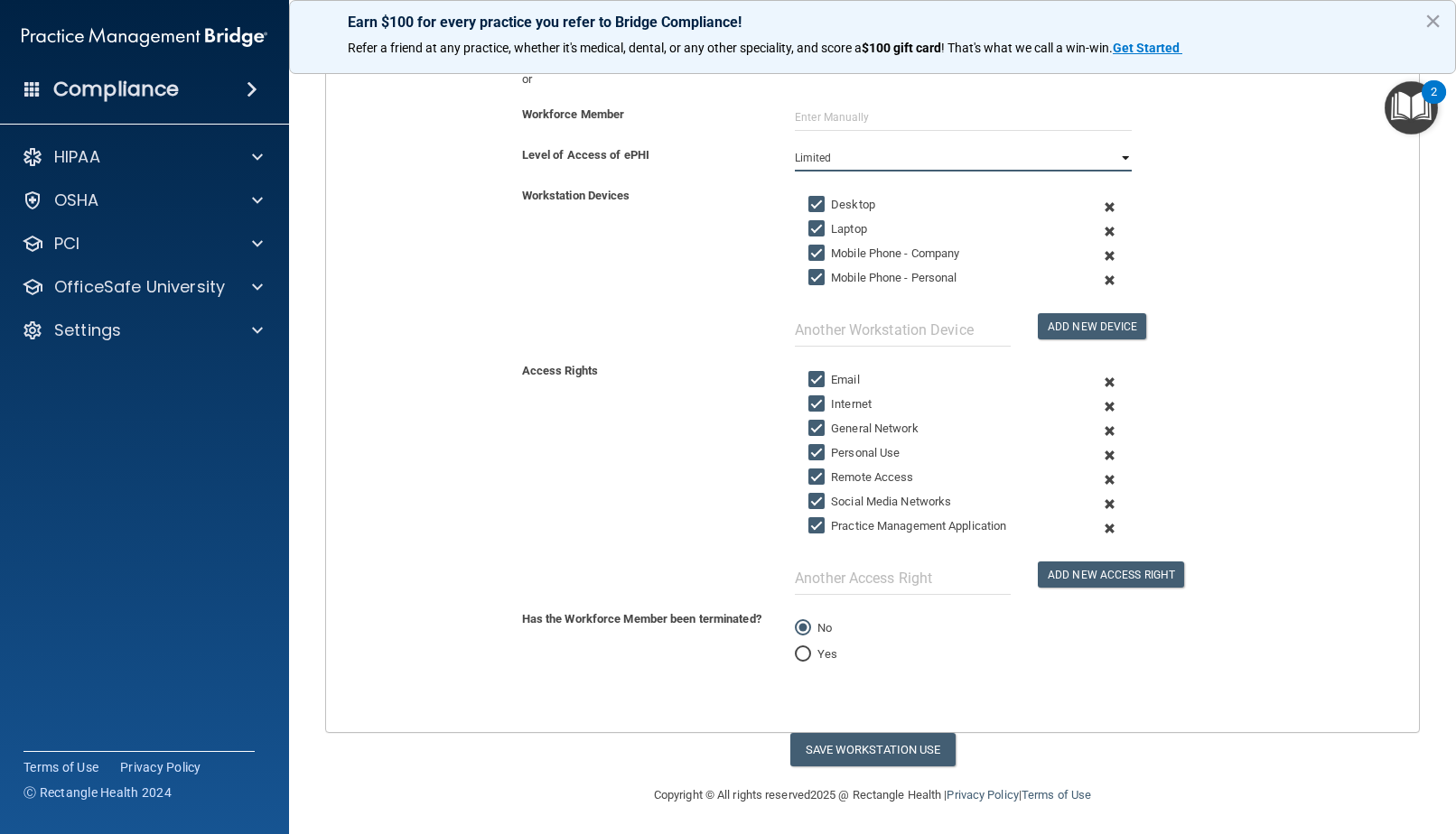
scroll to position [275, 0]
click at [861, 753] on button "Save Workstation Use" at bounding box center [873, 748] width 165 height 34
select select "? string:Full ?"
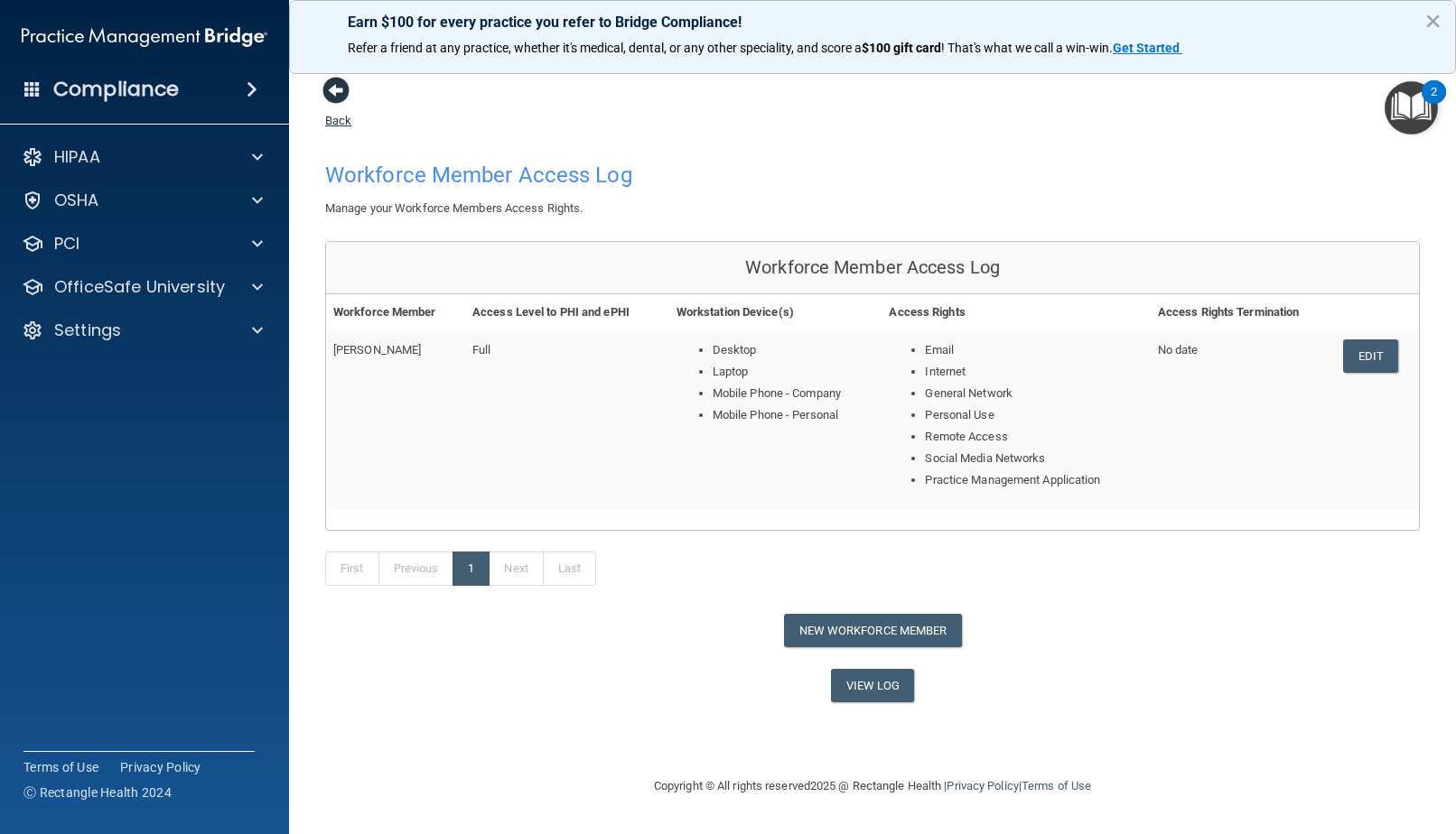
click at [335, 102] on span at bounding box center [336, 90] width 27 height 27
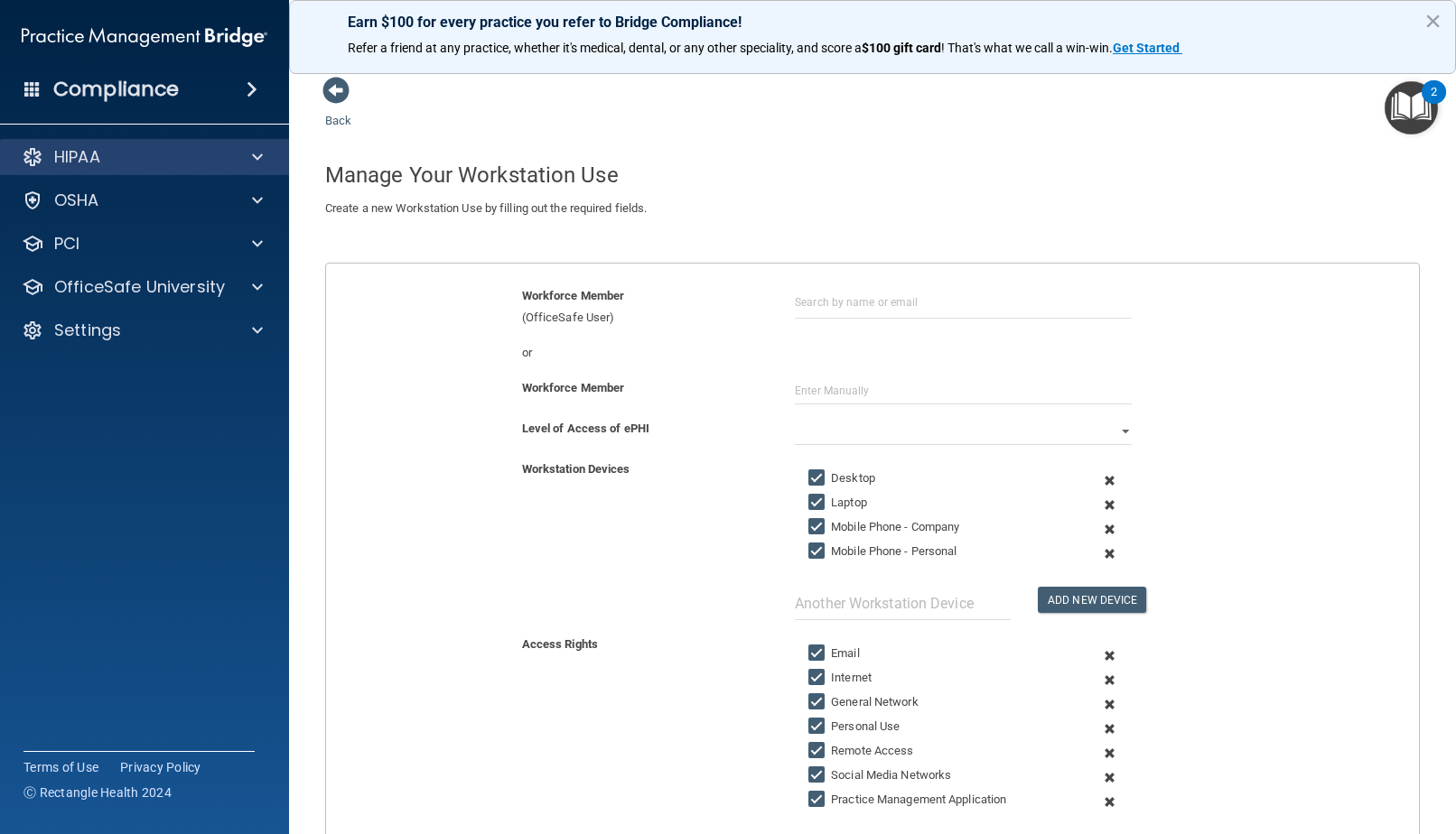
click at [170, 166] on div "HIPAA" at bounding box center [145, 157] width 290 height 36
click at [192, 146] on div "HIPAA" at bounding box center [120, 157] width 224 height 22
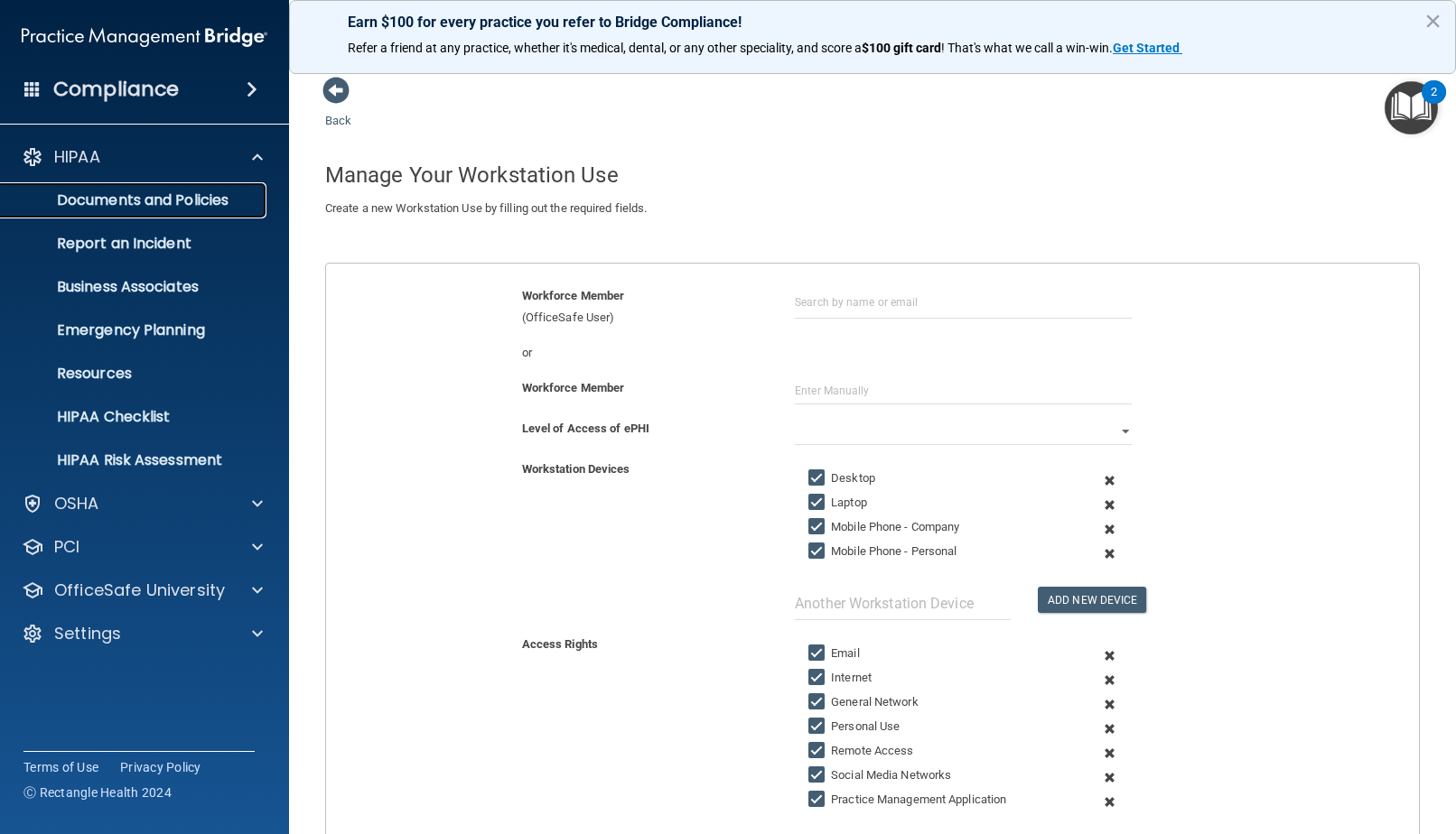
click at [184, 216] on link "Documents and Policies" at bounding box center [124, 201] width 285 height 36
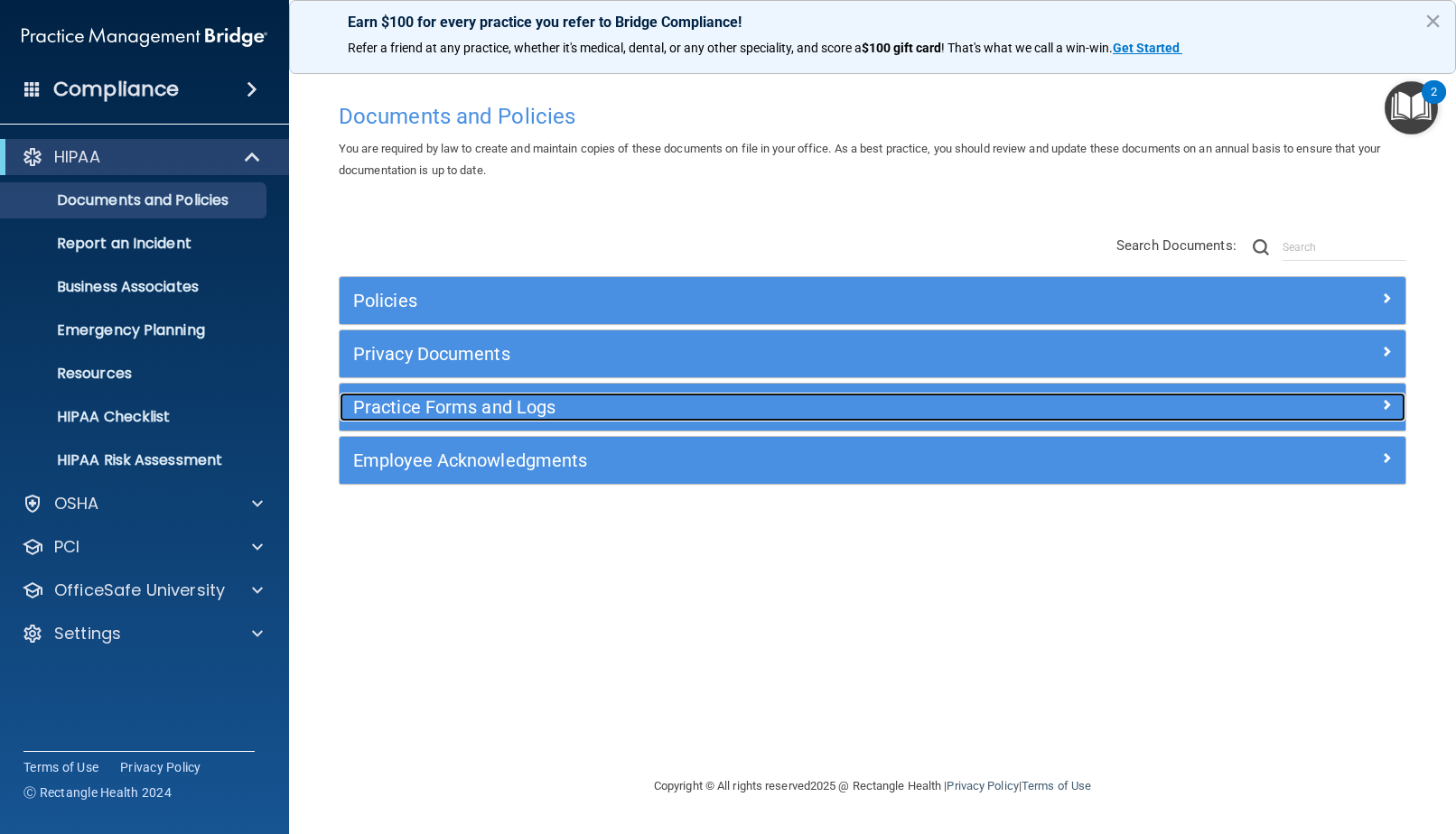
click at [519, 417] on h5 "Practice Forms and Logs" at bounding box center [739, 407] width 772 height 20
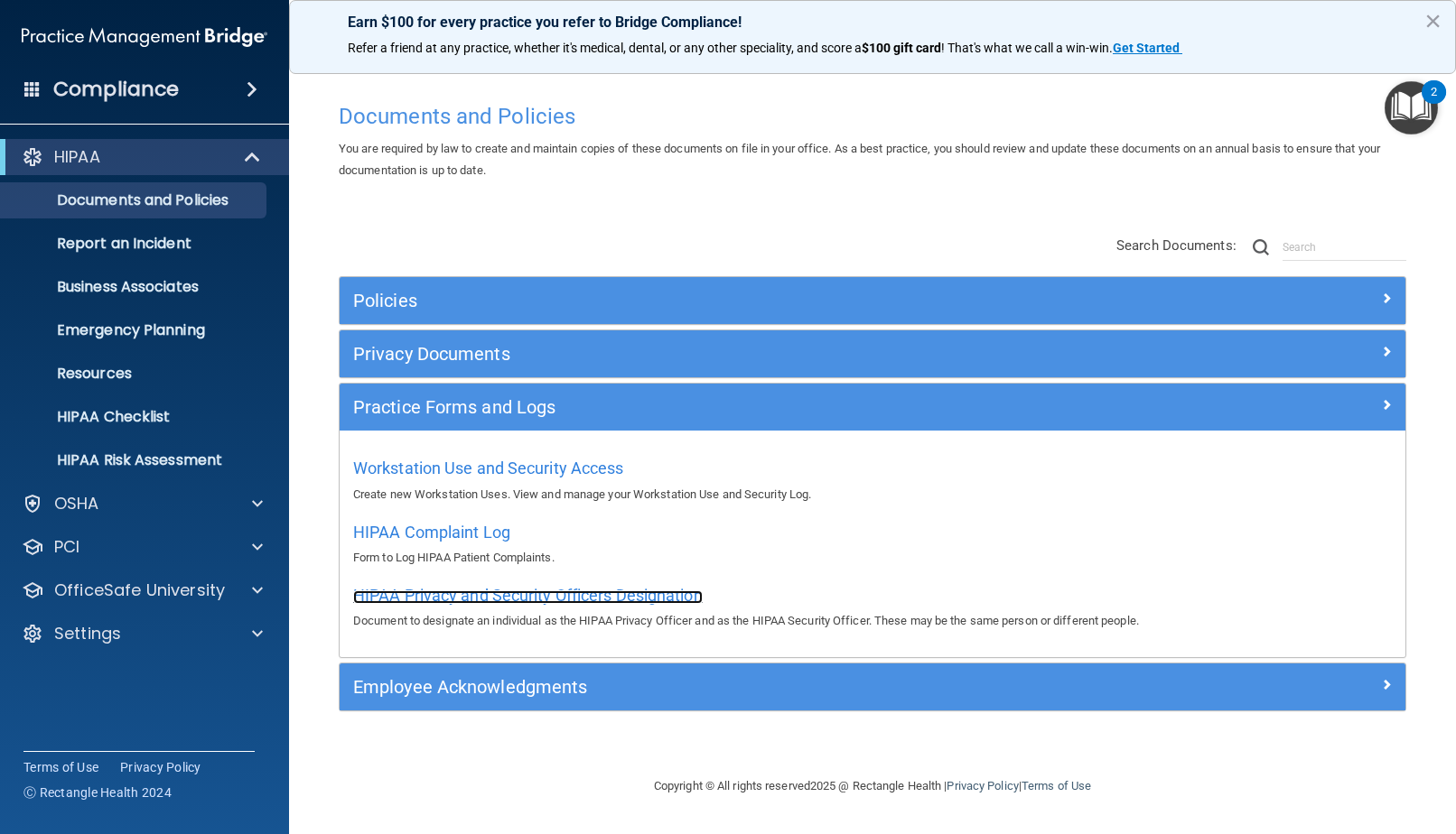
click at [535, 594] on span "HIPAA Privacy and Security Officers Designation" at bounding box center [528, 595] width 350 height 19
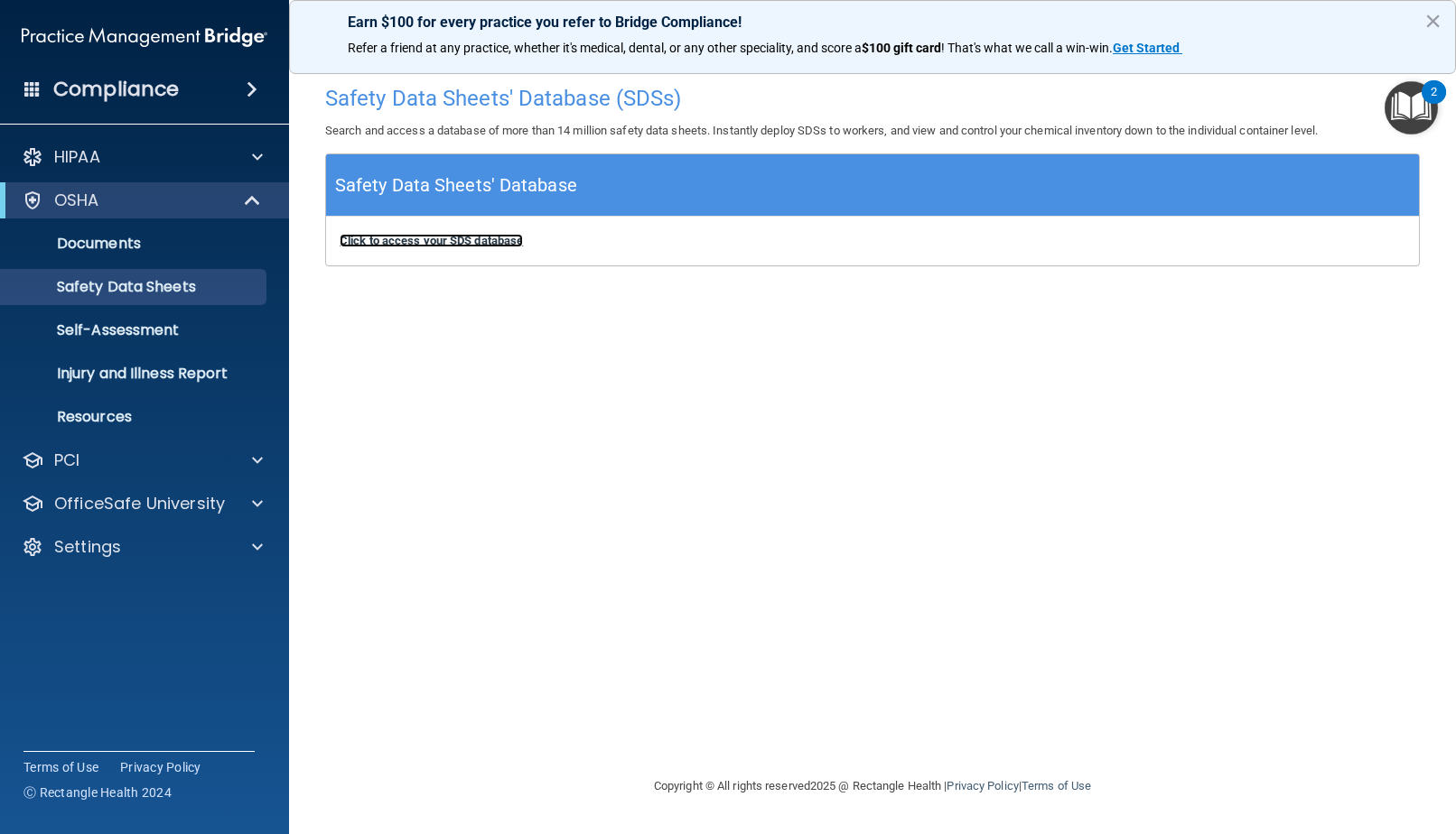
click at [468, 241] on b "Click to access your SDS database" at bounding box center [431, 240] width 183 height 14
click at [134, 341] on link "Self-Assessment" at bounding box center [124, 330] width 285 height 36
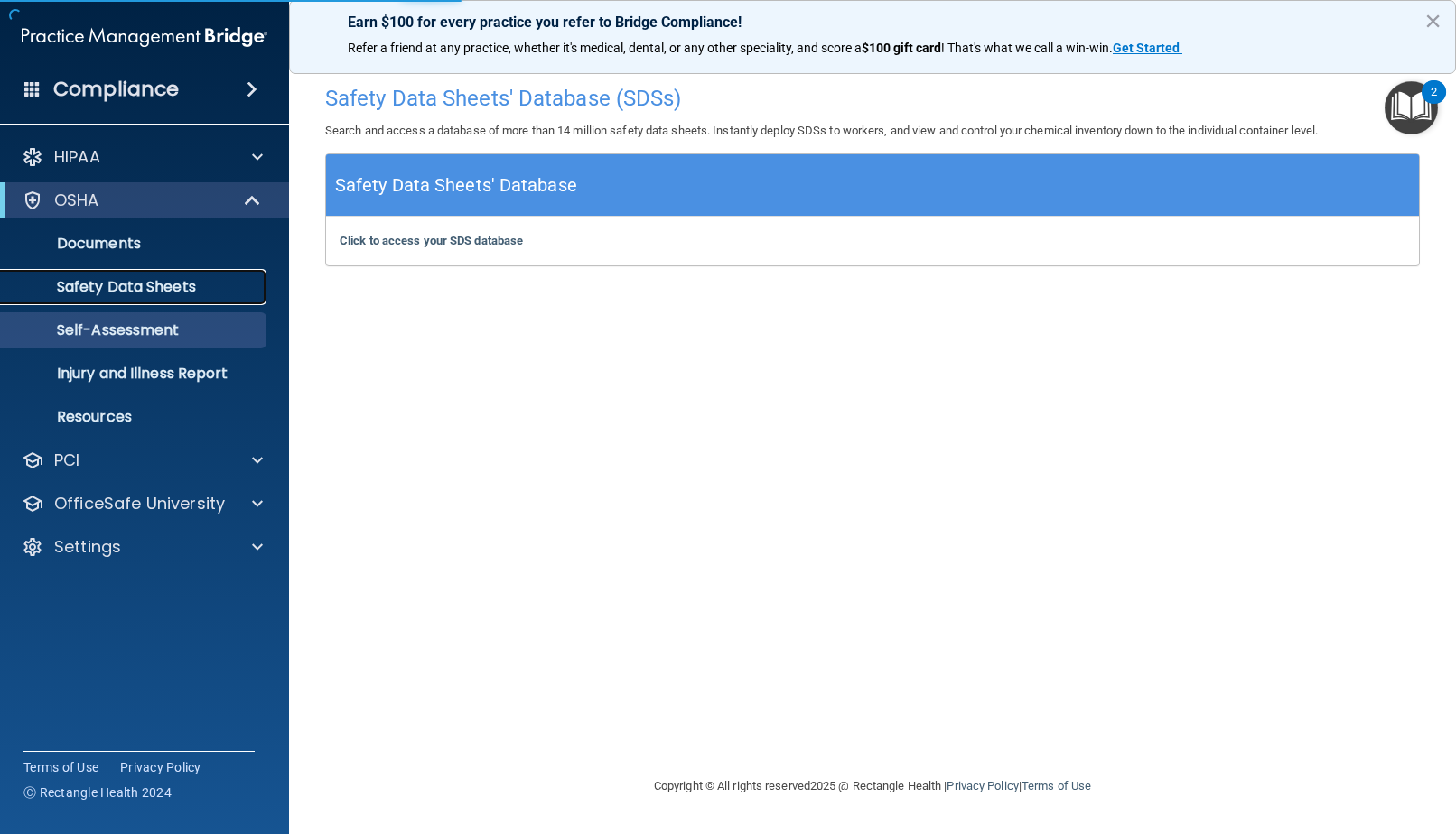
click at [175, 293] on p "Safety Data Sheets" at bounding box center [135, 287] width 246 height 18
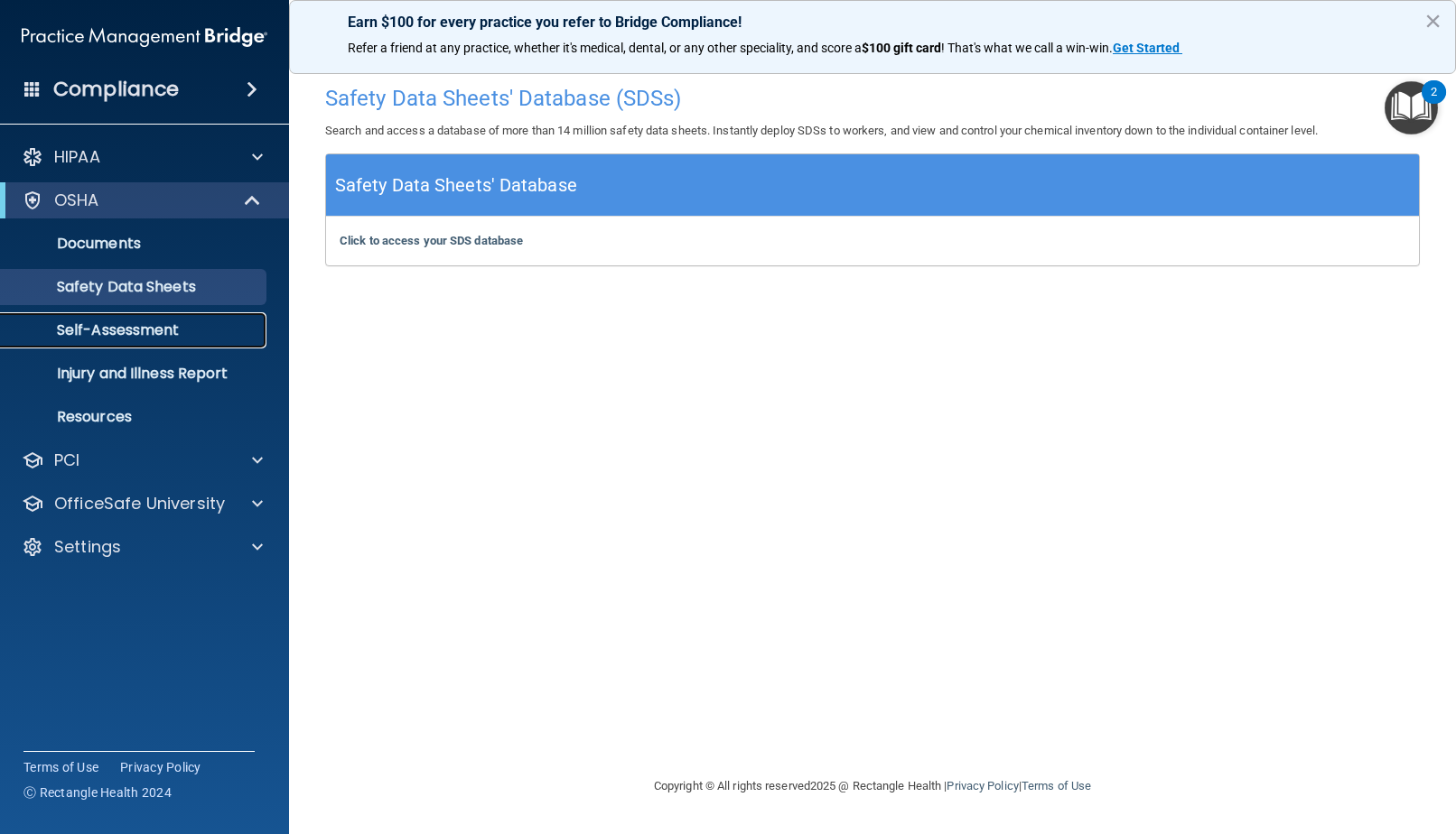
click at [177, 314] on link "Self-Assessment" at bounding box center [124, 330] width 285 height 36
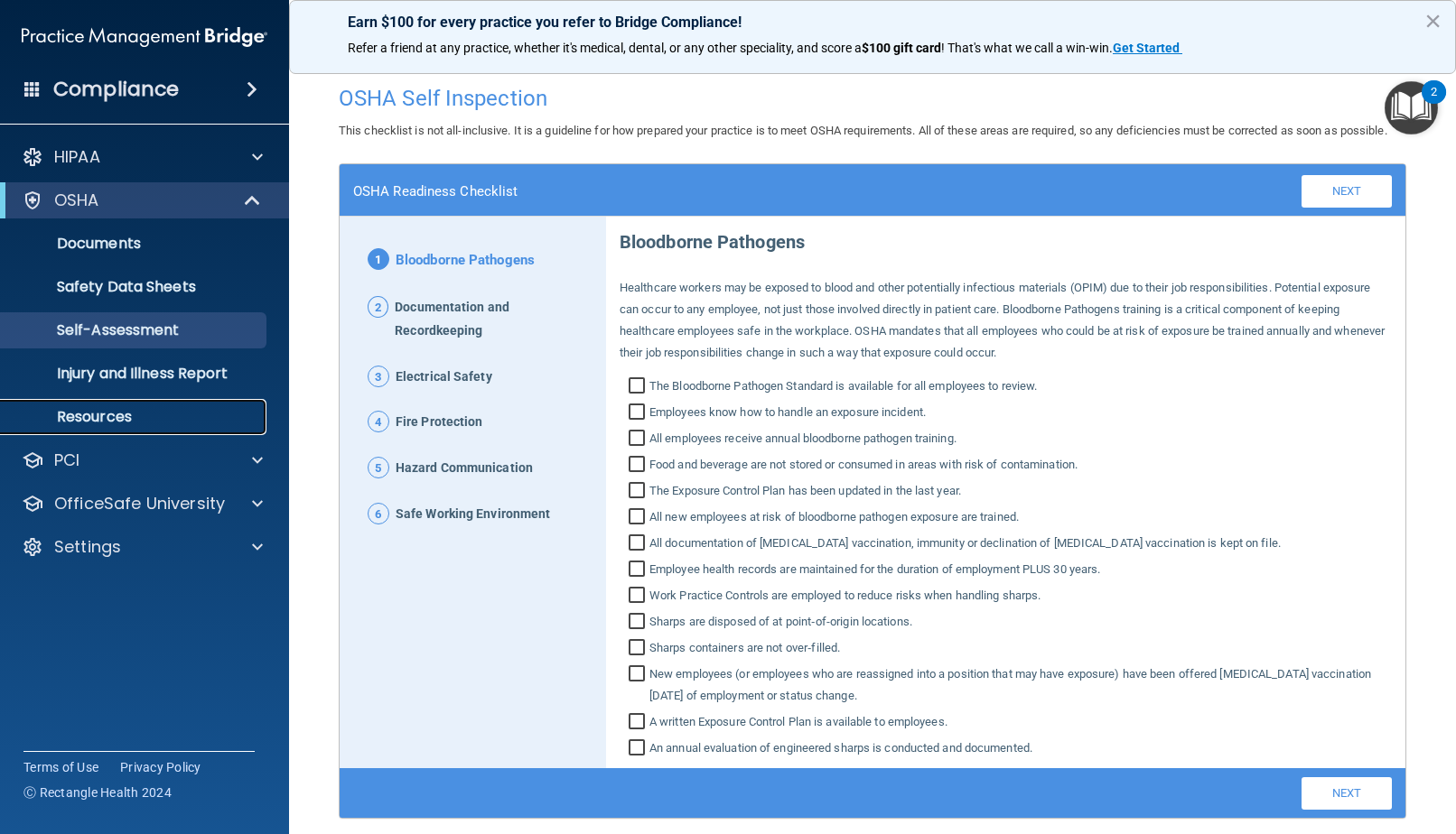
click at [175, 421] on p "Resources" at bounding box center [135, 417] width 246 height 18
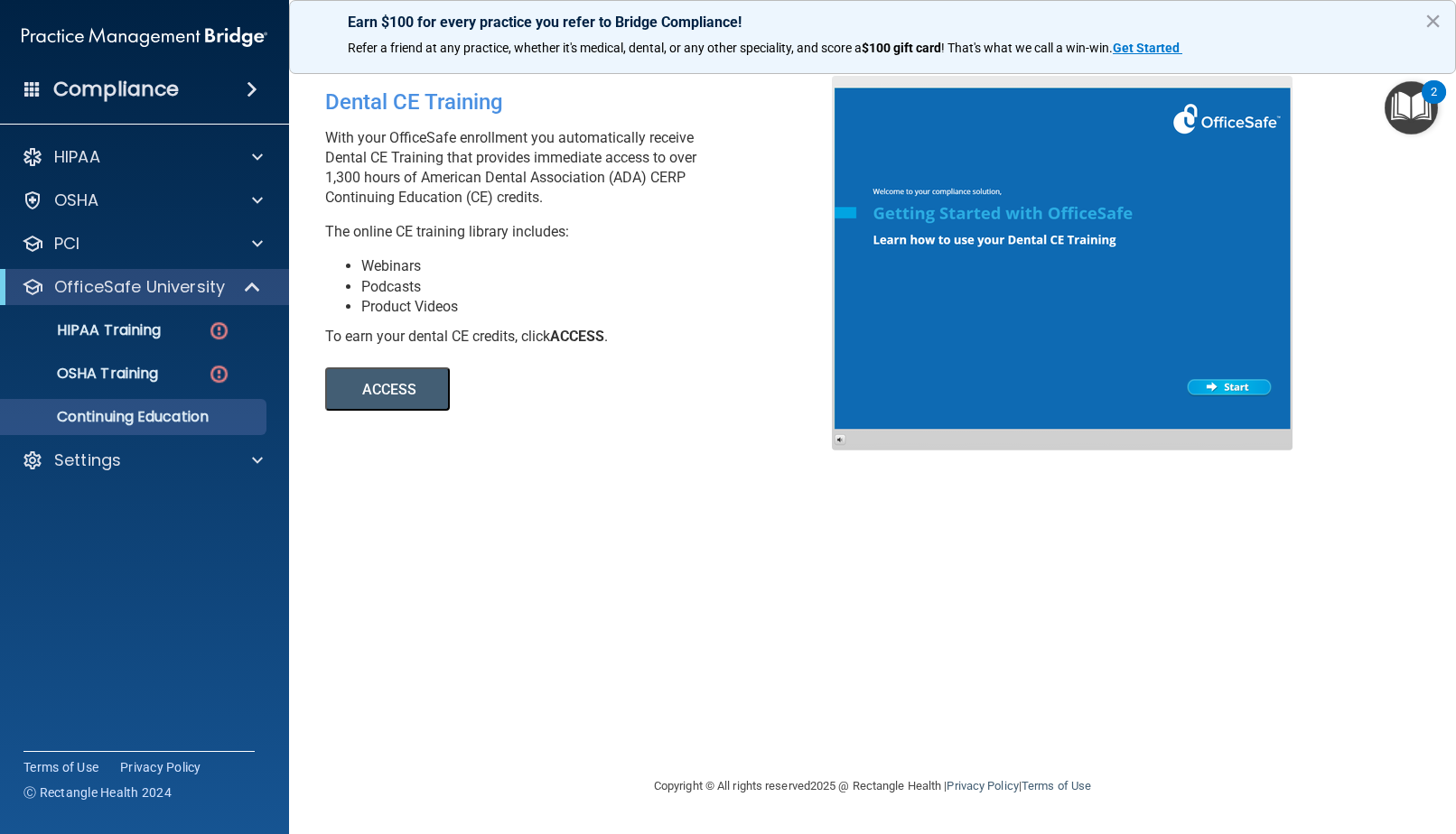
click at [421, 380] on button "ACCESS" at bounding box center [387, 389] width 125 height 43
click at [199, 78] on div "Compliance" at bounding box center [144, 89] width 289 height 40
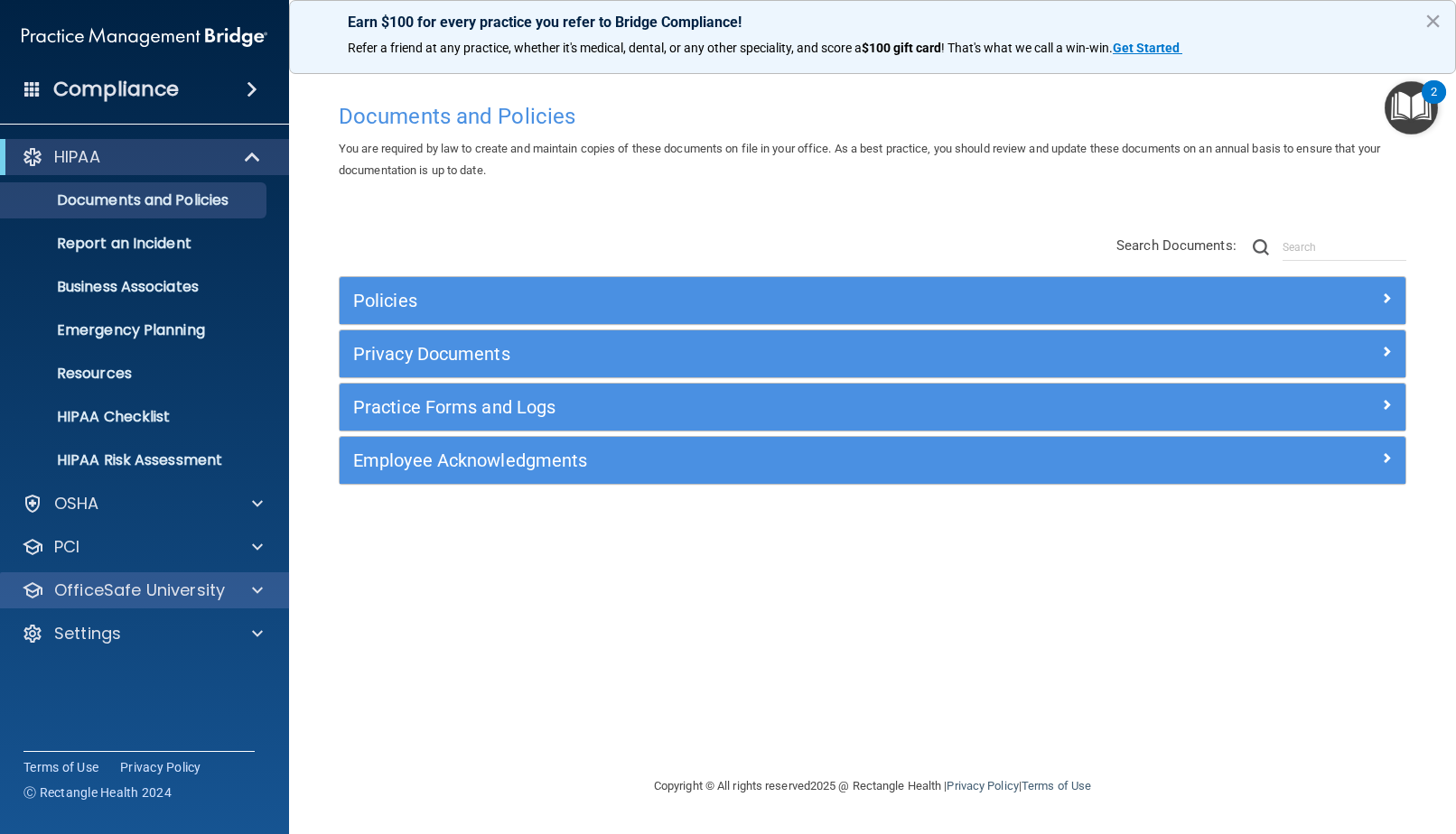
click at [169, 577] on div "OfficeSafe University" at bounding box center [145, 590] width 290 height 36
click at [257, 589] on span at bounding box center [257, 590] width 11 height 22
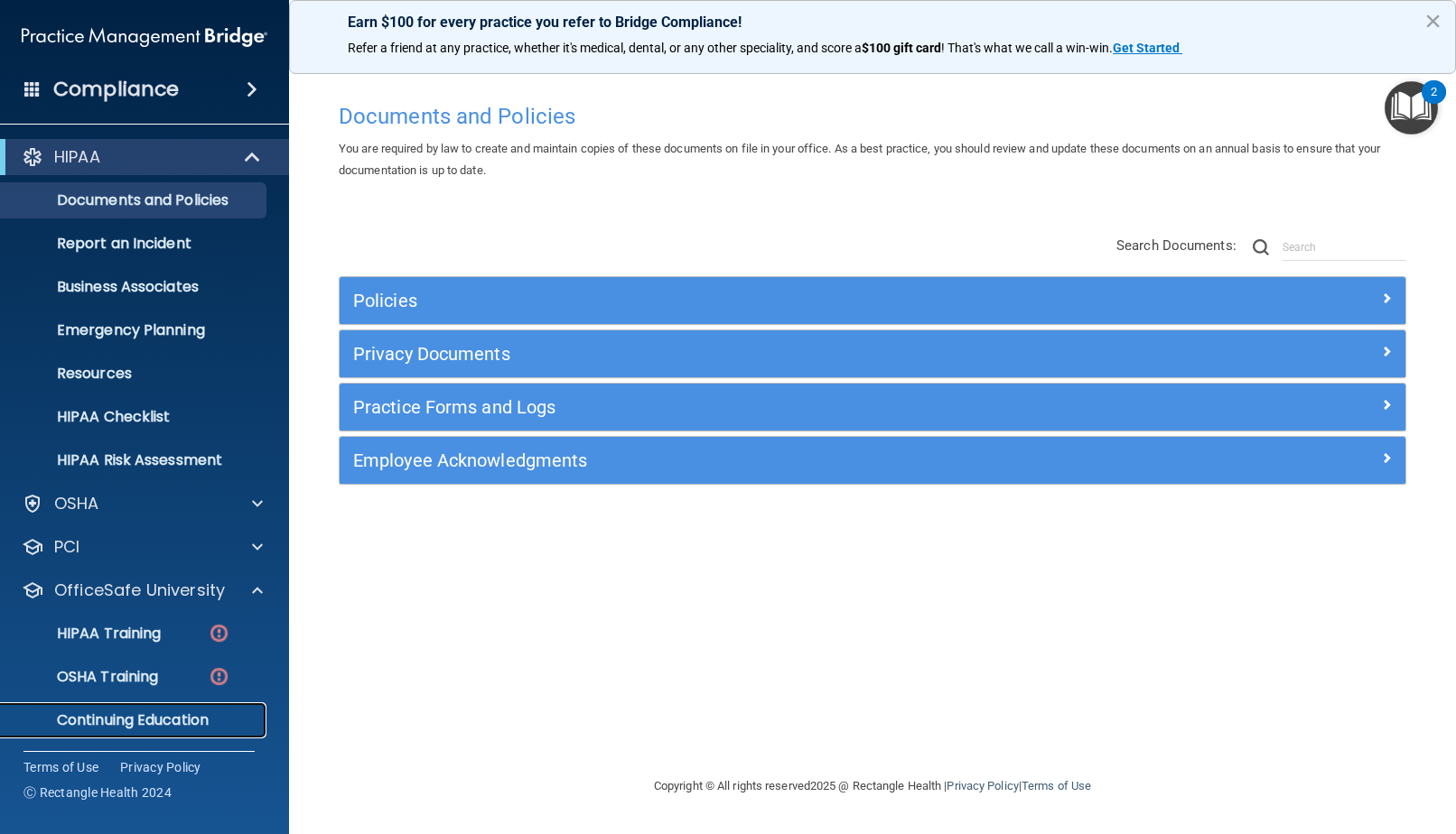
click at [218, 714] on p "Continuing Education" at bounding box center [135, 721] width 246 height 18
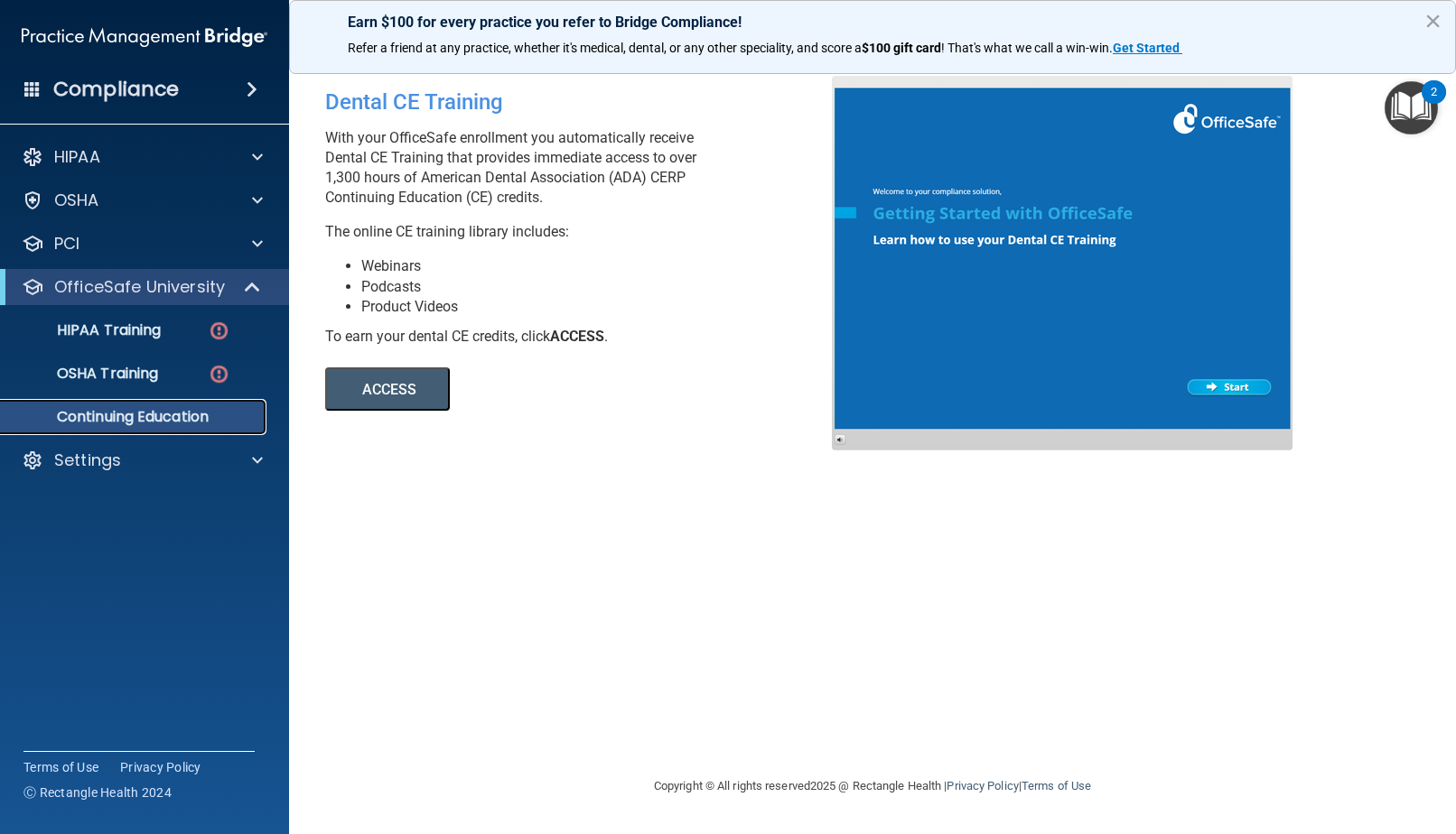
click at [203, 413] on p "Continuing Education" at bounding box center [135, 417] width 246 height 18
click at [383, 391] on button "ACCESS" at bounding box center [387, 389] width 125 height 43
